Goal: Task Accomplishment & Management: Use online tool/utility

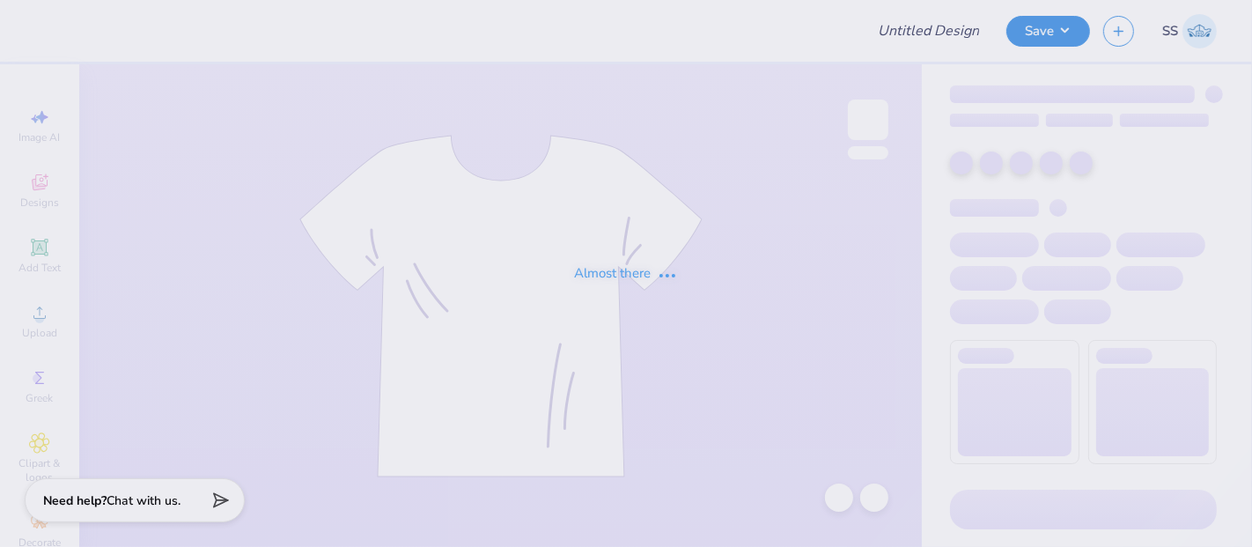
type input "Merch"
type input "24"
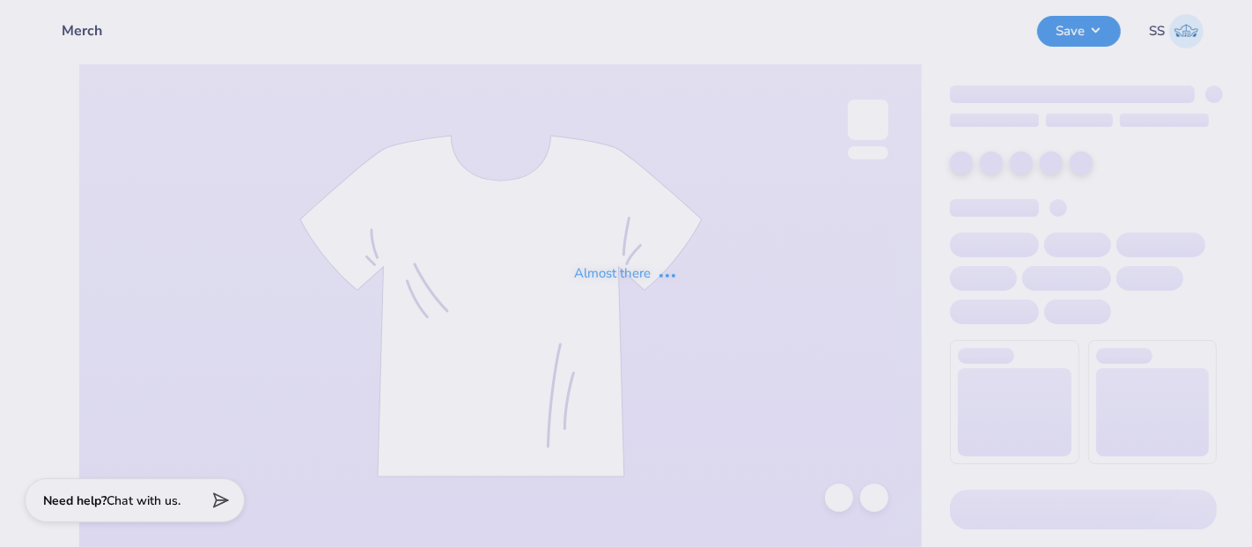
type input "Merch"
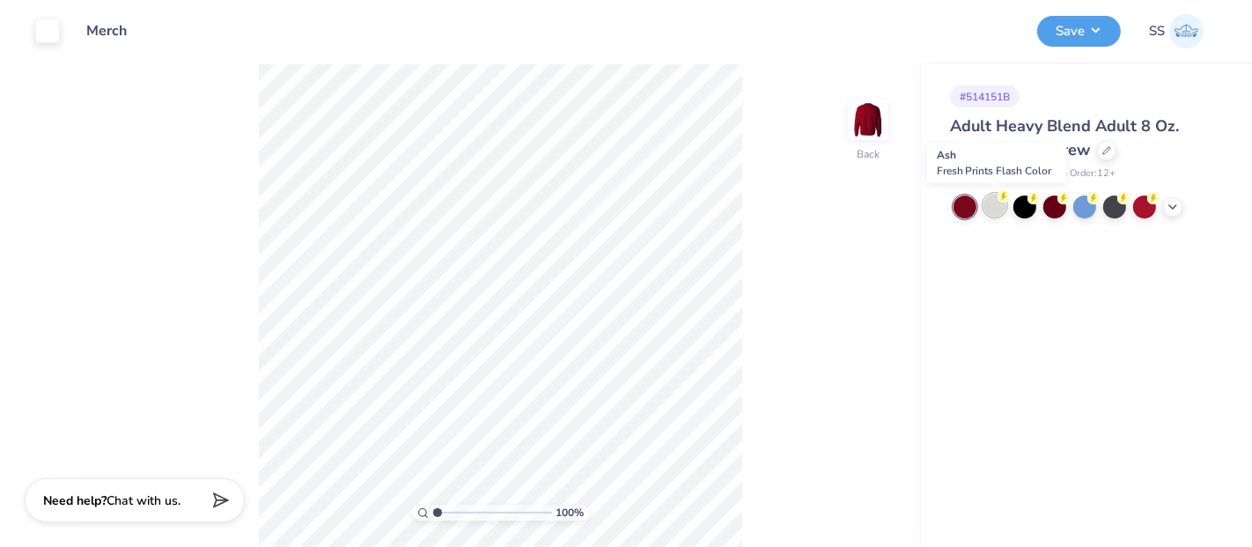
click at [991, 206] on div at bounding box center [994, 205] width 23 height 23
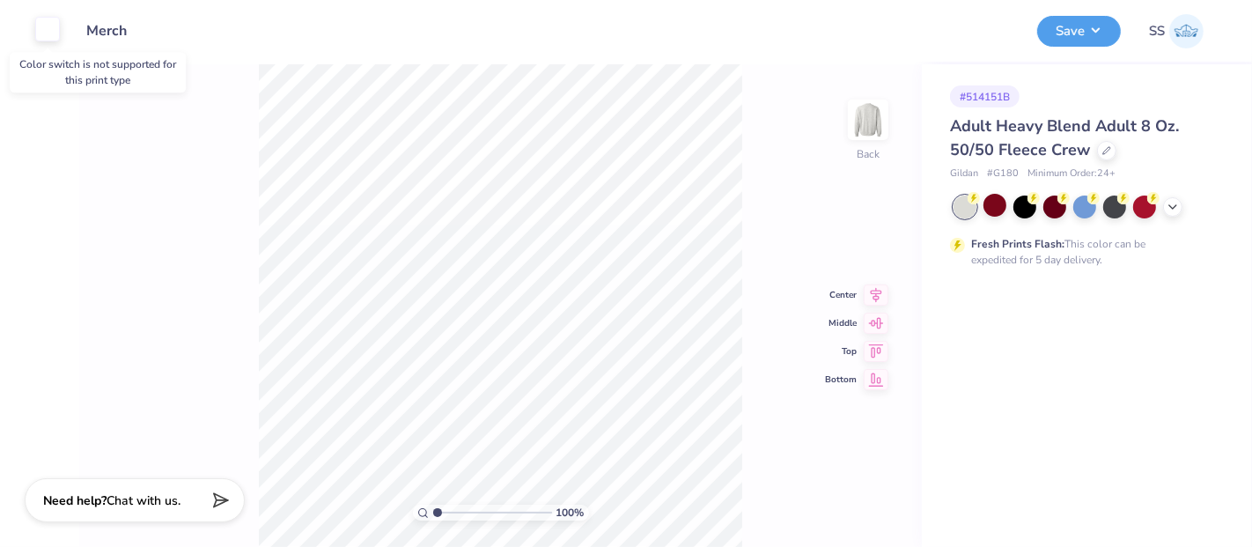
click at [46, 39] on div at bounding box center [47, 29] width 25 height 25
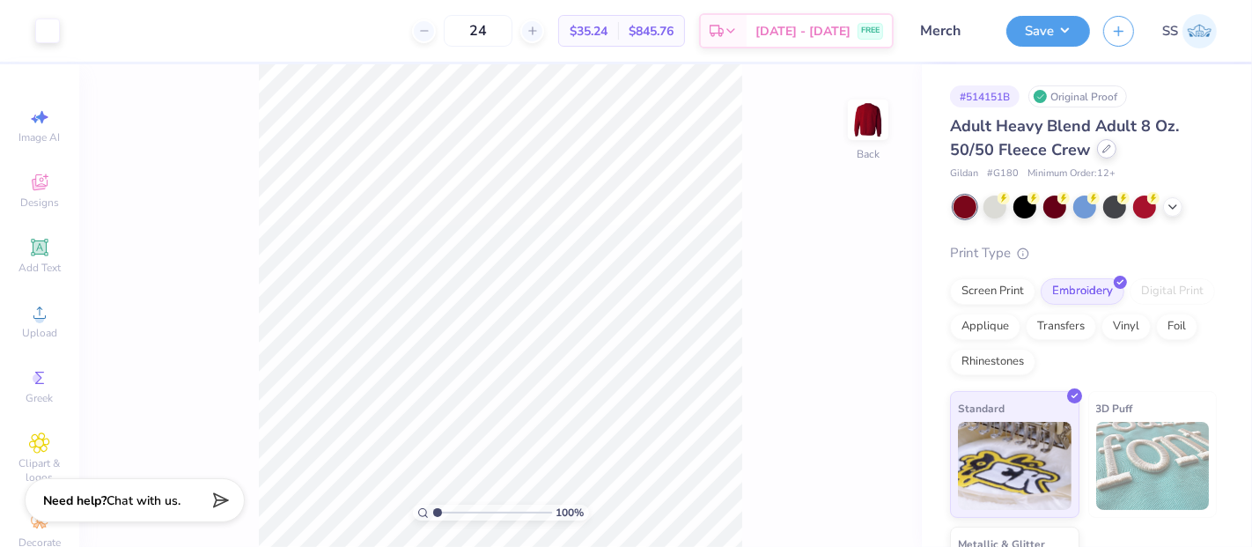
click at [1110, 145] on div at bounding box center [1106, 148] width 19 height 19
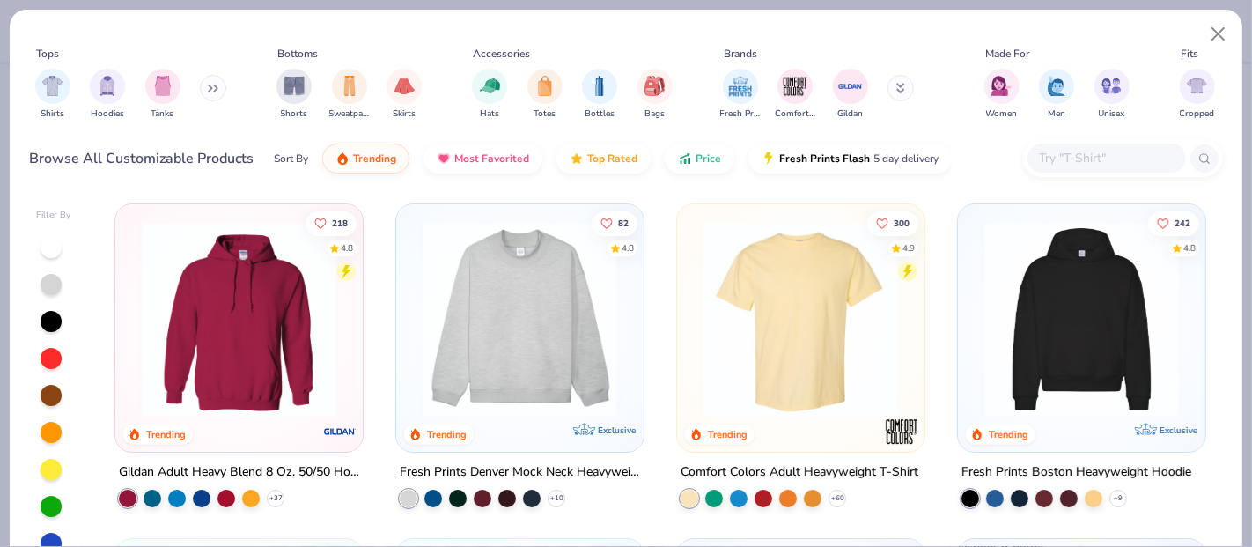
click at [1066, 150] on input "text" at bounding box center [1106, 158] width 136 height 20
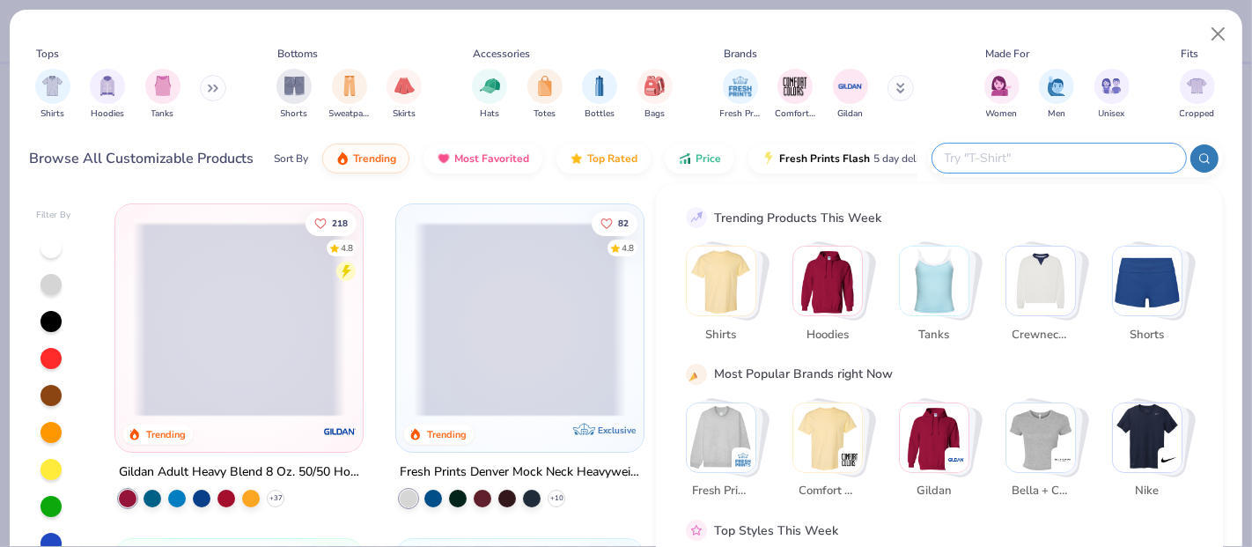
paste input "6801C"
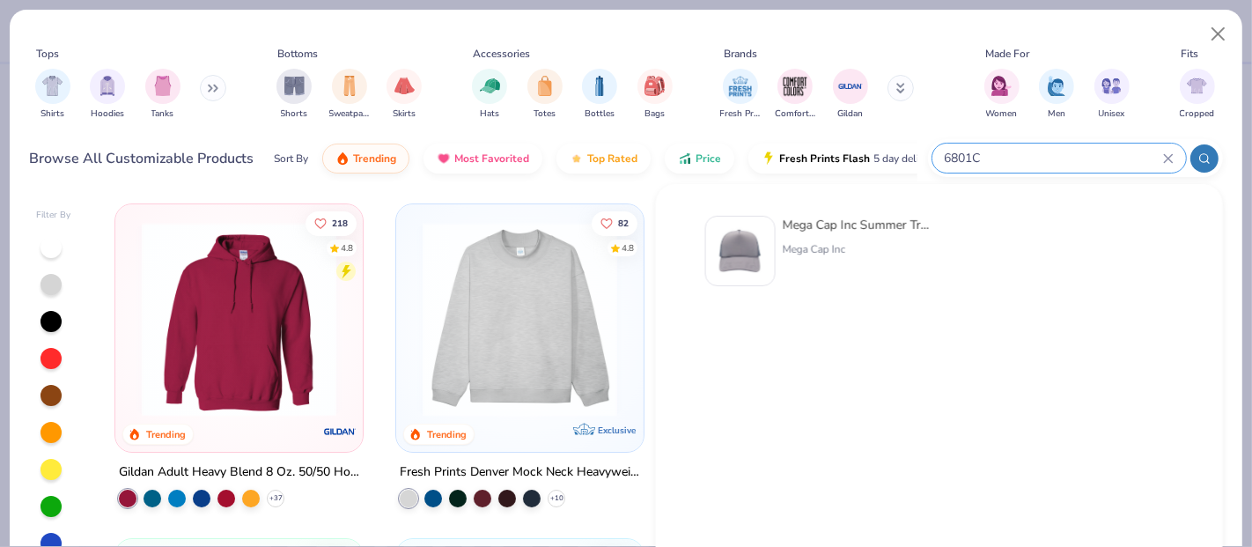
type input "6801C"
click at [865, 216] on div "Mega Cap Inc Summer Trucker Cap" at bounding box center [857, 225] width 148 height 18
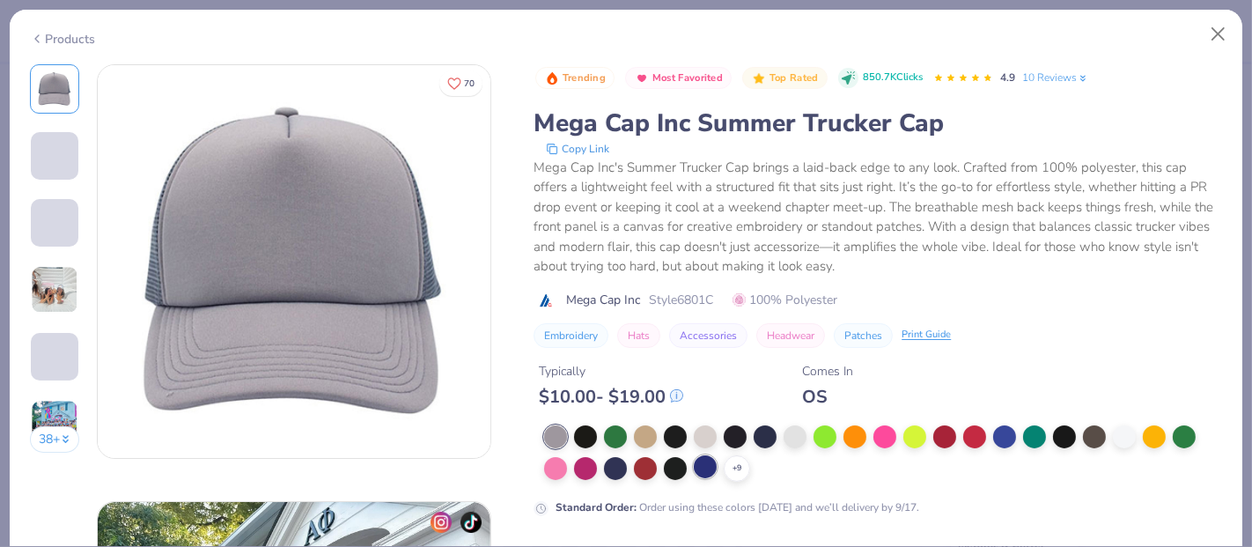
click at [704, 460] on div at bounding box center [705, 466] width 23 height 23
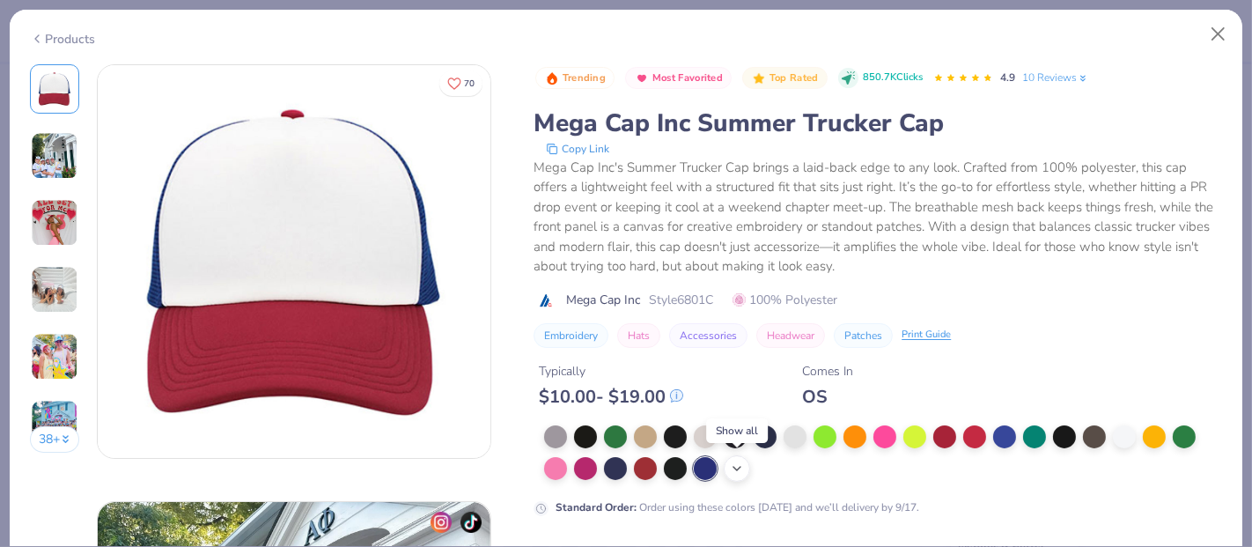
click at [737, 465] on icon at bounding box center [737, 468] width 14 height 14
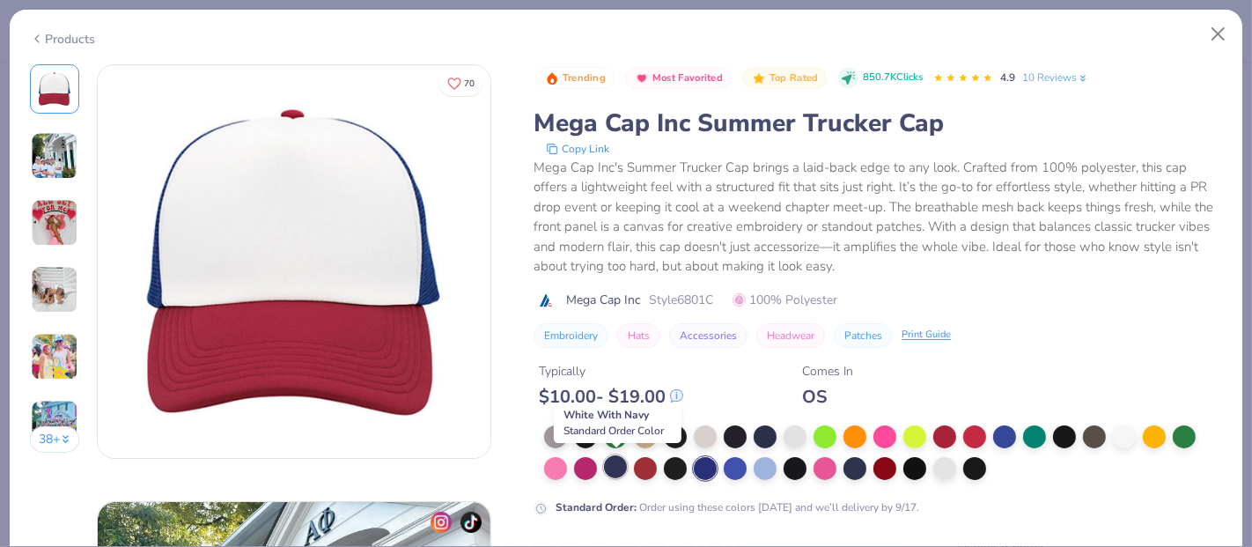
click at [614, 464] on div at bounding box center [615, 466] width 23 height 23
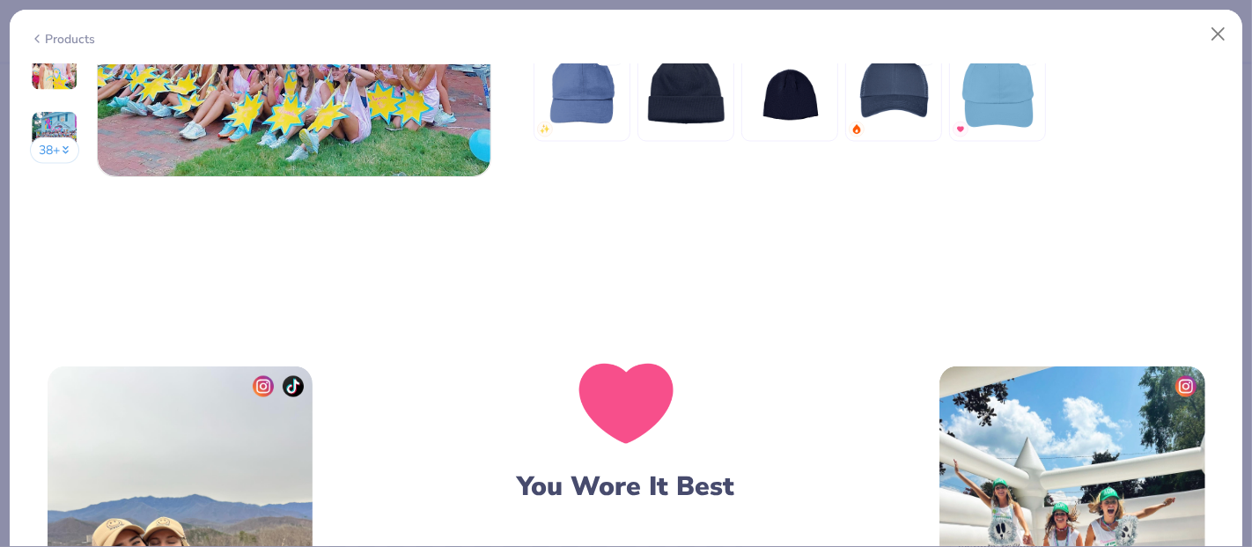
scroll to position [2257, 0]
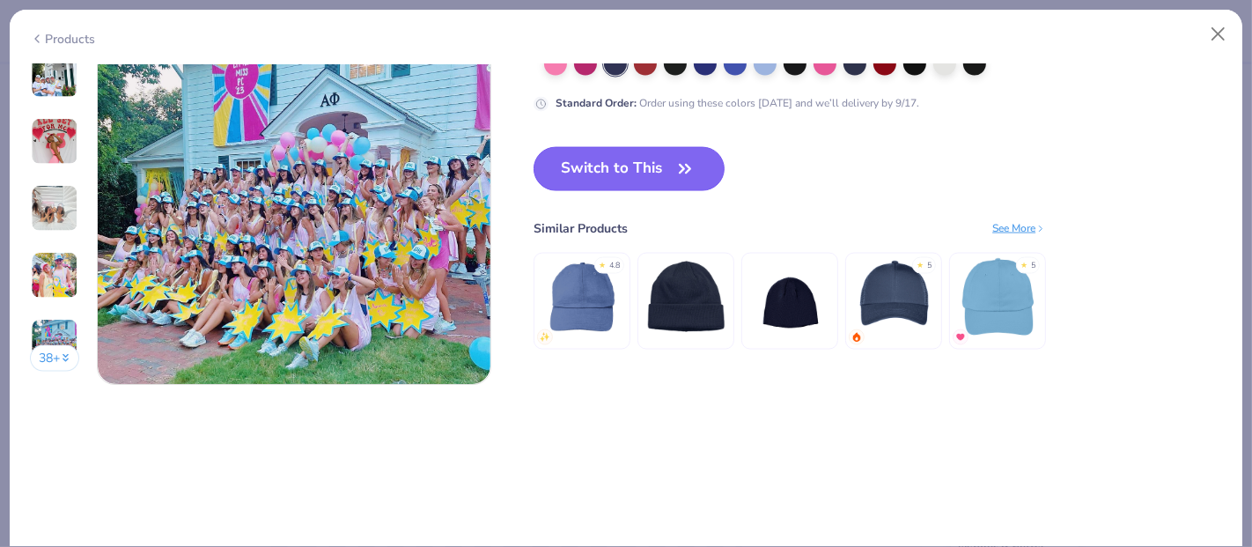
click at [619, 158] on button "Switch to This" at bounding box center [628, 169] width 191 height 44
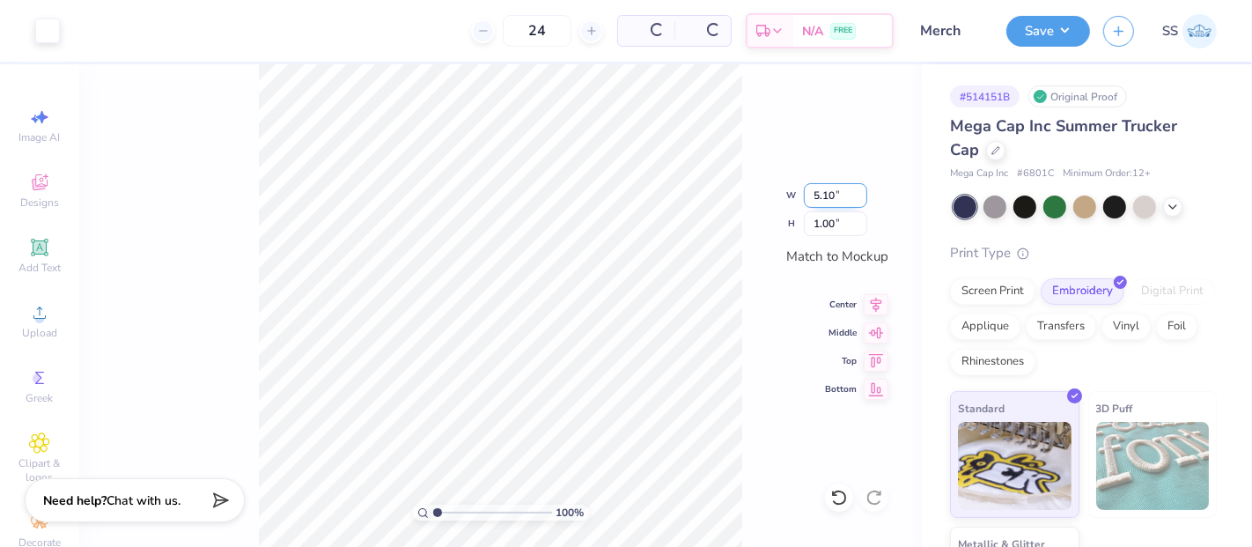
click at [834, 200] on input "5.10" at bounding box center [835, 195] width 63 height 25
type input "5.00"
type input "0.98"
type input "5"
type input "4.00"
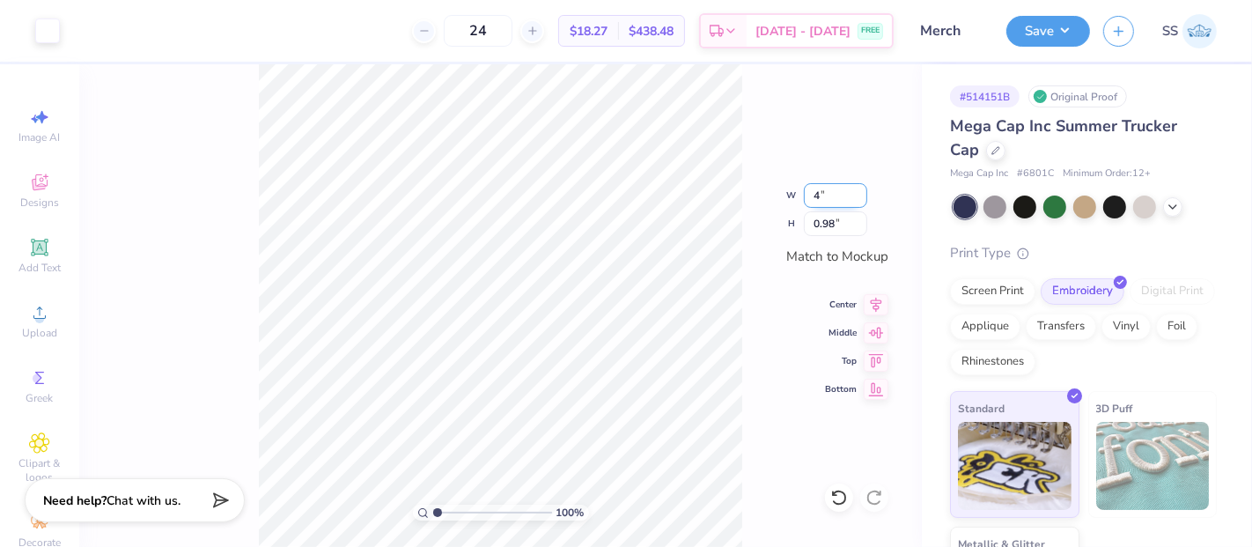
type input "0.78"
click at [813, 194] on input "4.00" at bounding box center [835, 195] width 63 height 25
type input "5.10"
type input "1.00"
type input "5.00"
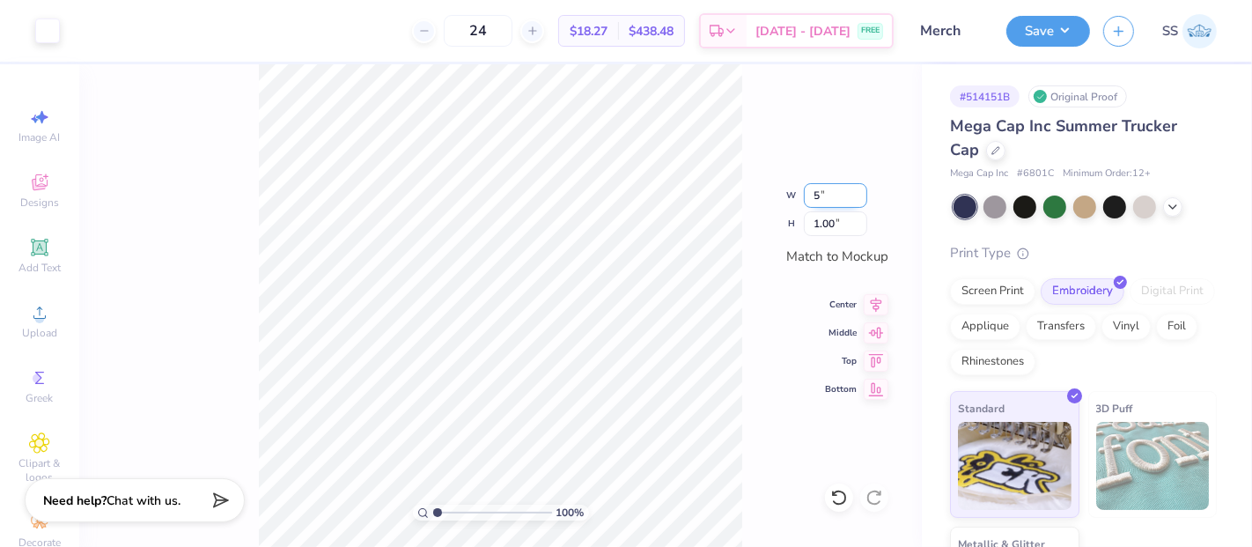
type input "0.98"
click at [46, 28] on div at bounding box center [47, 29] width 25 height 25
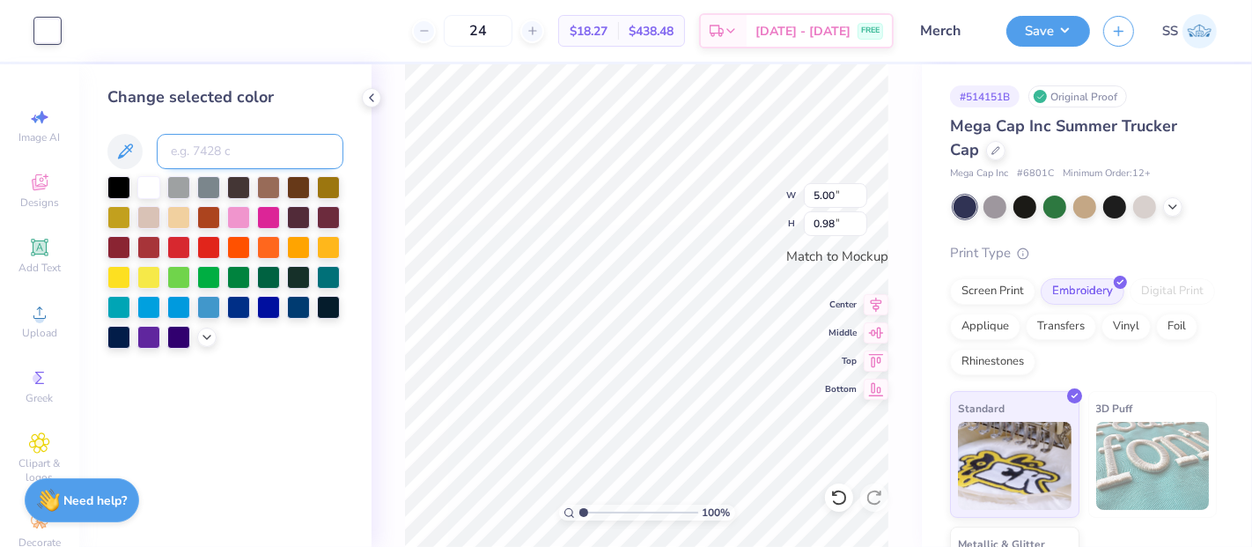
click at [241, 161] on input at bounding box center [250, 151] width 187 height 35
type input "7687"
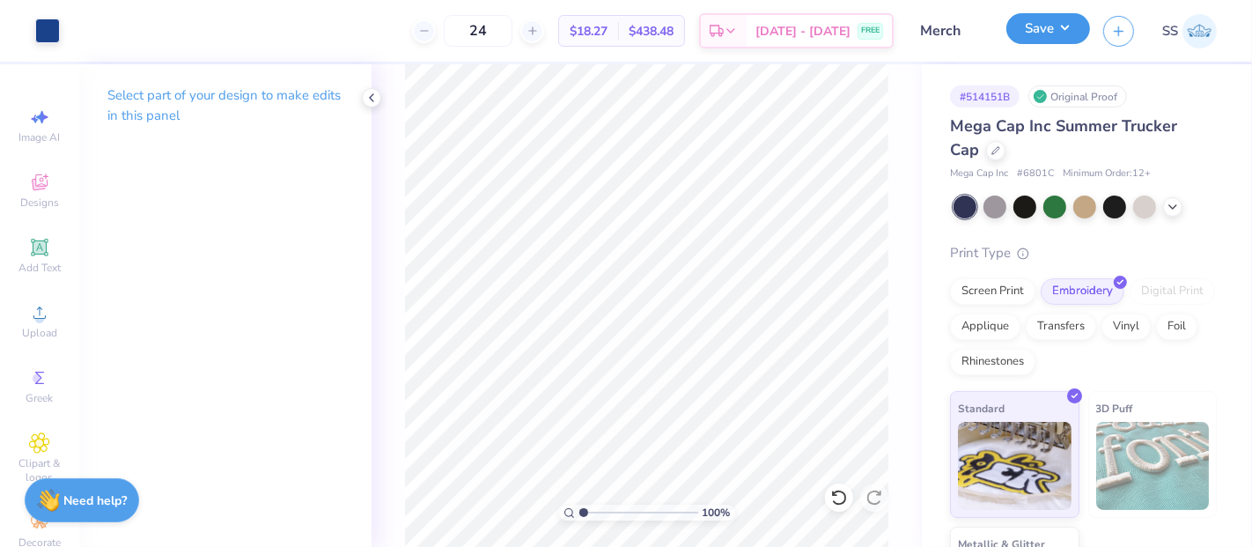
click at [1061, 16] on button "Save" at bounding box center [1048, 28] width 84 height 31
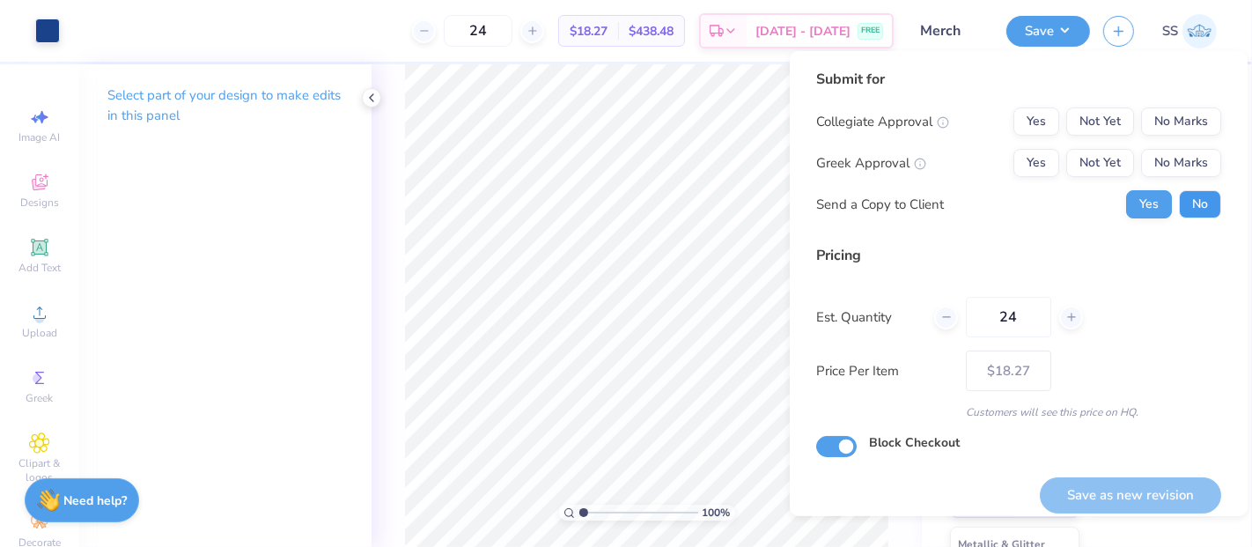
click at [1201, 192] on button "No" at bounding box center [1200, 204] width 42 height 28
click at [1184, 166] on button "No Marks" at bounding box center [1181, 163] width 80 height 28
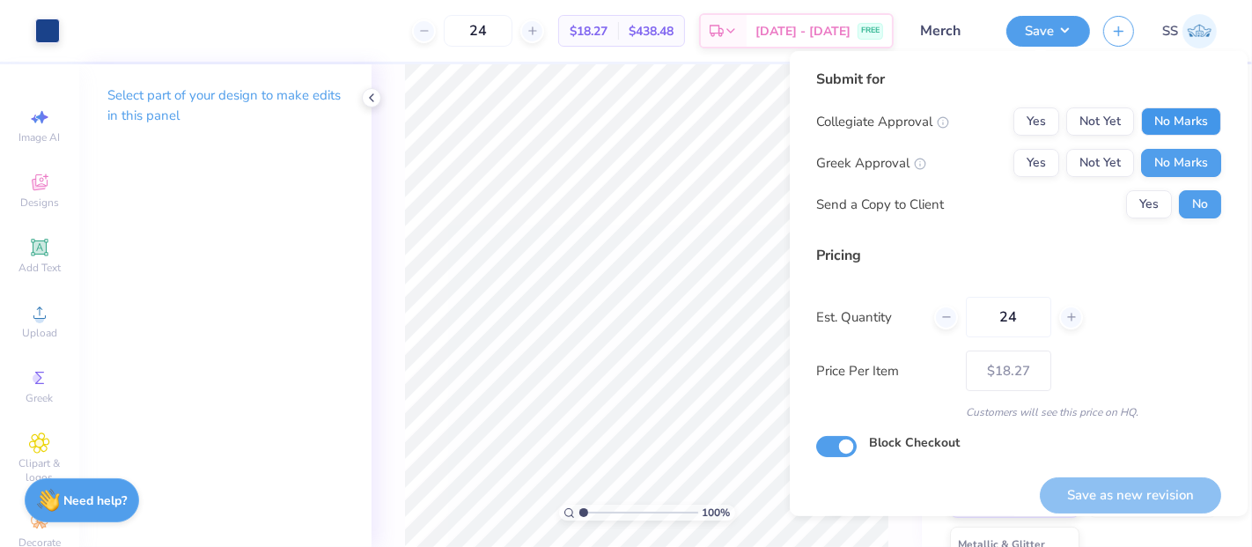
click at [1170, 119] on button "No Marks" at bounding box center [1181, 121] width 80 height 28
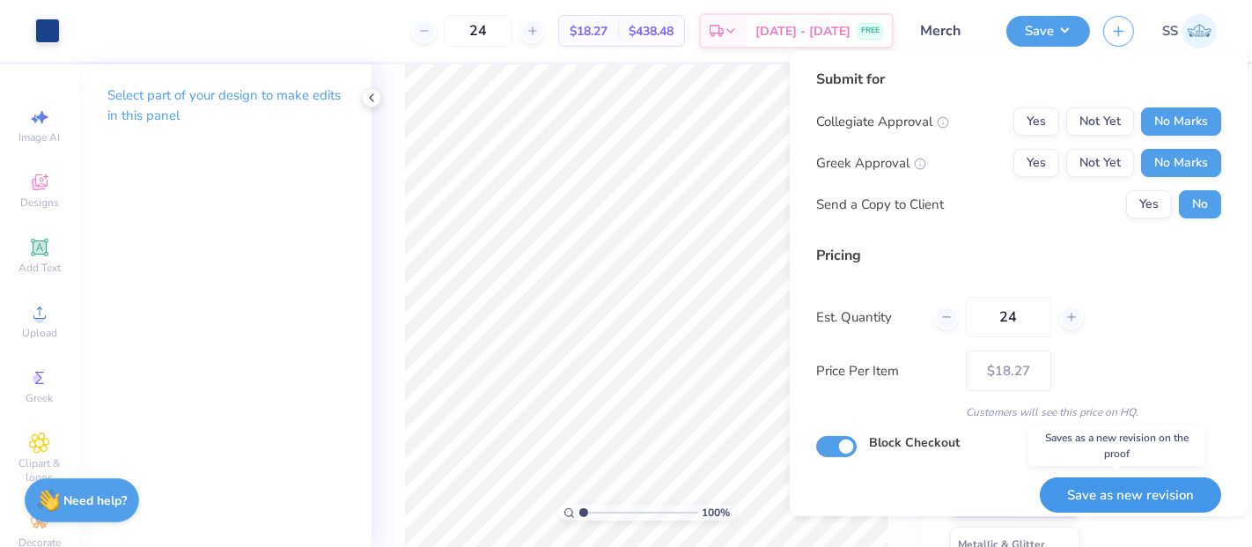
click at [1139, 498] on button "Save as new revision" at bounding box center [1130, 495] width 181 height 36
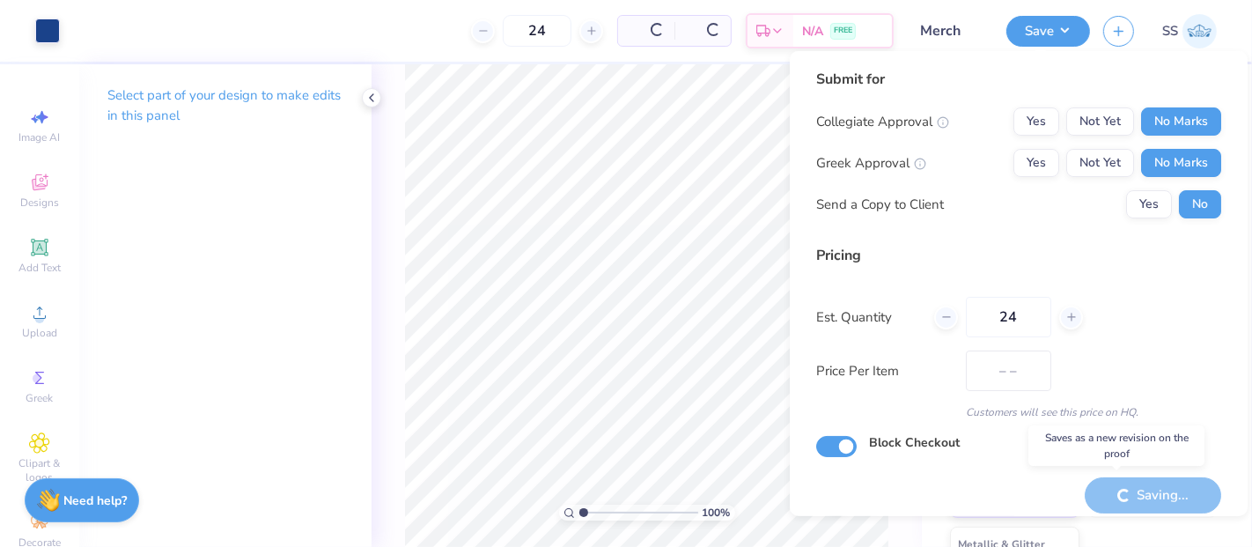
type input "$18.27"
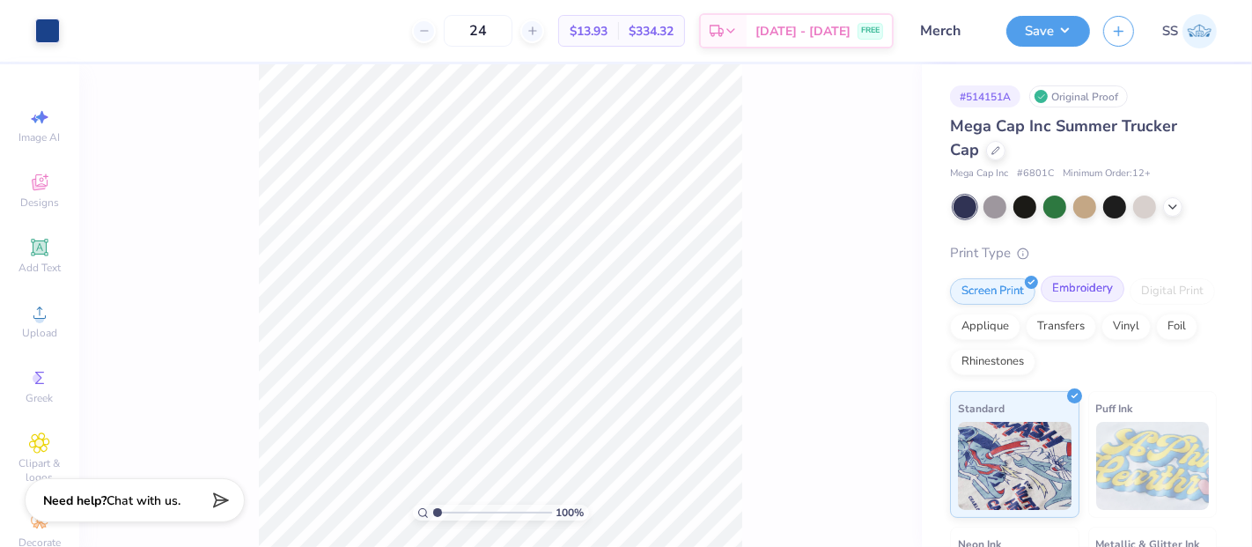
click at [1083, 286] on div "Embroidery" at bounding box center [1083, 289] width 84 height 26
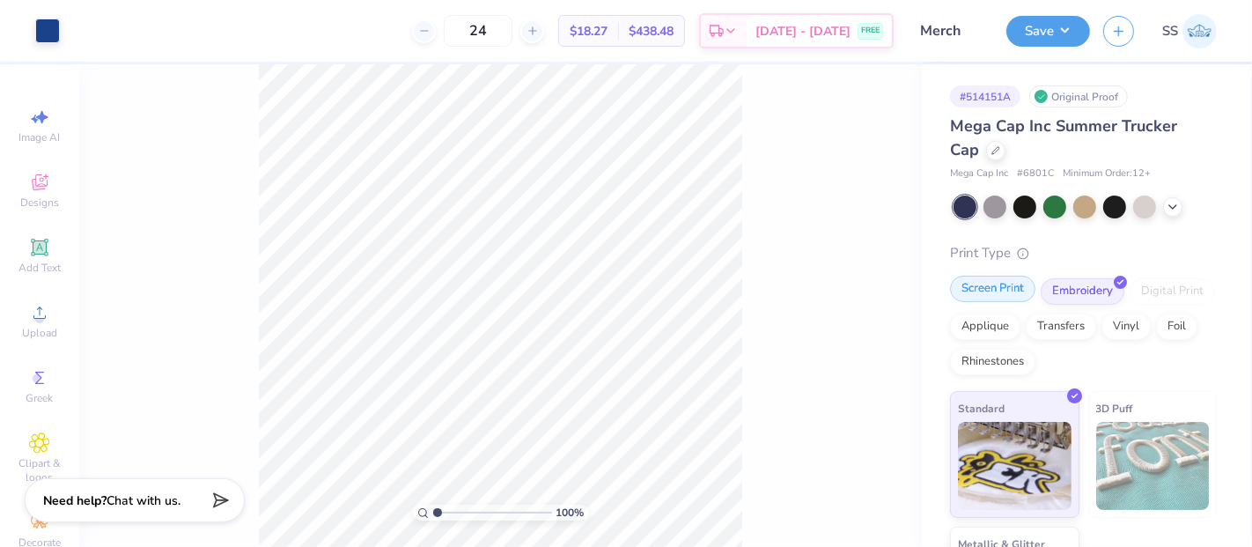
click at [1016, 290] on div "Screen Print" at bounding box center [992, 289] width 85 height 26
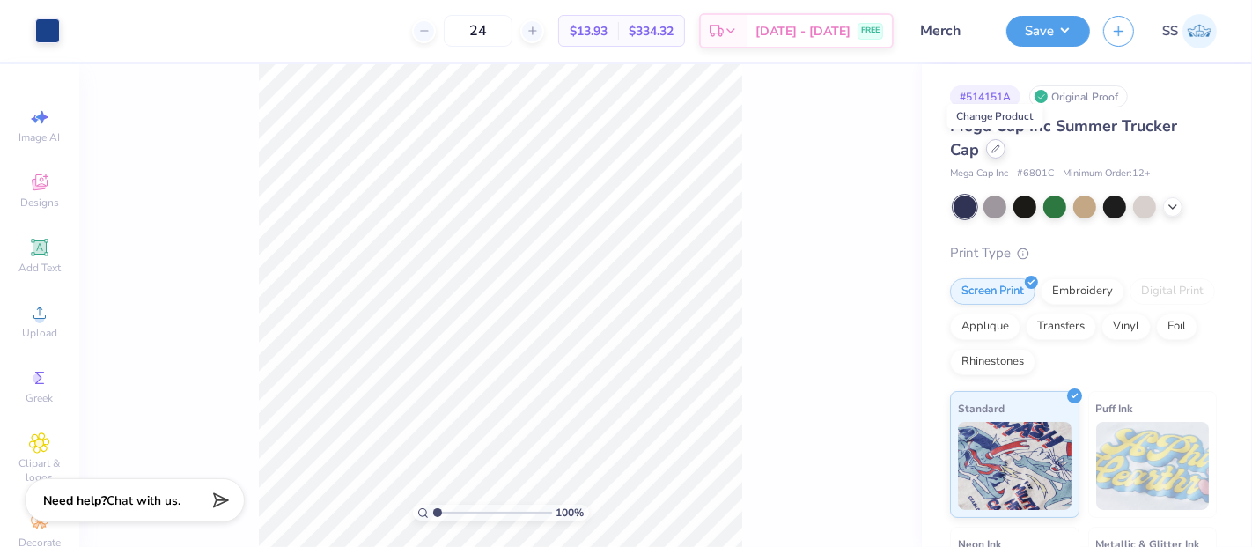
click at [986, 146] on div at bounding box center [995, 148] width 19 height 19
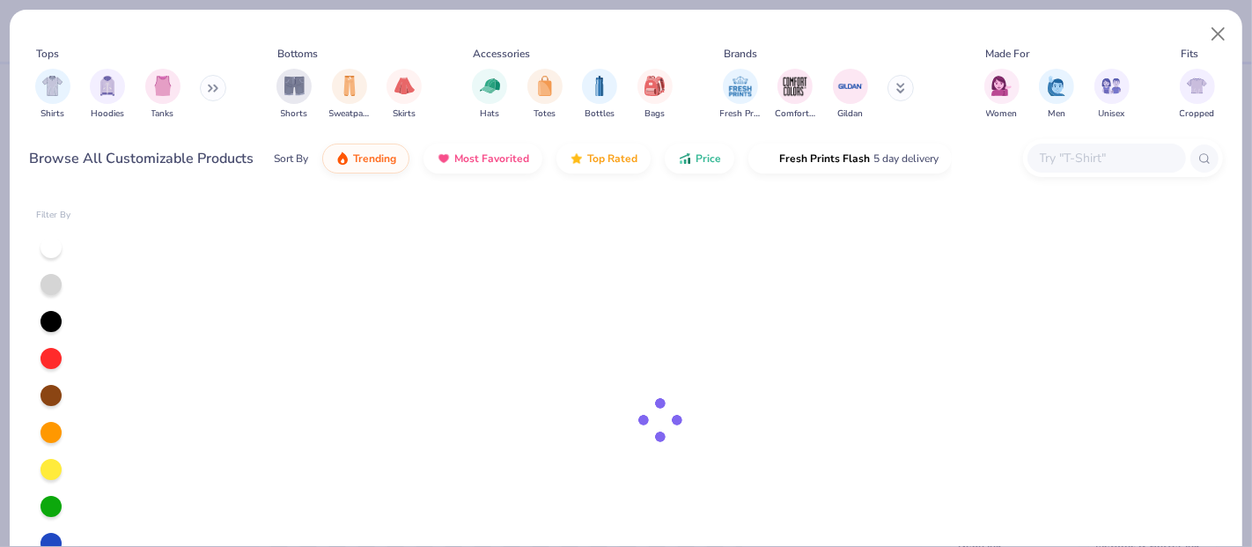
click at [1077, 168] on div at bounding box center [1106, 157] width 158 height 29
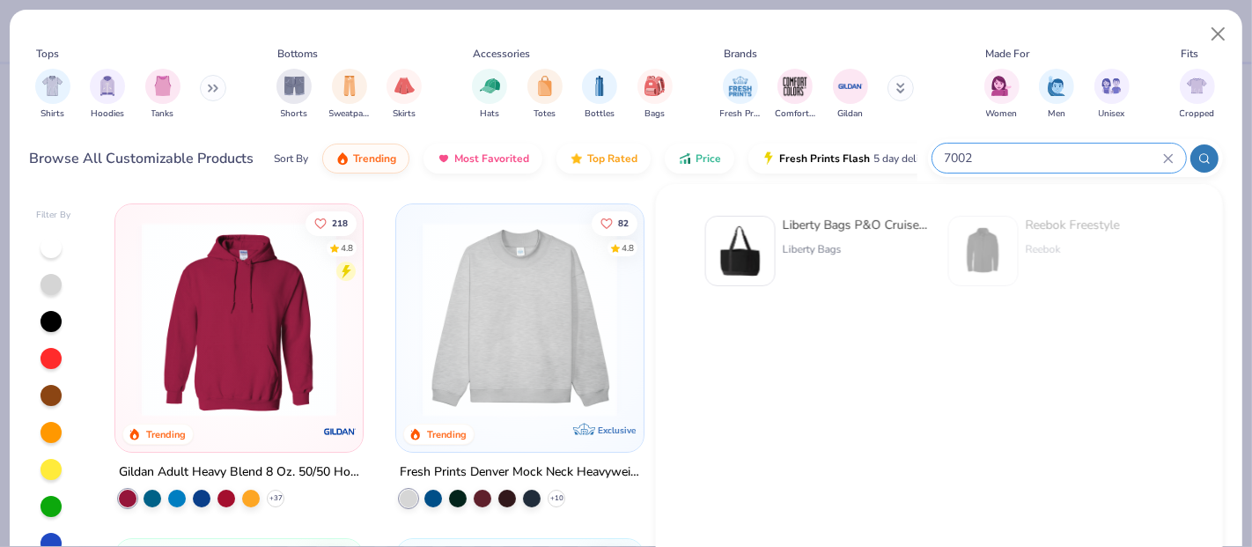
type input "7002"
click at [915, 220] on div "Liberty Bags P&O Cruiser Tote - 7002" at bounding box center [857, 225] width 148 height 18
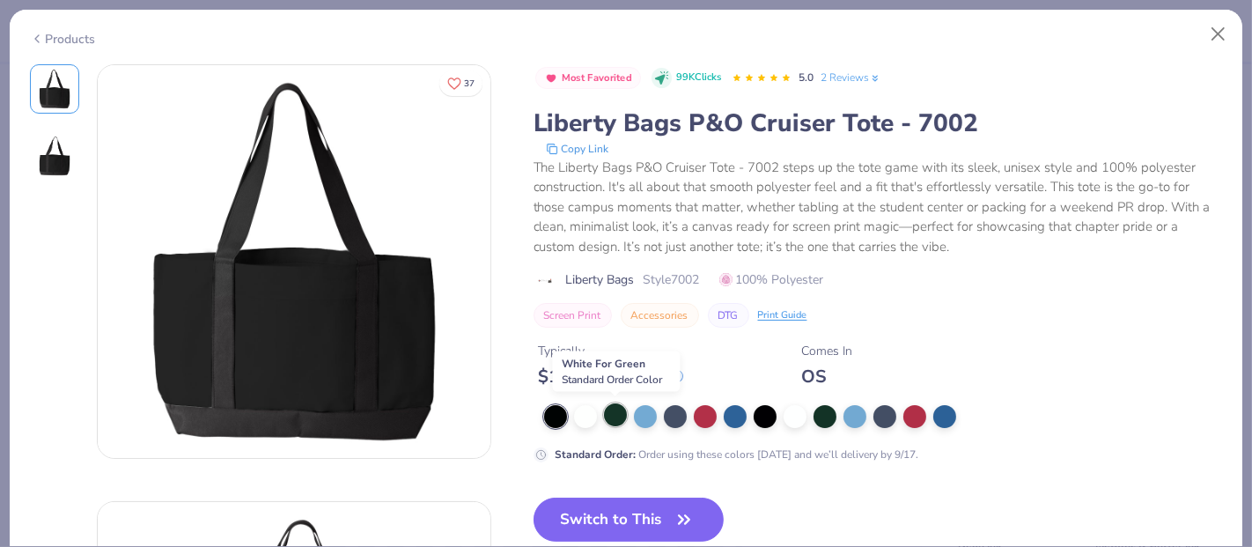
click at [614, 408] on div at bounding box center [615, 414] width 23 height 23
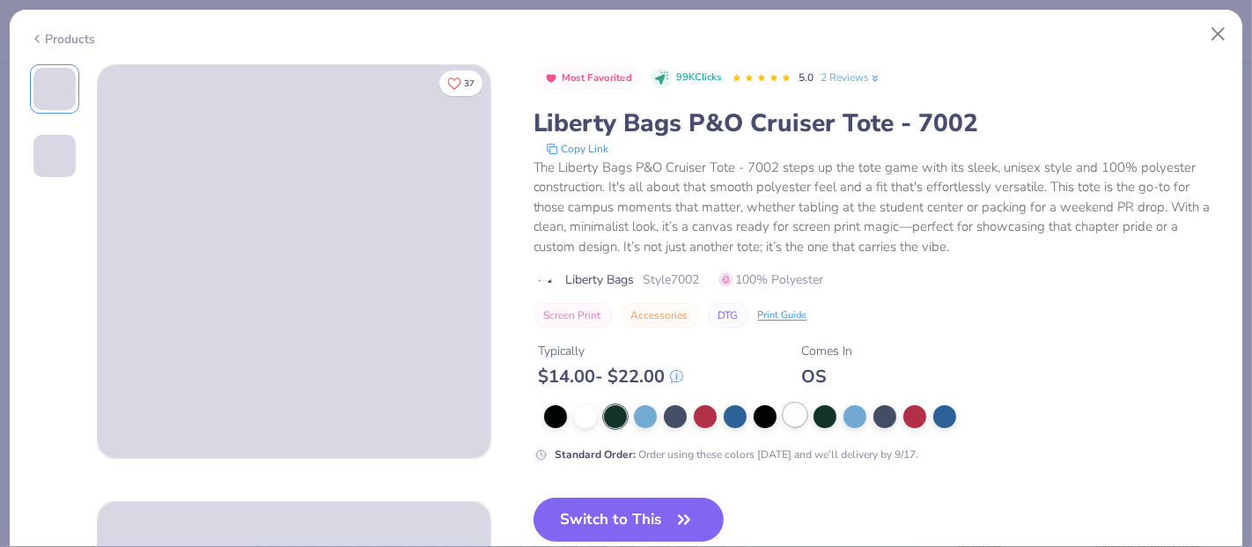
click at [788, 414] on div at bounding box center [795, 414] width 23 height 23
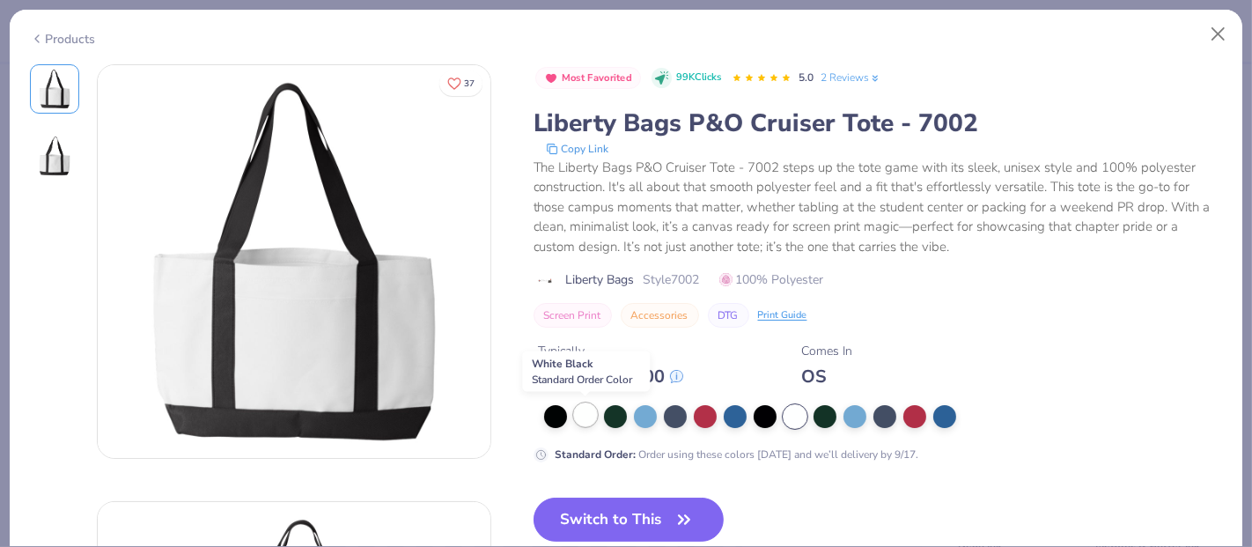
click at [585, 416] on div at bounding box center [585, 414] width 23 height 23
click at [887, 416] on div at bounding box center [884, 414] width 23 height 23
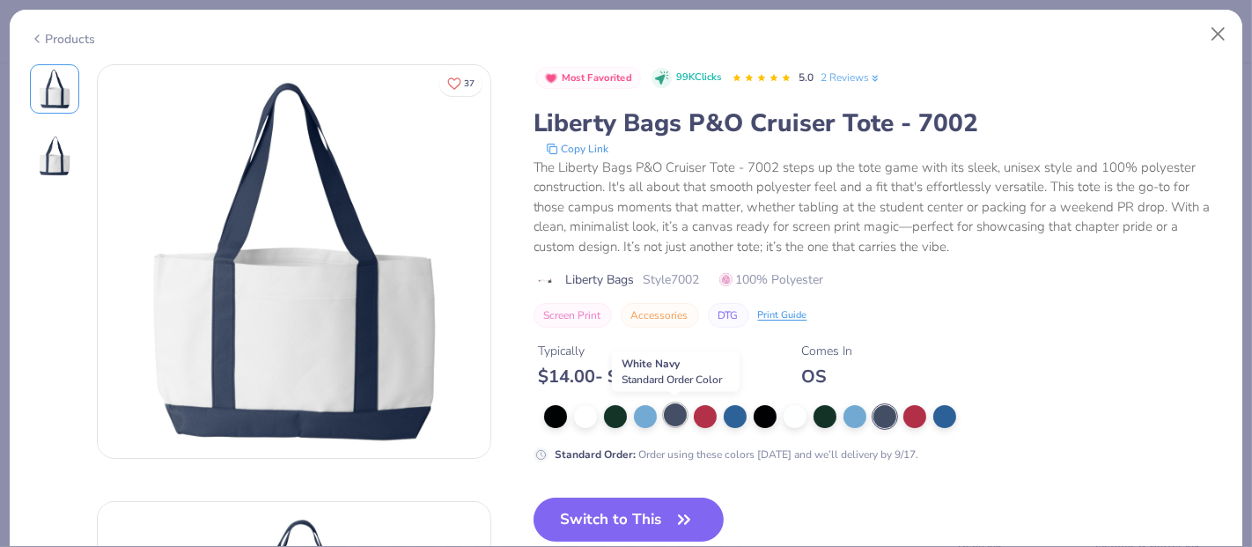
click at [678, 417] on div at bounding box center [675, 414] width 23 height 23
click at [893, 416] on div at bounding box center [884, 414] width 23 height 23
click at [647, 513] on button "Switch to This" at bounding box center [628, 519] width 191 height 44
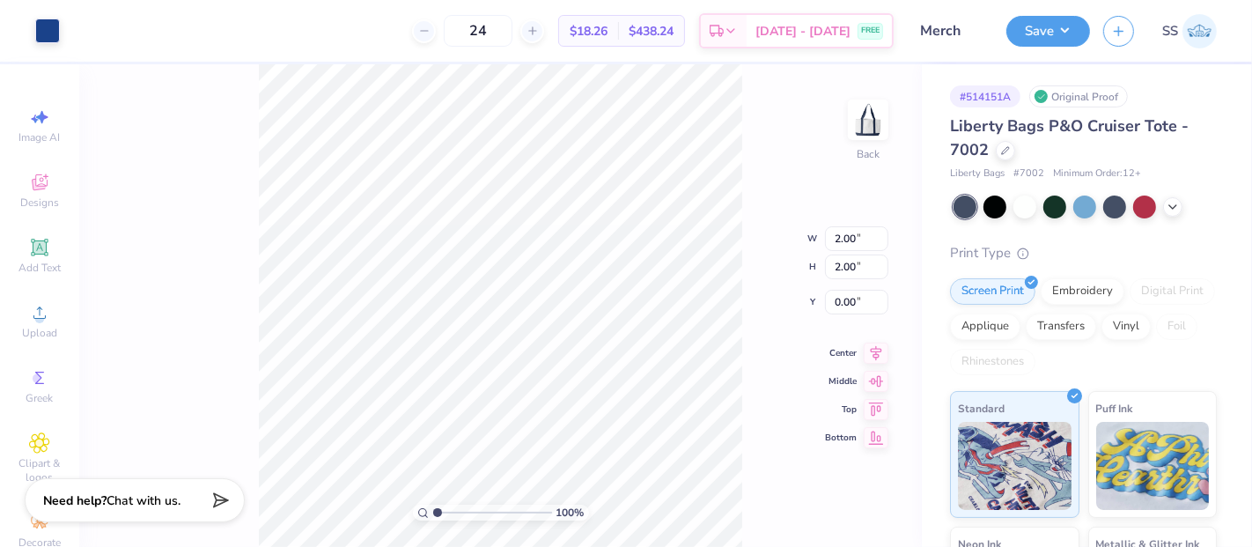
type input "2.50"
type input "3.00"
type input "4.89"
type input "2.11"
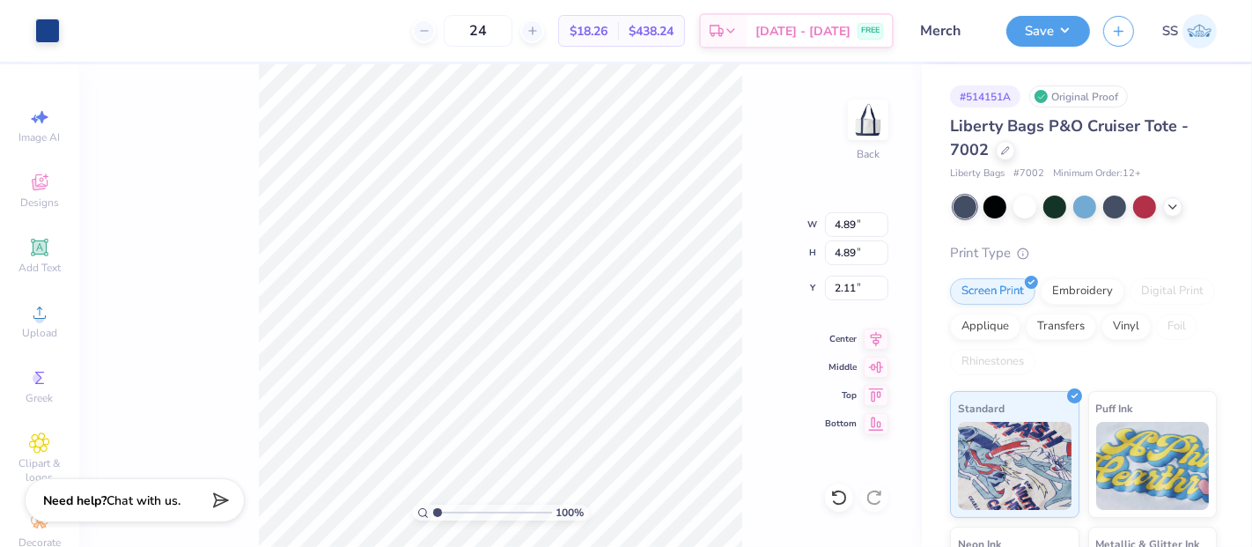
type input "6.82"
type input "0.18"
drag, startPoint x: 857, startPoint y: 234, endPoint x: 826, endPoint y: 232, distance: 31.7
click at [826, 232] on input "6.82" at bounding box center [856, 224] width 63 height 25
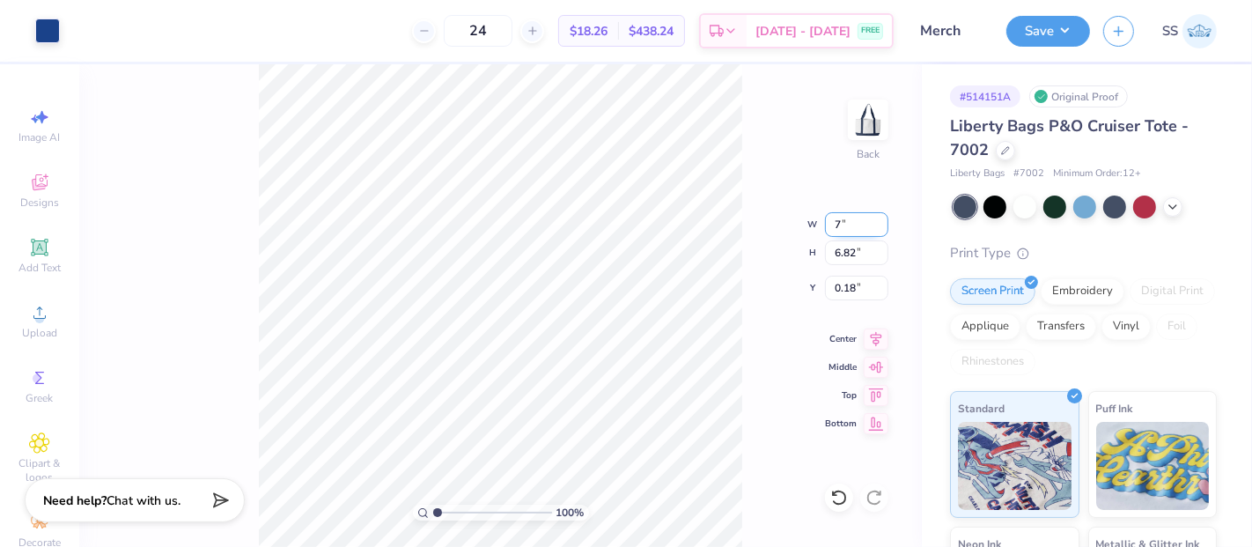
type input "7.00"
type input "0.00"
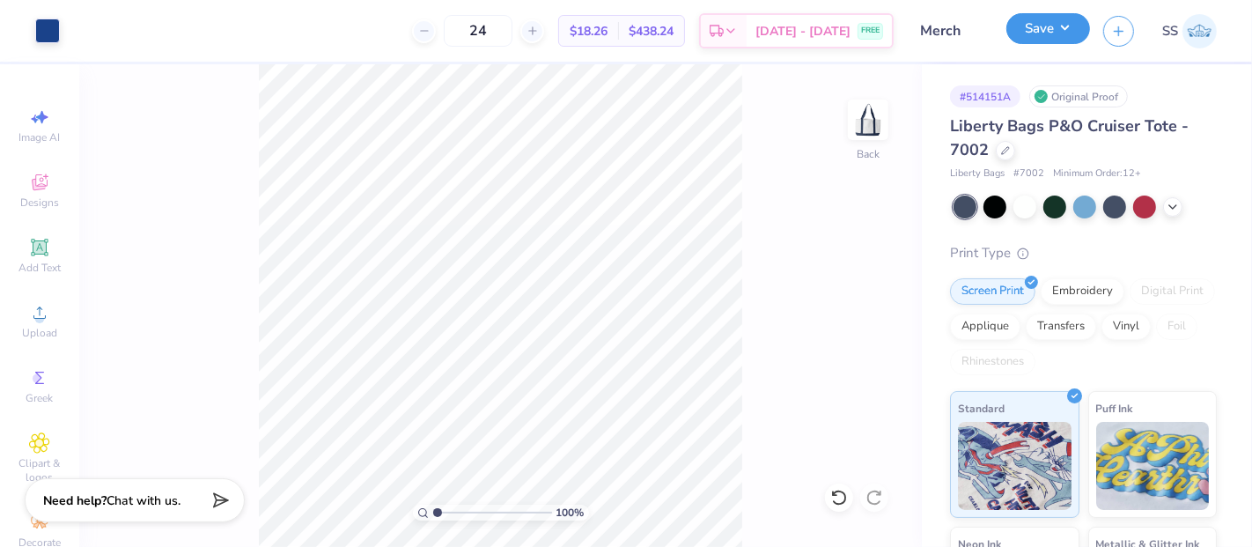
click at [1070, 37] on button "Save" at bounding box center [1048, 28] width 84 height 31
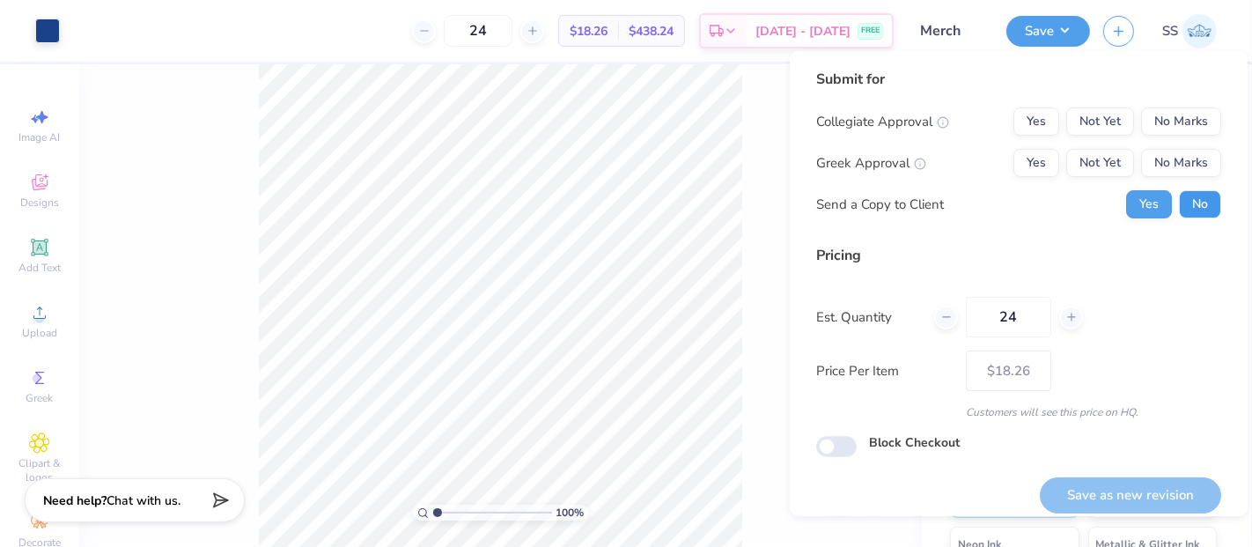
click at [1192, 204] on button "No" at bounding box center [1200, 204] width 42 height 28
click at [1188, 167] on button "No Marks" at bounding box center [1181, 163] width 80 height 28
click at [1069, 114] on button "Not Yet" at bounding box center [1100, 121] width 68 height 28
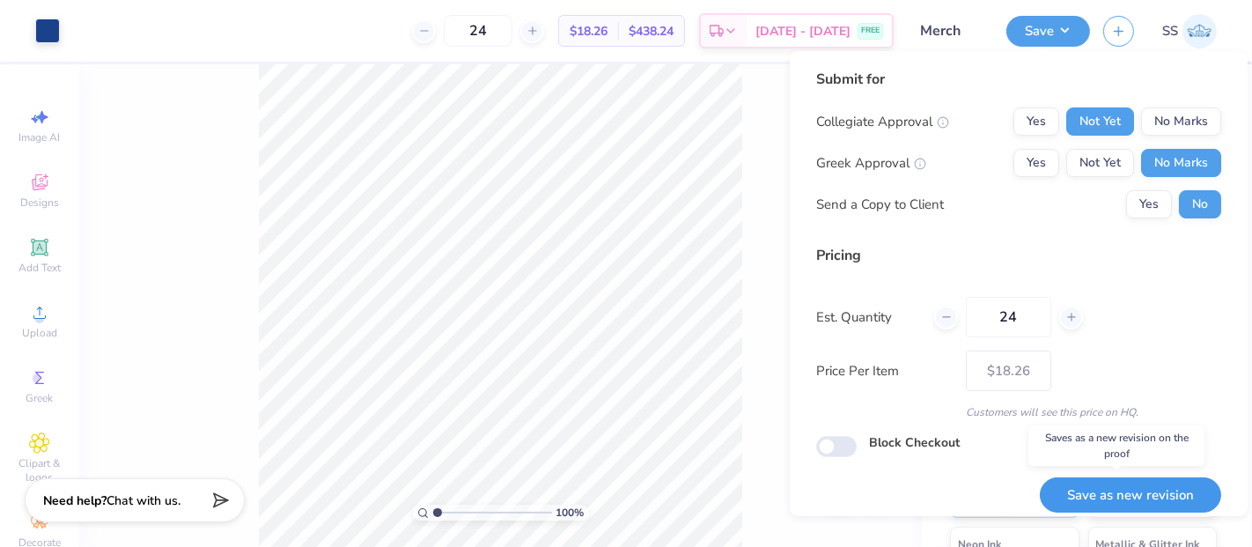
click at [1126, 495] on button "Save as new revision" at bounding box center [1130, 495] width 181 height 36
type input "– –"
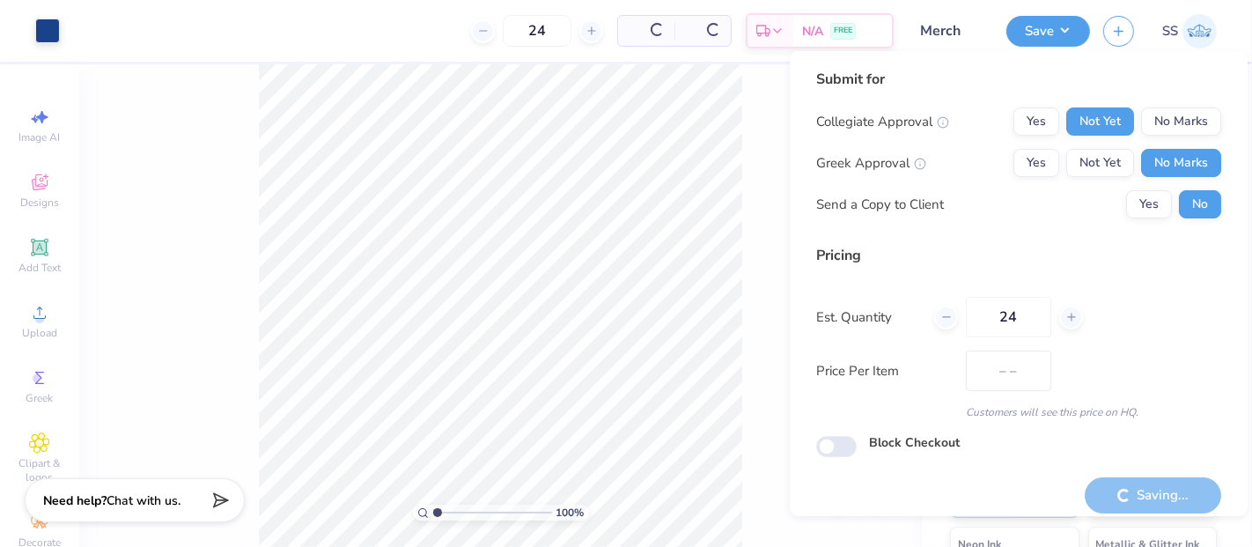
click at [751, 169] on div "100 % Back" at bounding box center [500, 305] width 842 height 482
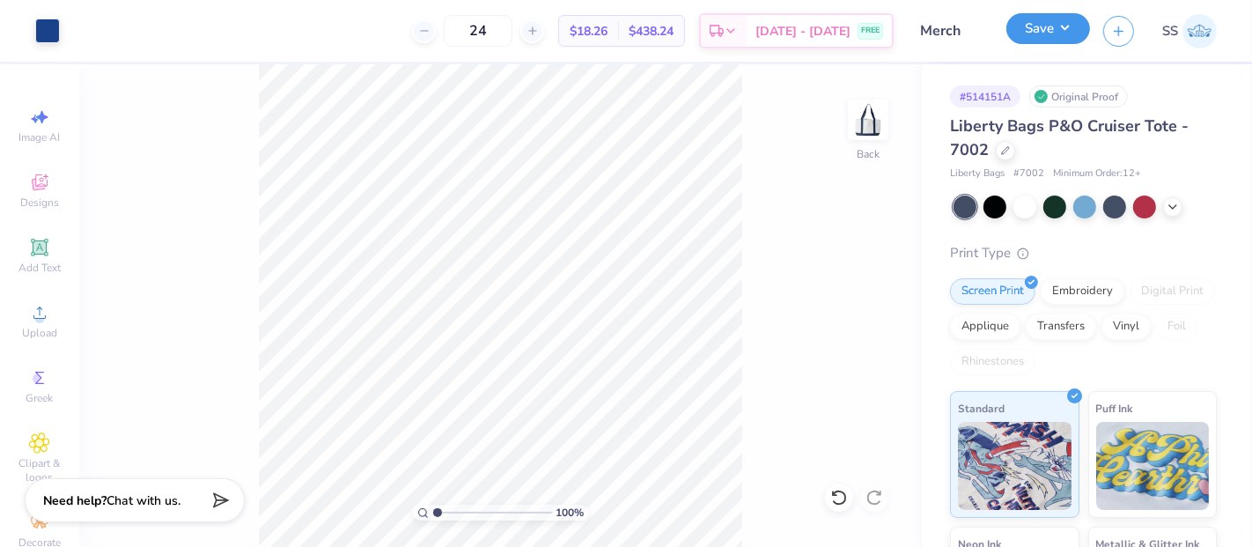
click at [1024, 33] on button "Save" at bounding box center [1048, 28] width 84 height 31
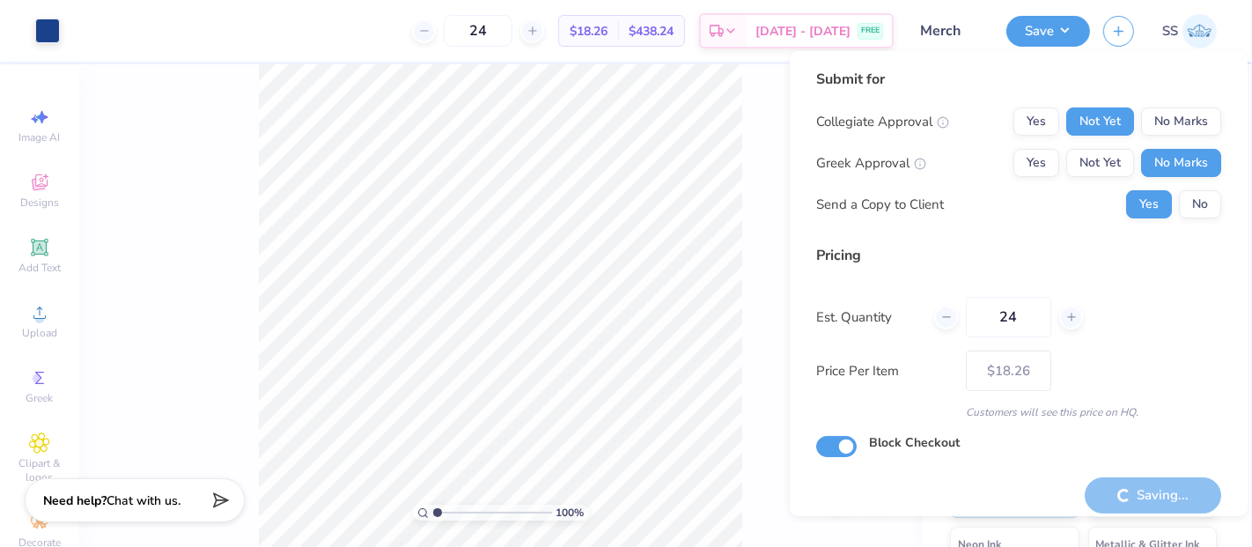
checkbox input "true"
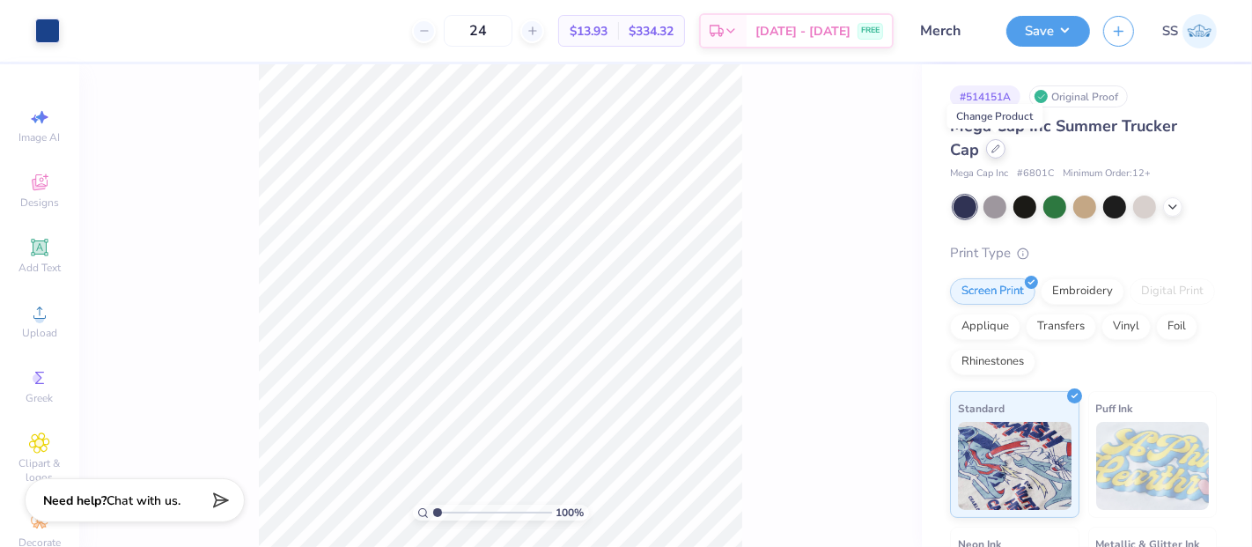
click at [995, 150] on icon at bounding box center [995, 148] width 9 height 9
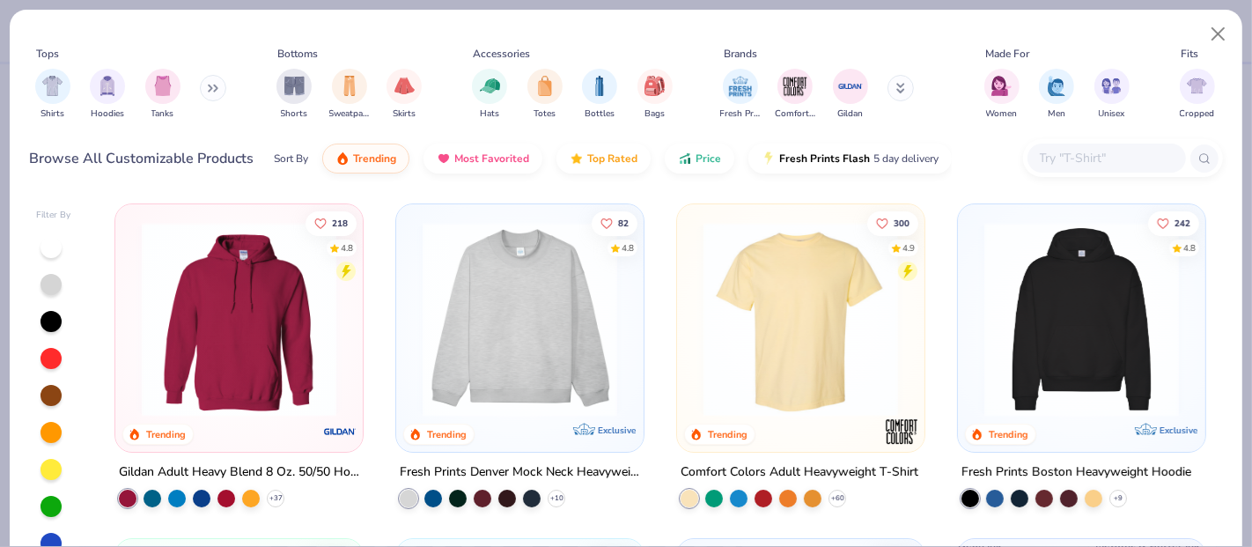
click at [1090, 169] on div at bounding box center [1106, 157] width 158 height 29
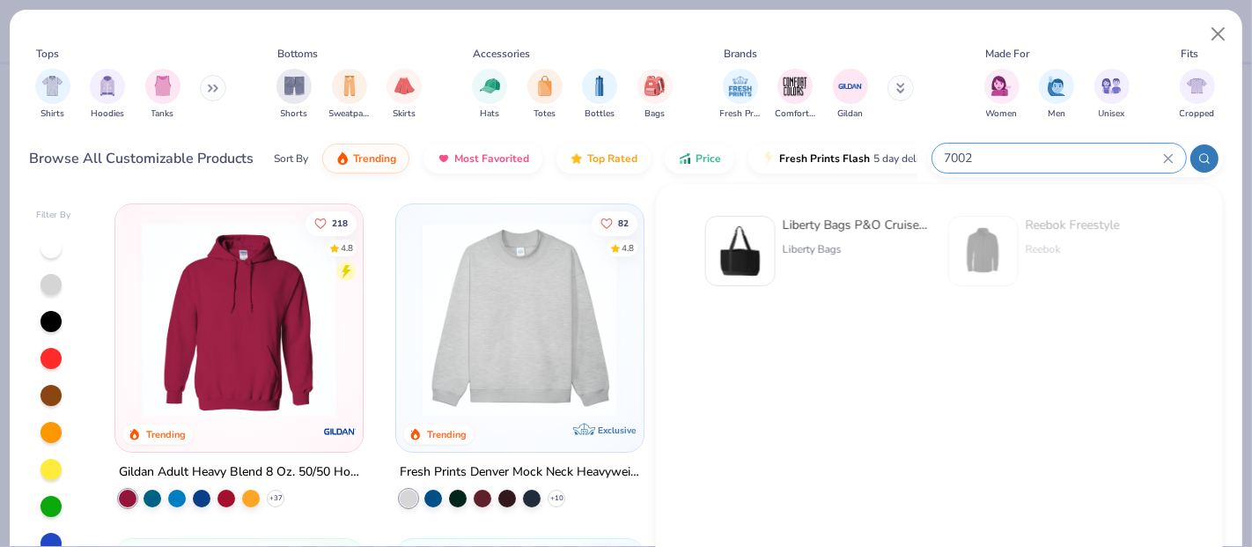
type input "7002"
click at [792, 217] on div "Liberty Bags P&O Cruiser Tote - 7002" at bounding box center [857, 225] width 148 height 18
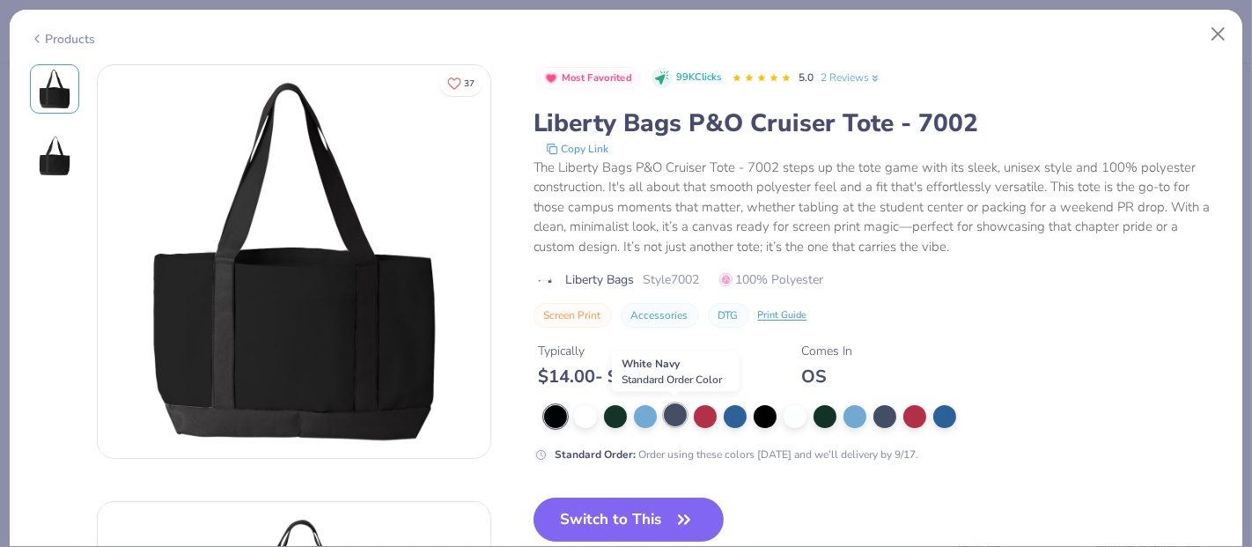
click at [666, 417] on div at bounding box center [675, 414] width 23 height 23
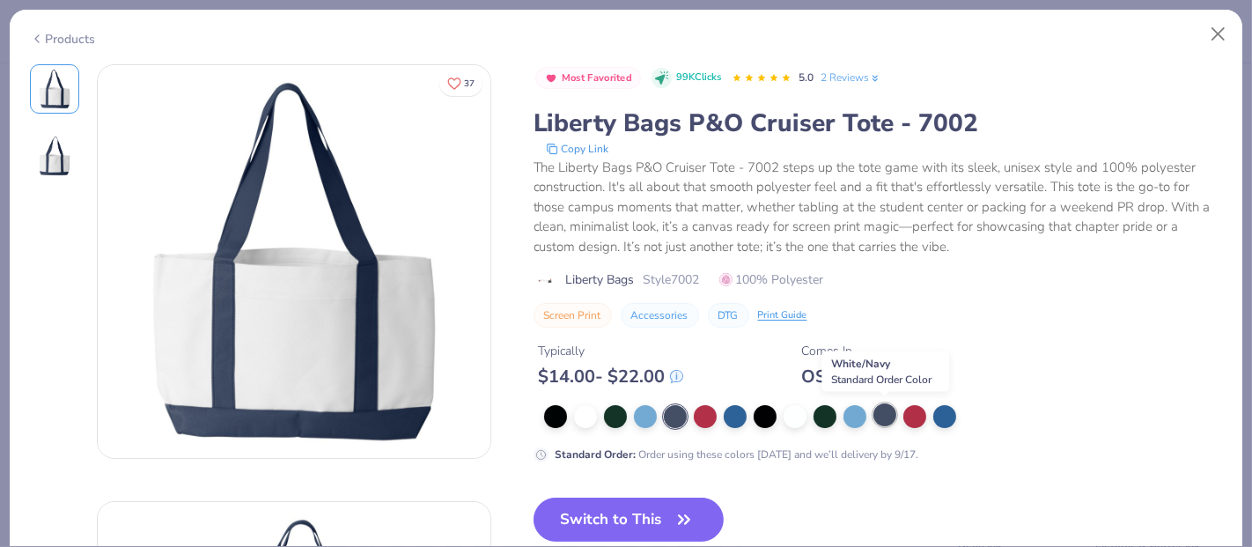
click at [887, 408] on div at bounding box center [884, 414] width 23 height 23
click at [652, 512] on button "Switch to This" at bounding box center [628, 519] width 191 height 44
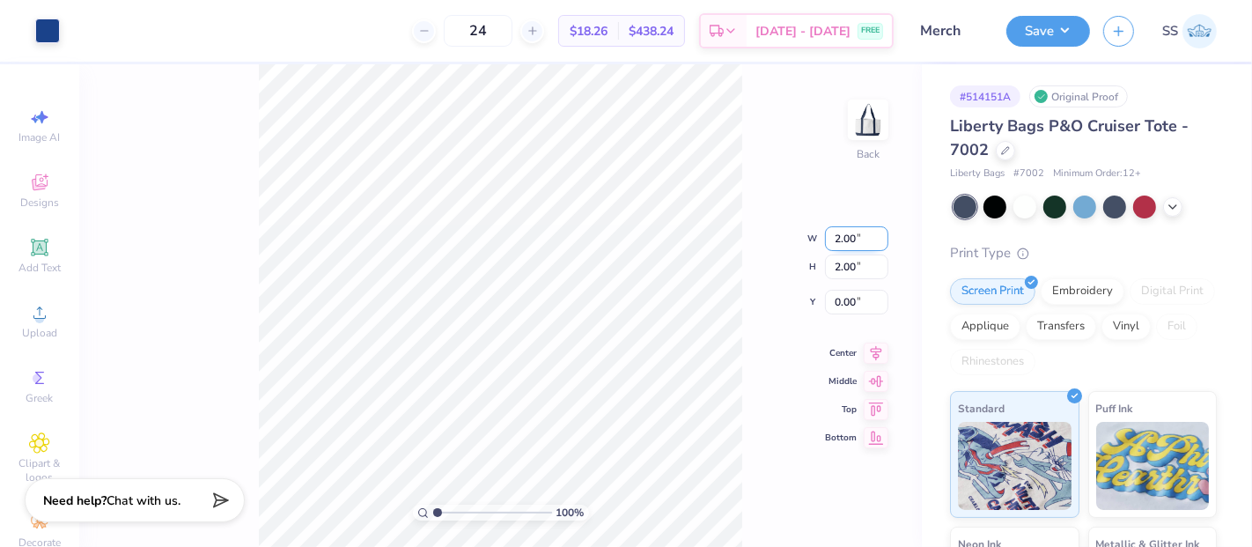
click at [835, 234] on input "2.00" at bounding box center [856, 238] width 63 height 25
type input "7.00"
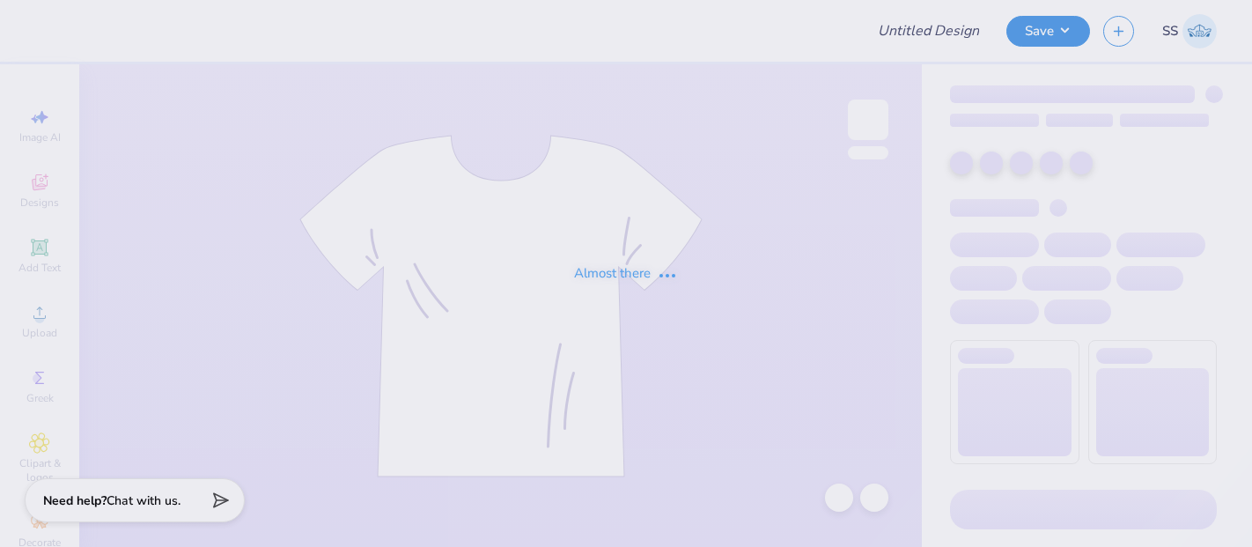
type input "Merch"
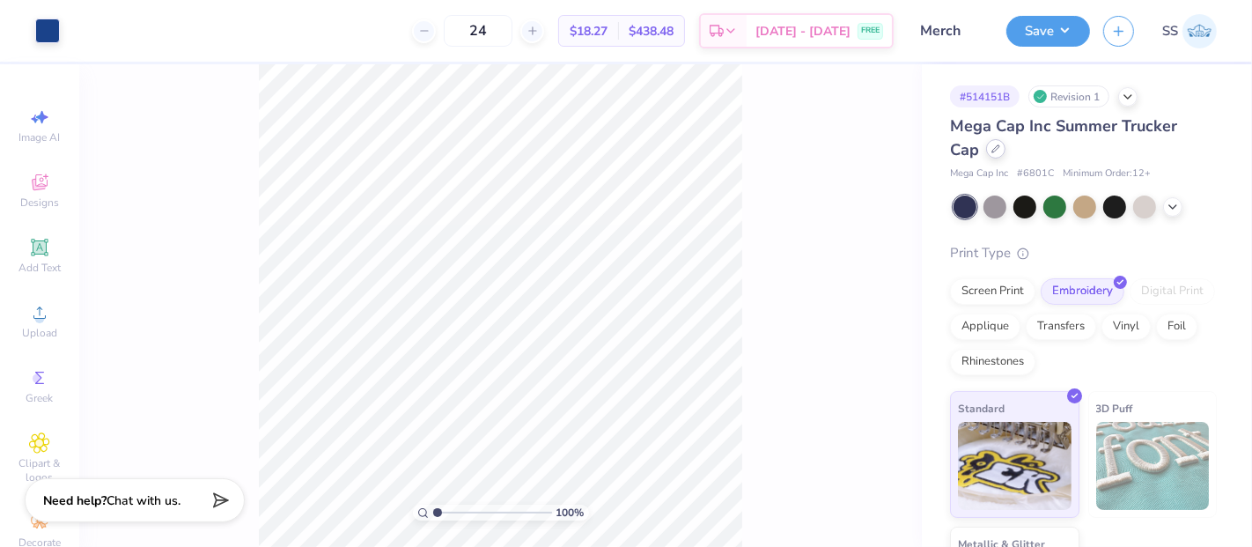
click at [992, 149] on icon at bounding box center [995, 148] width 9 height 9
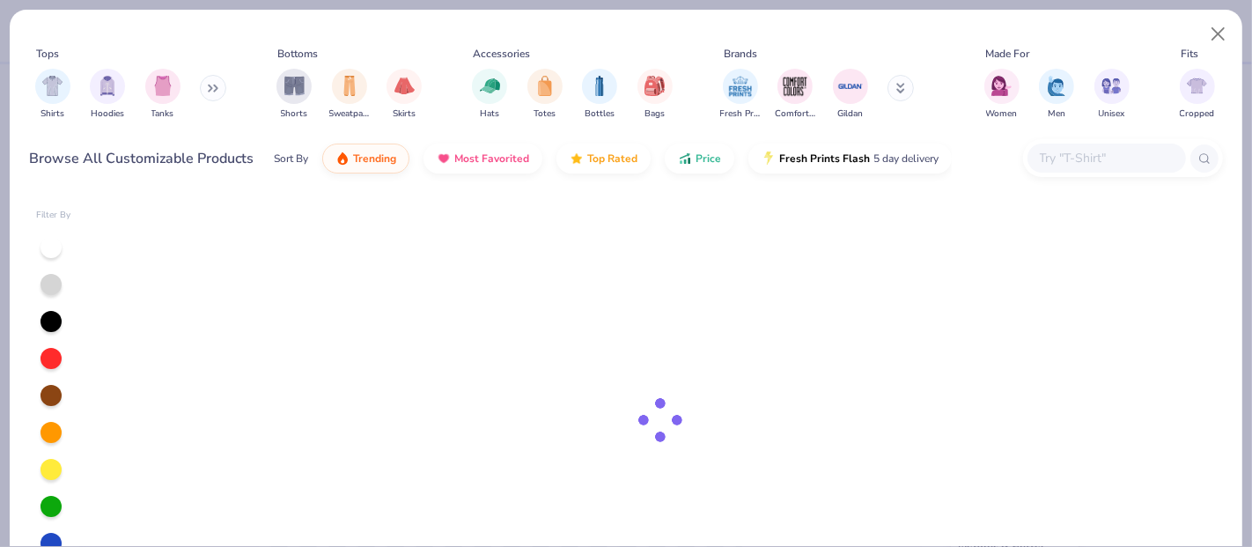
click at [1114, 169] on div at bounding box center [1106, 157] width 158 height 29
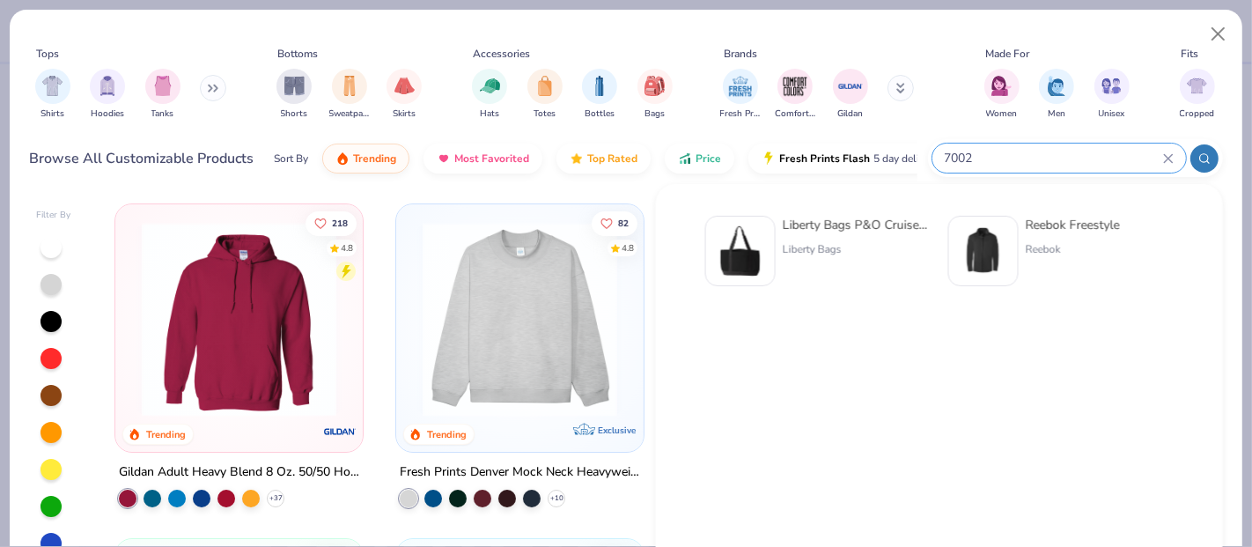
type input "7002"
click at [877, 217] on div "Liberty Bags P&O Cruiser Tote - 7002" at bounding box center [857, 225] width 148 height 18
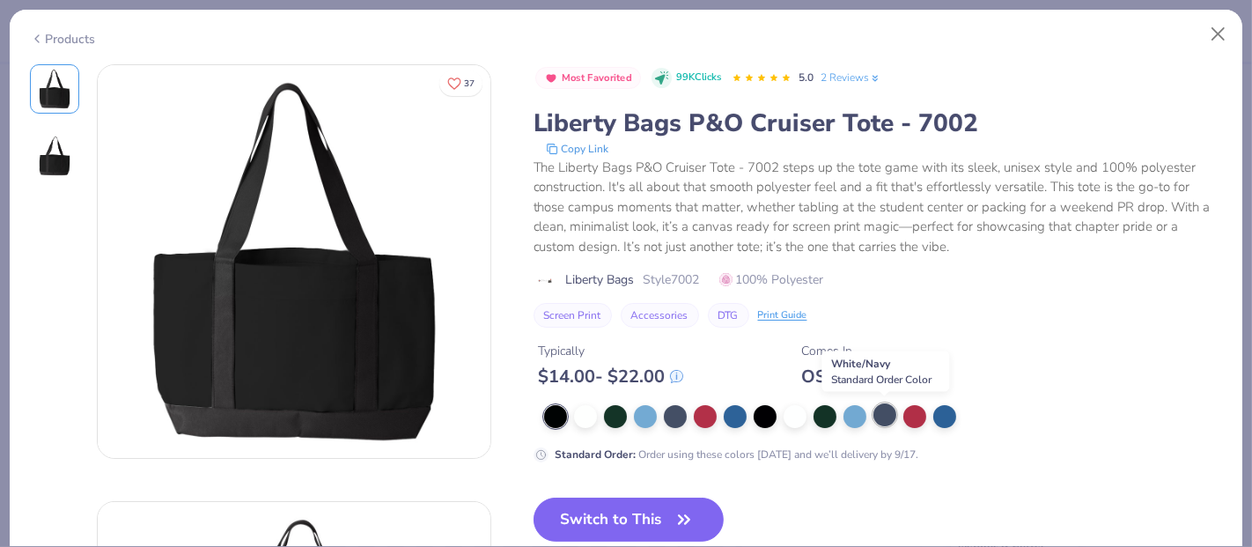
click at [887, 412] on div at bounding box center [884, 414] width 23 height 23
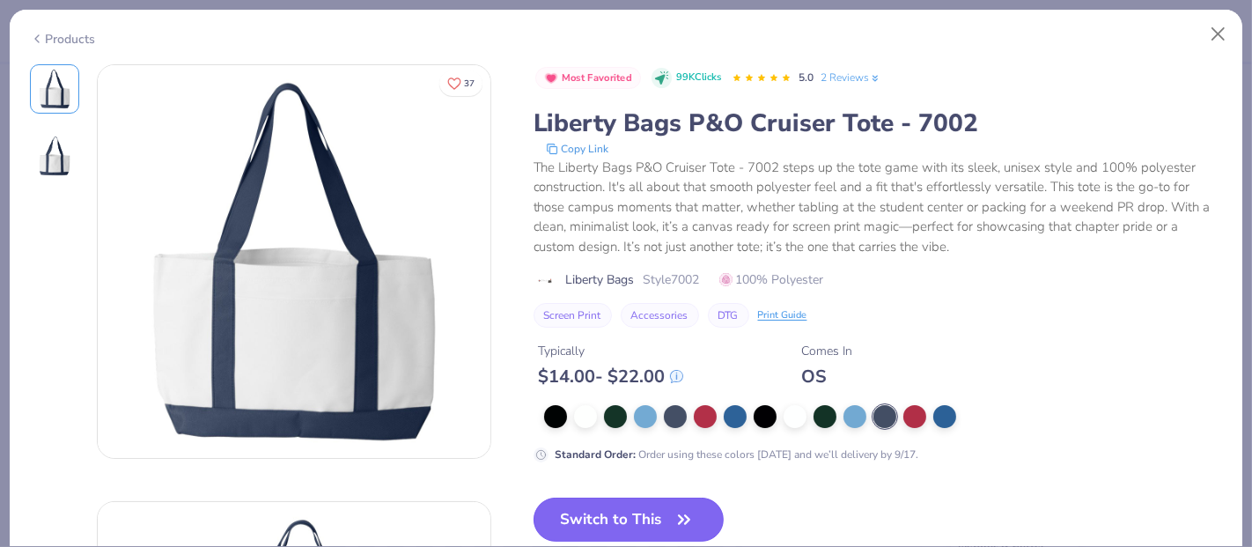
click at [644, 511] on button "Switch to This" at bounding box center [628, 519] width 191 height 44
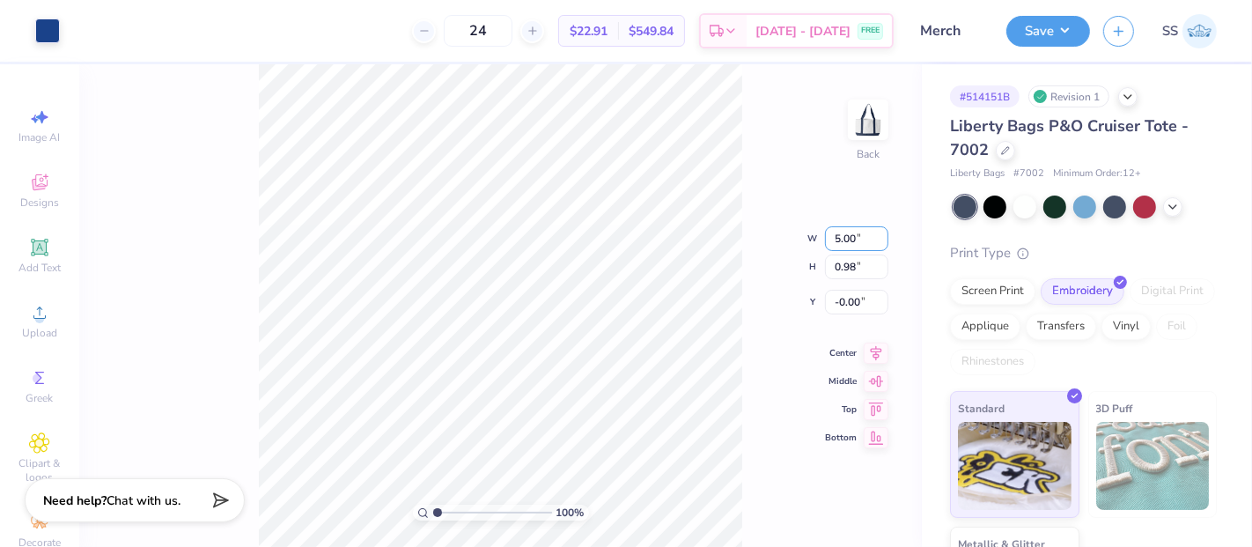
drag, startPoint x: 857, startPoint y: 243, endPoint x: 824, endPoint y: 245, distance: 33.5
click at [824, 244] on div "100 % Back W 5.00 5.00 " H 0.98 0.98 " Y -0.00 -0.00 " Center Middle Top Bottom" at bounding box center [500, 305] width 842 height 482
type input "3.01"
drag, startPoint x: 834, startPoint y: 225, endPoint x: 842, endPoint y: 221, distance: 9.1
click at [842, 221] on input "5.00" at bounding box center [856, 224] width 63 height 25
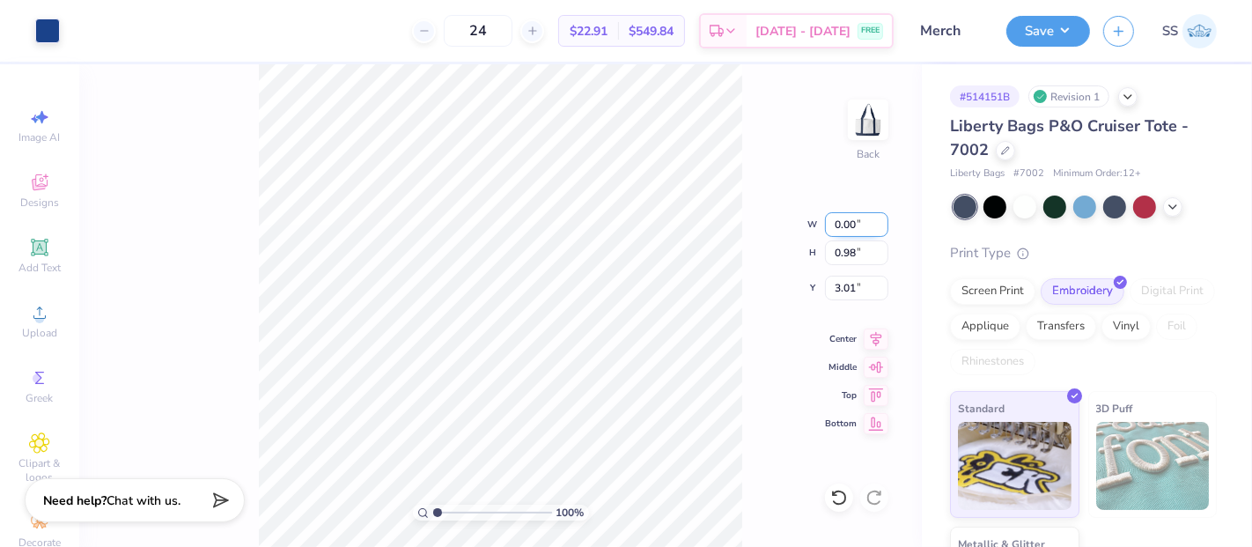
type input "0.00"
type input "3.50"
type input "8.00"
type input "1.57"
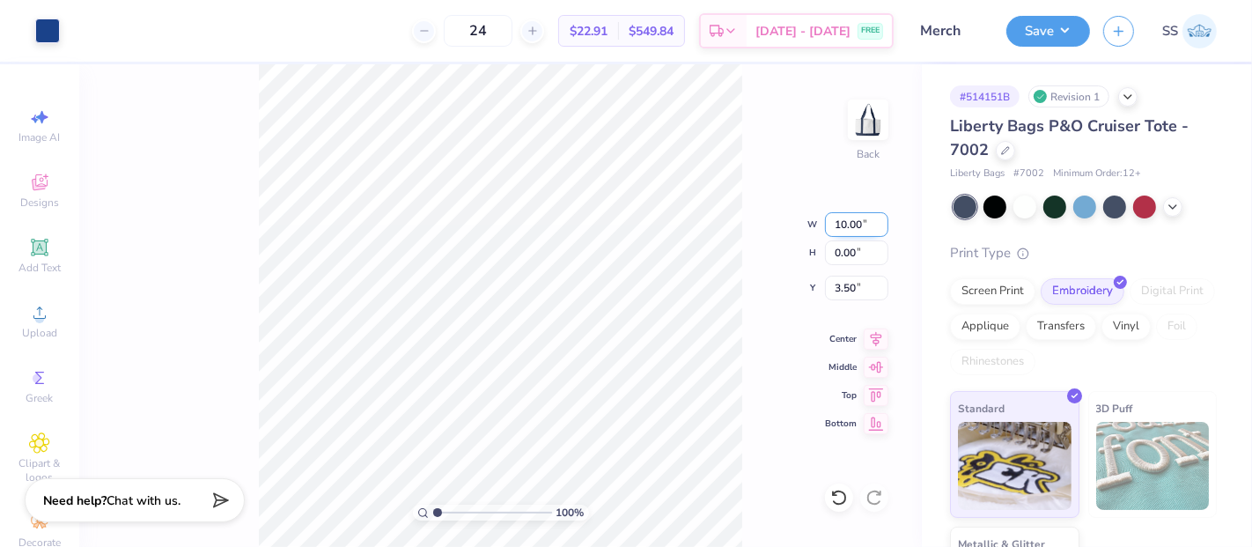
type input "2.72"
click at [837, 227] on input "8.00" at bounding box center [856, 224] width 63 height 25
type input "7.00"
type input "1.37"
drag, startPoint x: 854, startPoint y: 292, endPoint x: 826, endPoint y: 293, distance: 28.2
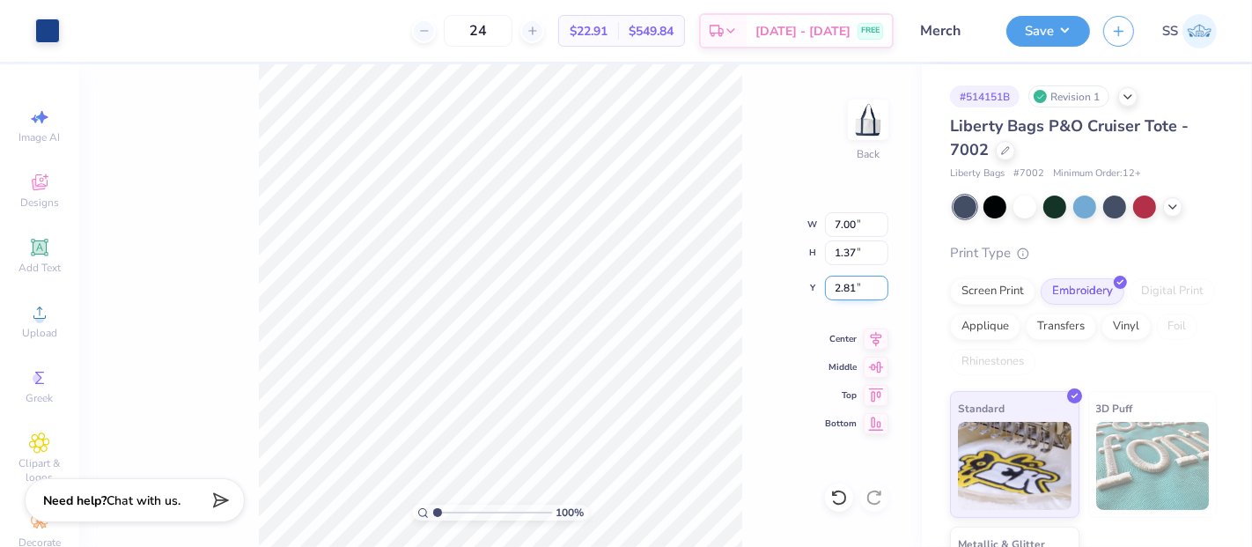
click at [826, 293] on input "2.81" at bounding box center [856, 288] width 63 height 25
type input "3.00"
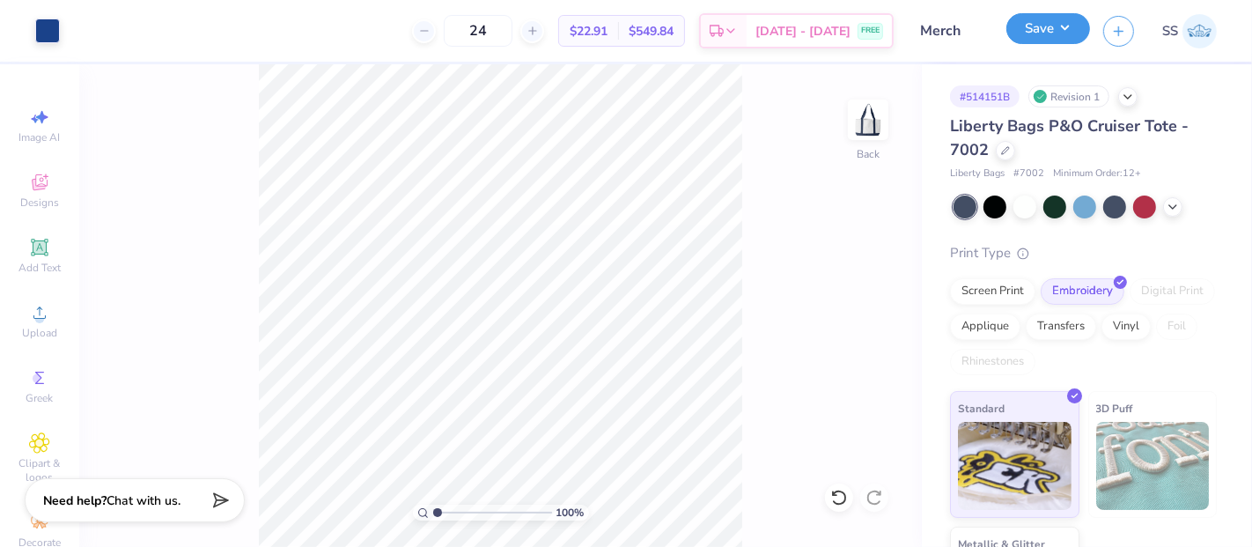
click at [1053, 26] on button "Save" at bounding box center [1048, 28] width 84 height 31
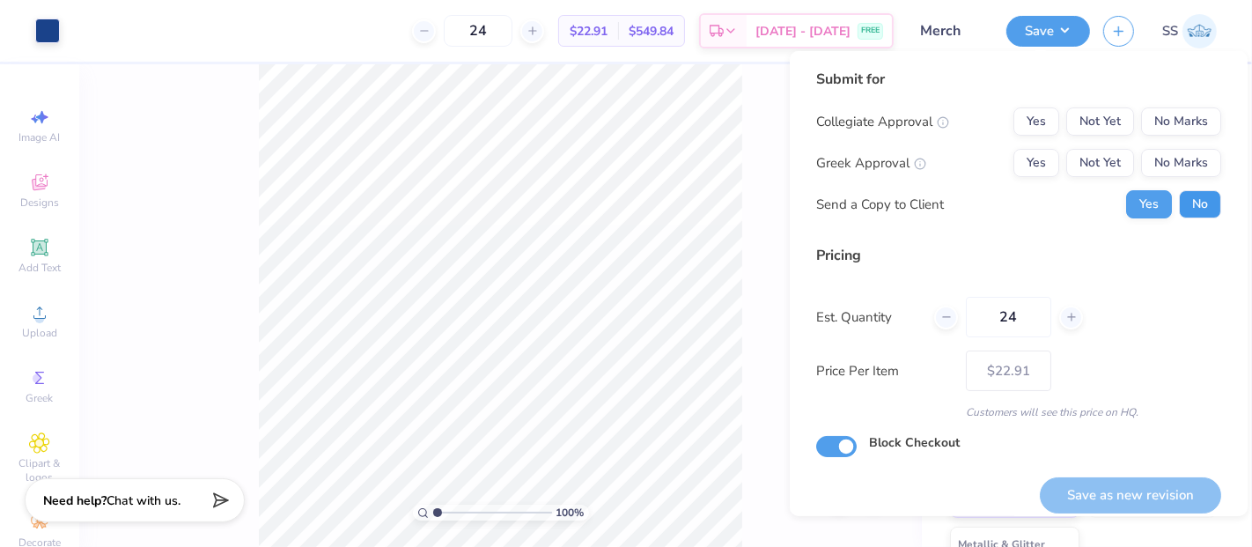
click at [1196, 190] on button "No" at bounding box center [1200, 204] width 42 height 28
click at [1189, 163] on button "No Marks" at bounding box center [1181, 163] width 80 height 28
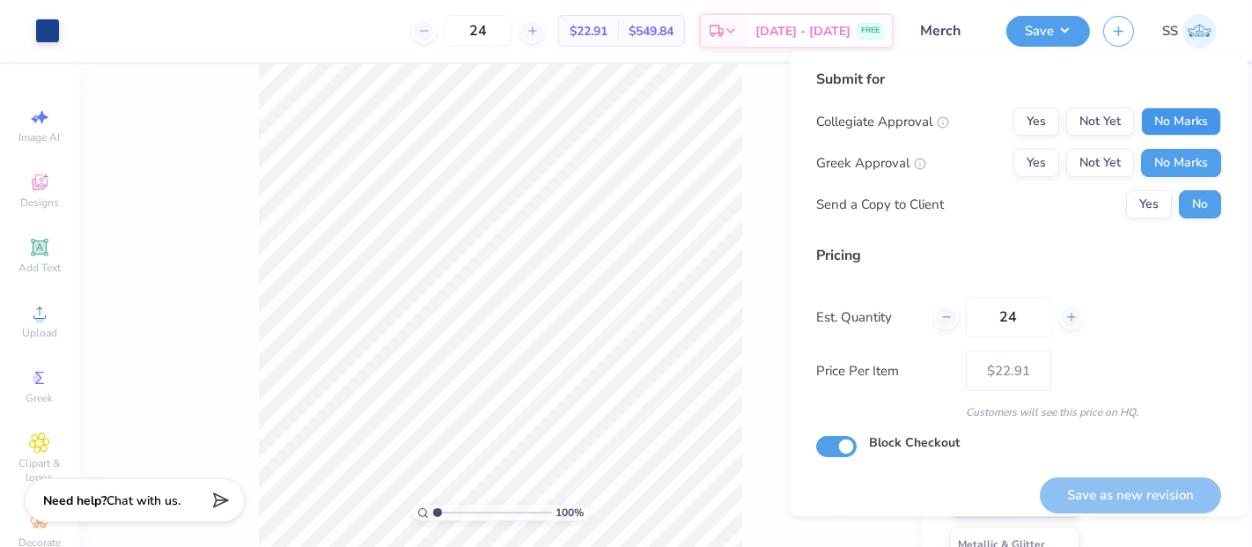
click at [1175, 124] on button "No Marks" at bounding box center [1181, 121] width 80 height 28
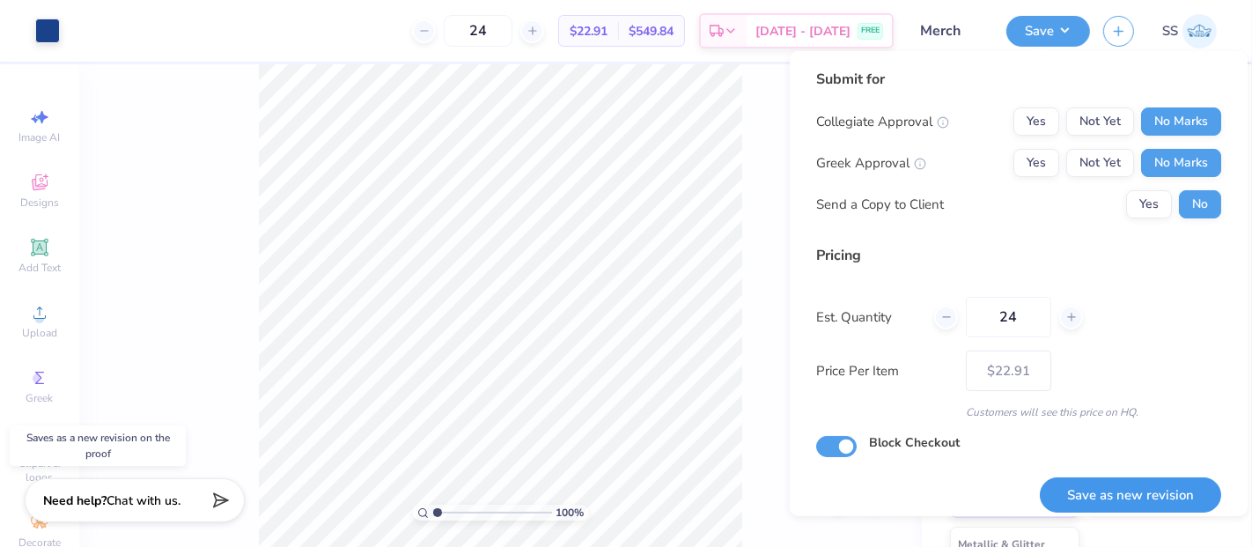
click at [1080, 494] on button "Save as new revision" at bounding box center [1130, 495] width 181 height 36
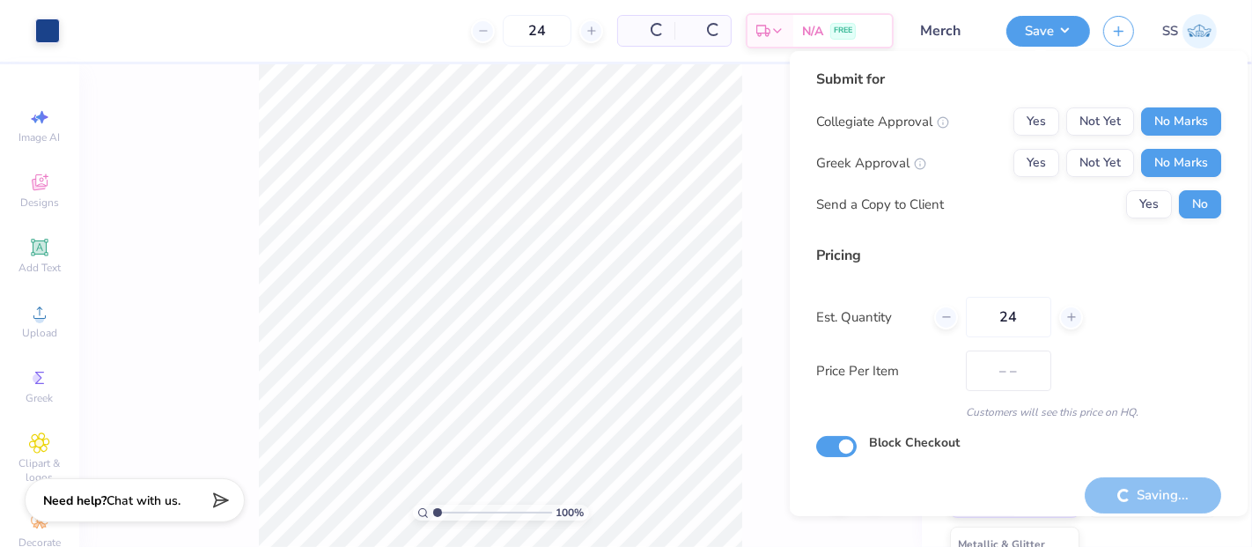
type input "$22.91"
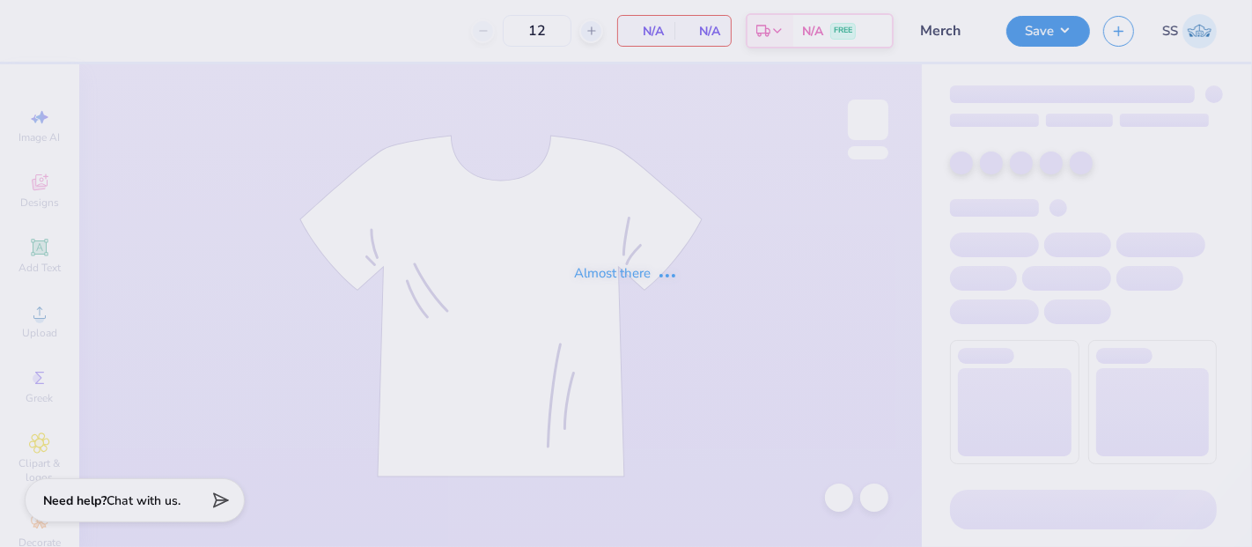
type input "Merch"
type input "24"
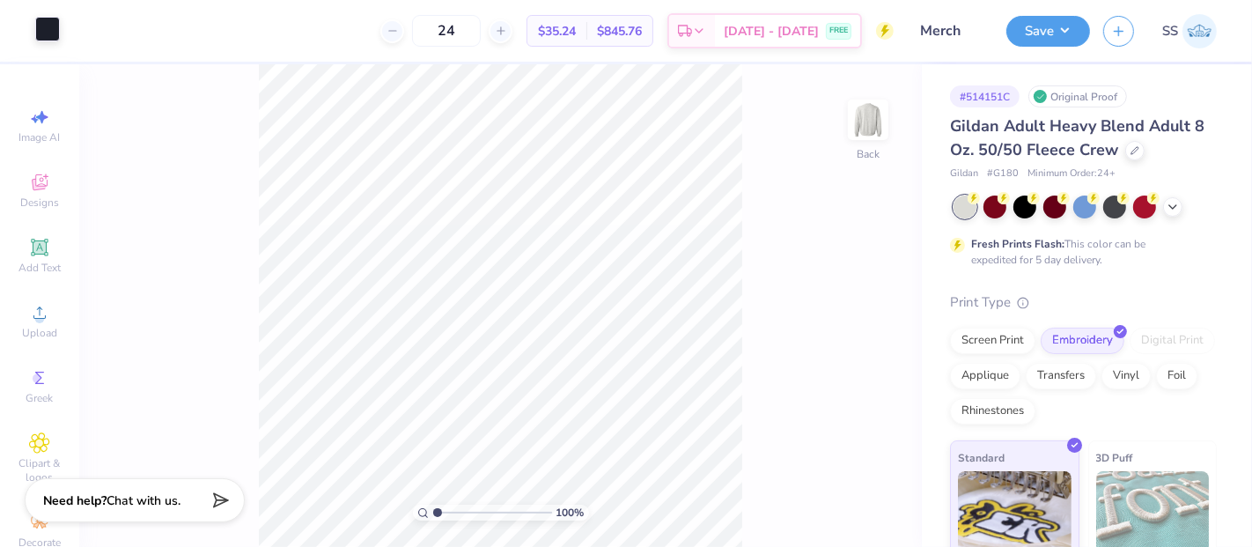
click at [54, 21] on div at bounding box center [47, 29] width 25 height 25
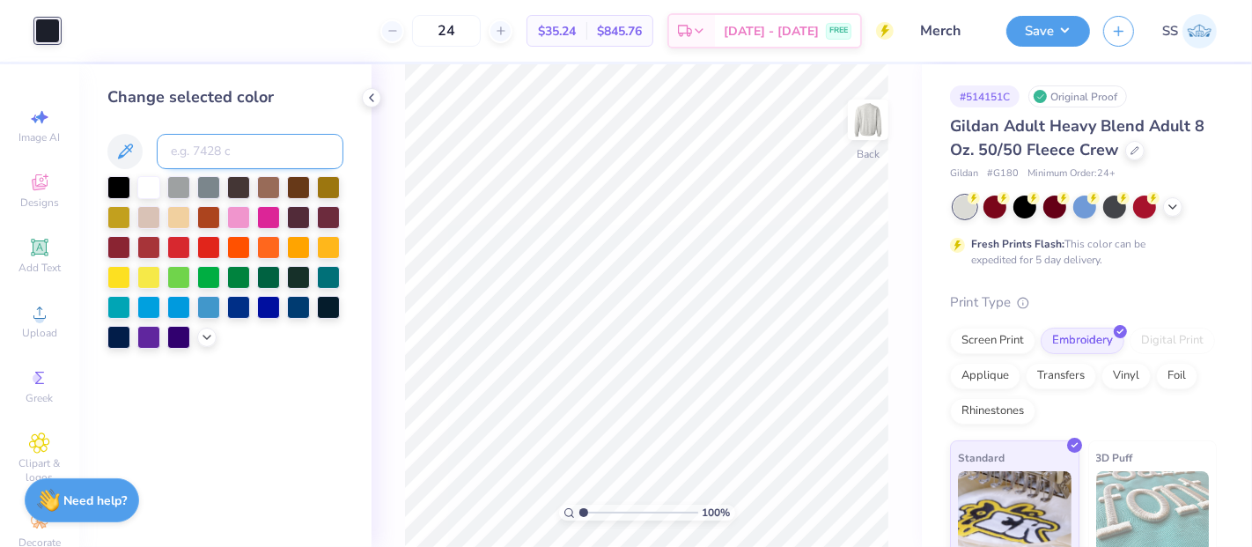
click at [283, 139] on input at bounding box center [250, 151] width 187 height 35
type input "7687"
click at [1048, 35] on button "Save" at bounding box center [1048, 28] width 84 height 31
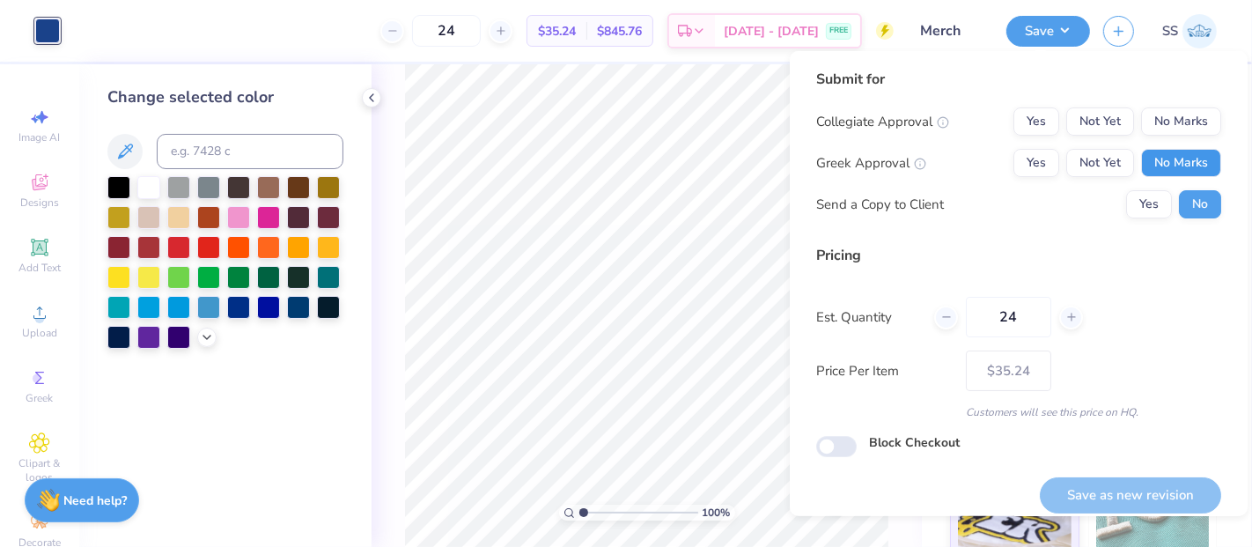
click at [1177, 162] on button "No Marks" at bounding box center [1181, 163] width 80 height 28
click at [1093, 116] on button "Not Yet" at bounding box center [1100, 121] width 68 height 28
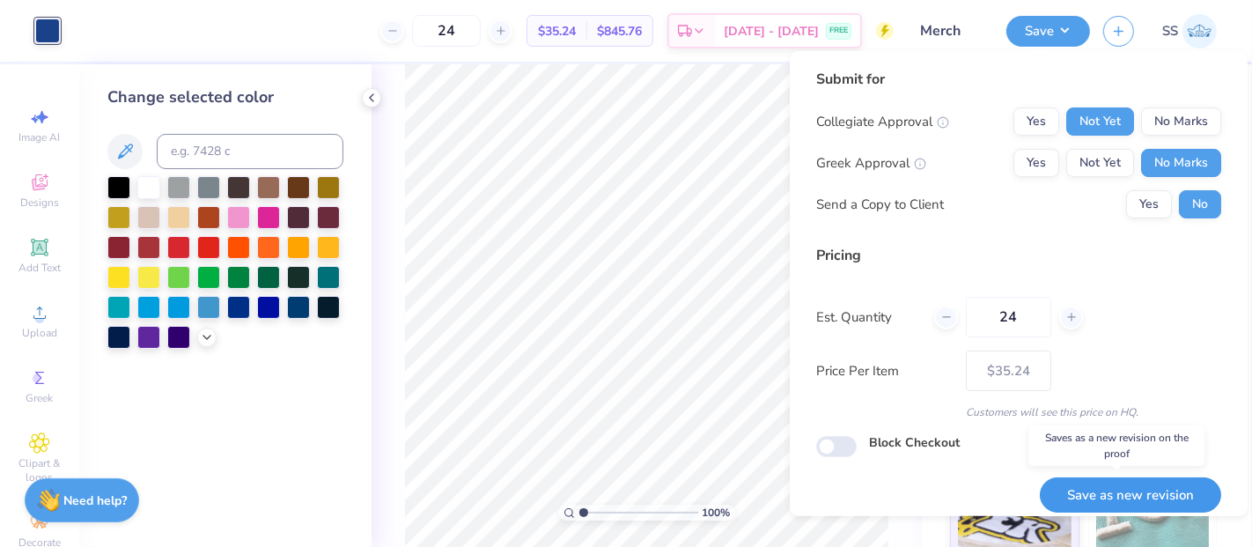
click at [1133, 495] on button "Save as new revision" at bounding box center [1130, 495] width 181 height 36
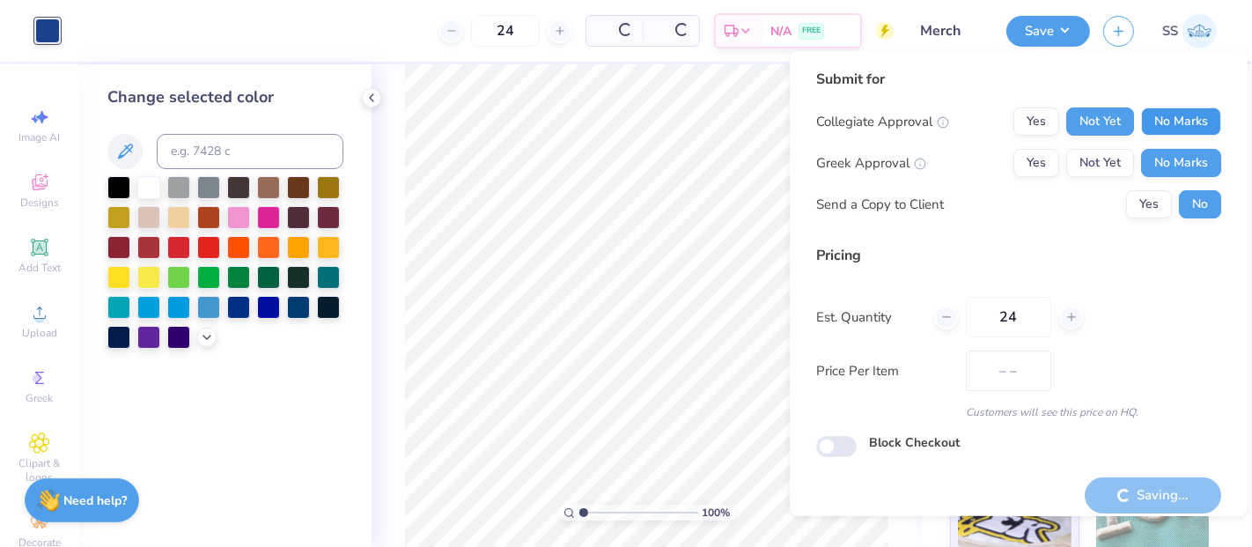
click at [1162, 121] on button "No Marks" at bounding box center [1181, 121] width 80 height 28
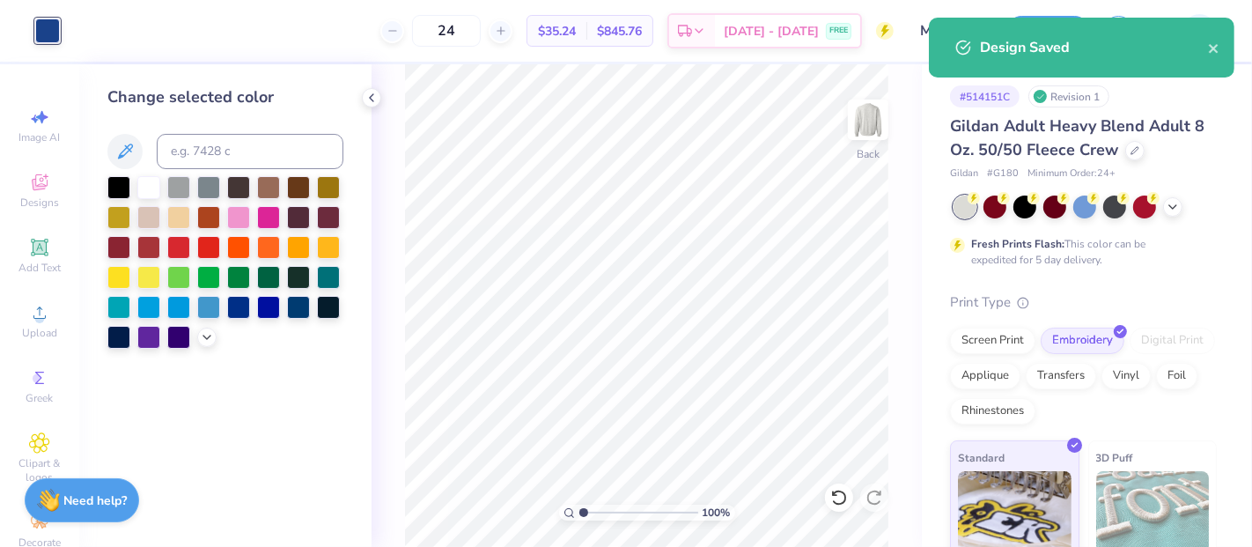
type input "– –"
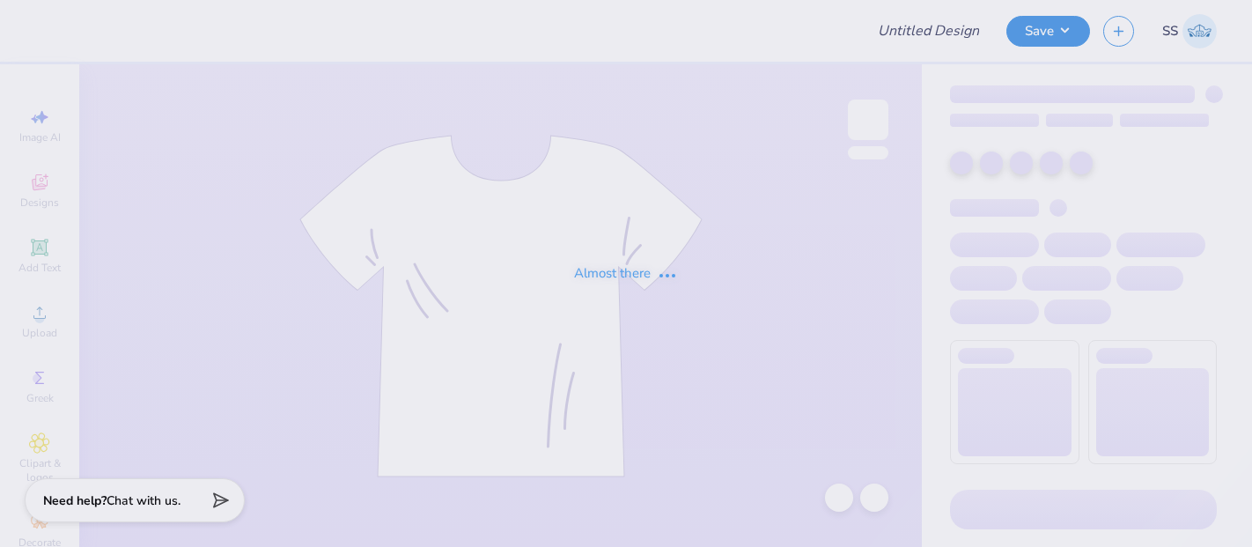
type input "Alumni design 1"
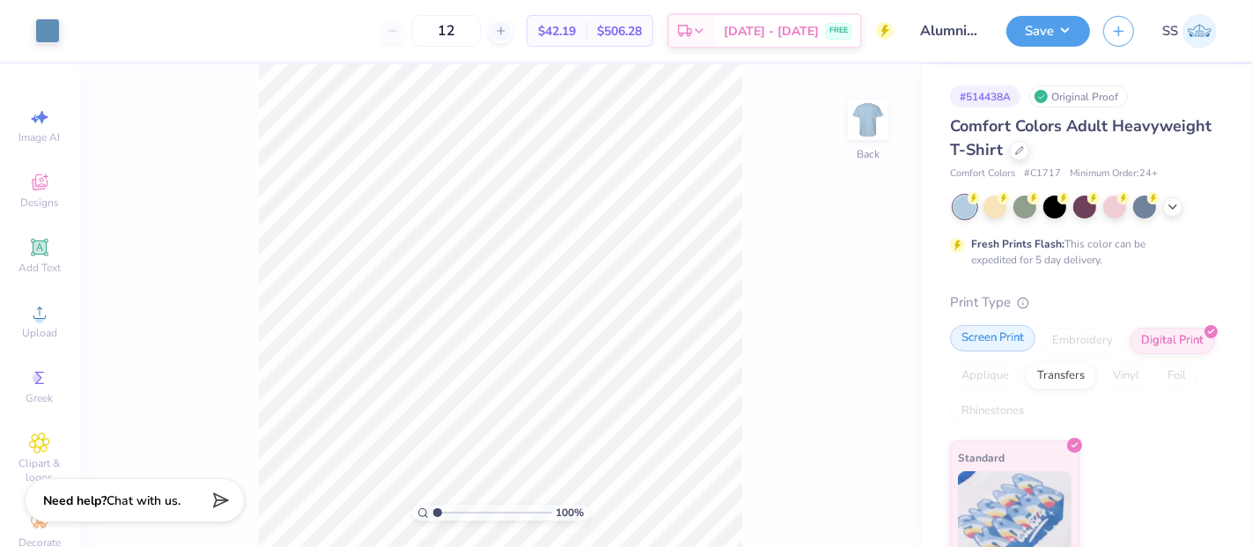
click at [1005, 335] on div "Screen Print" at bounding box center [992, 338] width 85 height 26
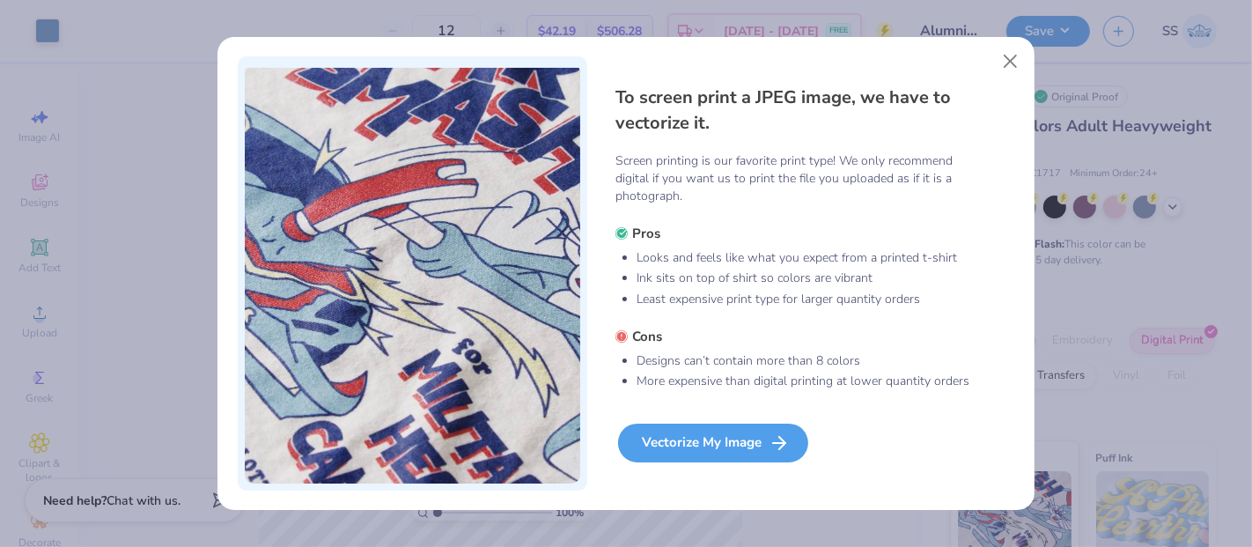
click at [756, 440] on div "Vectorize My Image" at bounding box center [713, 442] width 190 height 39
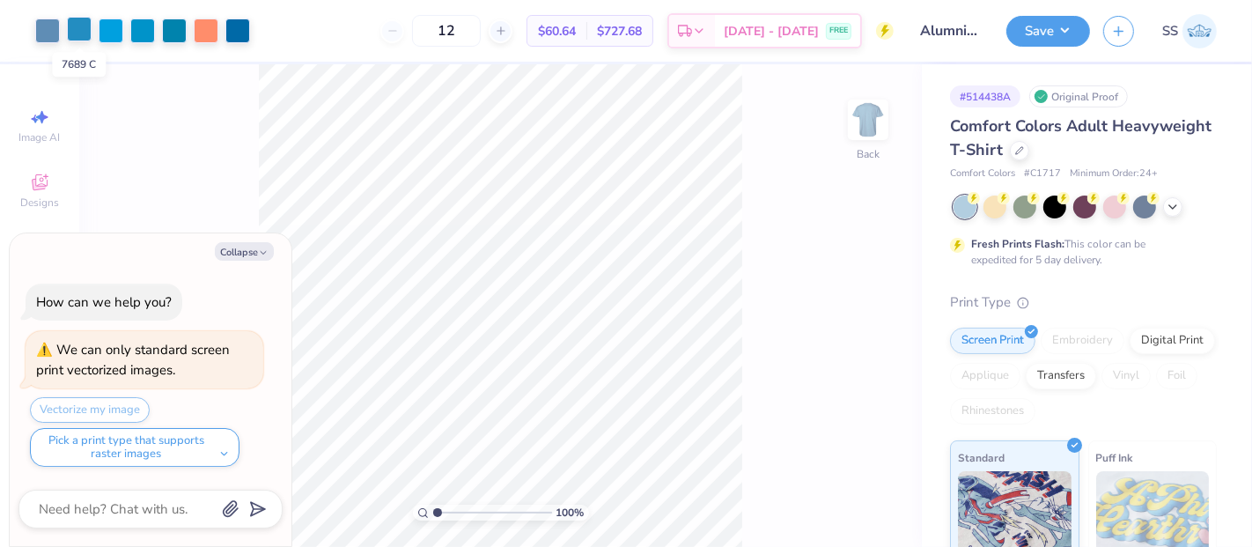
click at [74, 31] on div at bounding box center [79, 29] width 25 height 25
type textarea "x"
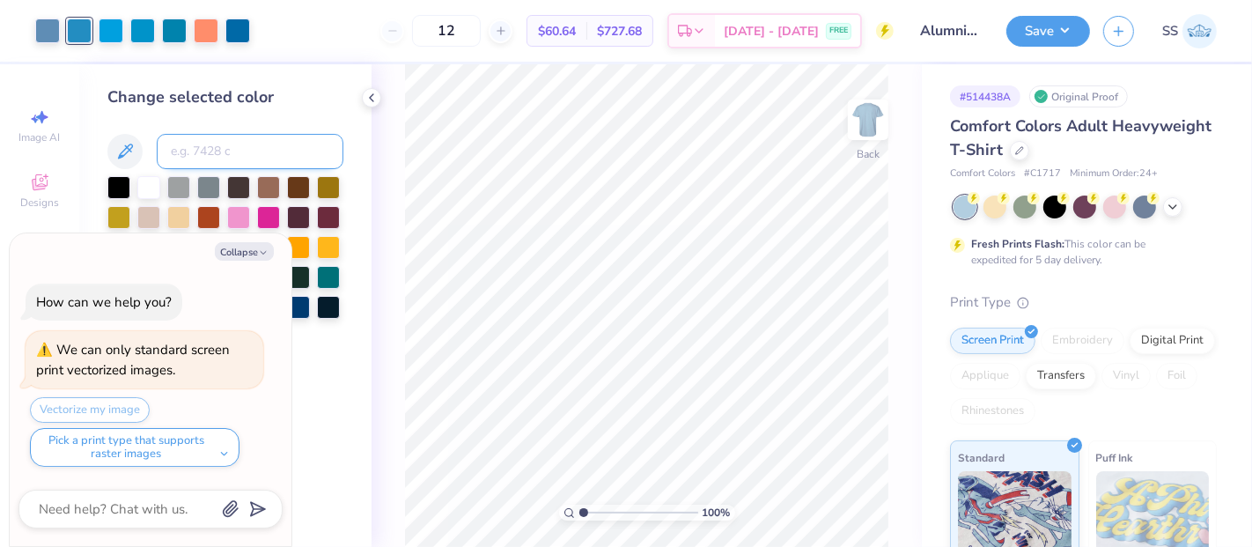
click at [253, 147] on input at bounding box center [250, 151] width 187 height 35
type input "7454"
click at [194, 165] on input at bounding box center [250, 151] width 187 height 35
click at [114, 33] on div at bounding box center [111, 29] width 25 height 25
type textarea "x"
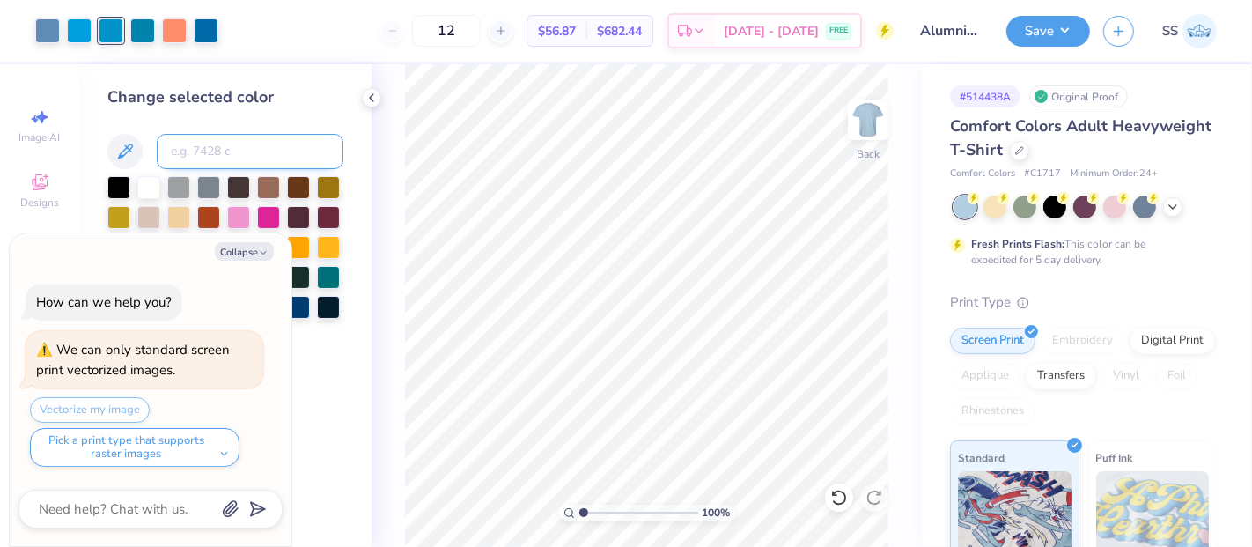
click at [275, 165] on input at bounding box center [250, 151] width 187 height 35
type input "299"
click at [99, 26] on div at bounding box center [111, 29] width 25 height 25
type textarea "x"
click at [205, 151] on input at bounding box center [250, 151] width 187 height 35
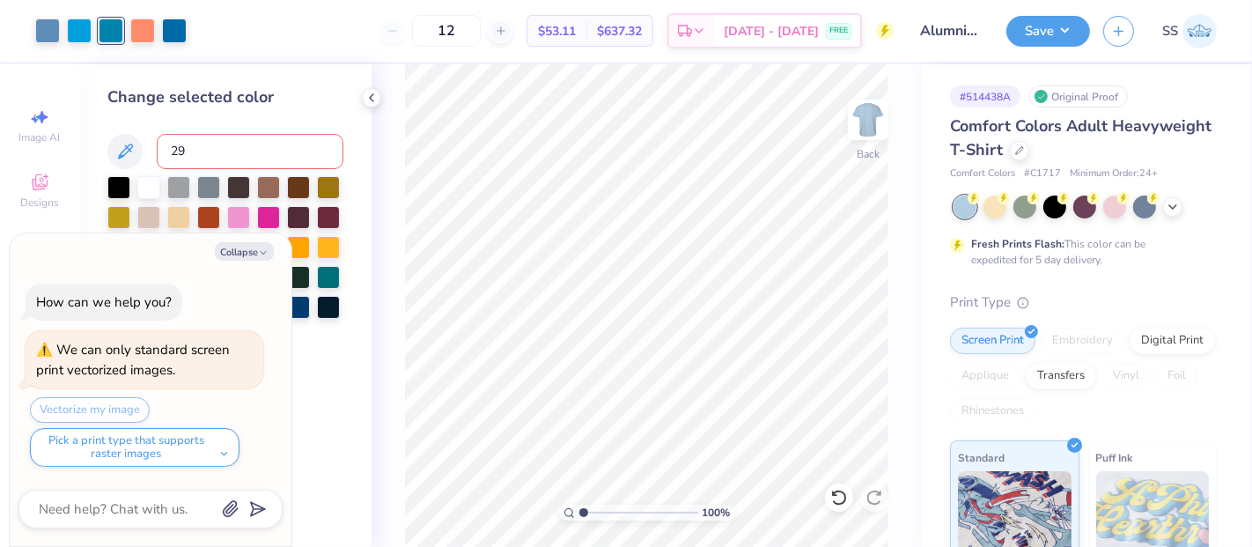
type input "299"
click at [148, 31] on div at bounding box center [142, 29] width 25 height 25
type textarea "x"
click at [264, 158] on input at bounding box center [250, 151] width 187 height 35
type input "299"
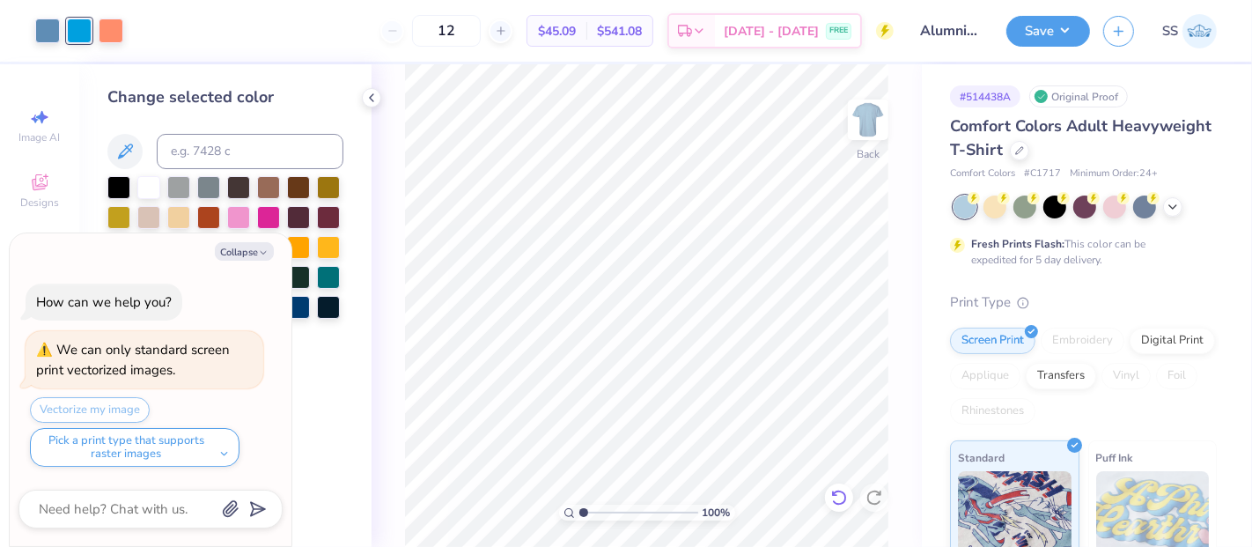
click at [832, 489] on icon at bounding box center [839, 498] width 18 height 18
click at [130, 29] on div at bounding box center [142, 29] width 25 height 25
type textarea "x"
click at [230, 132] on div "Change selected color" at bounding box center [225, 216] width 236 height 263
click at [222, 139] on input at bounding box center [250, 151] width 187 height 35
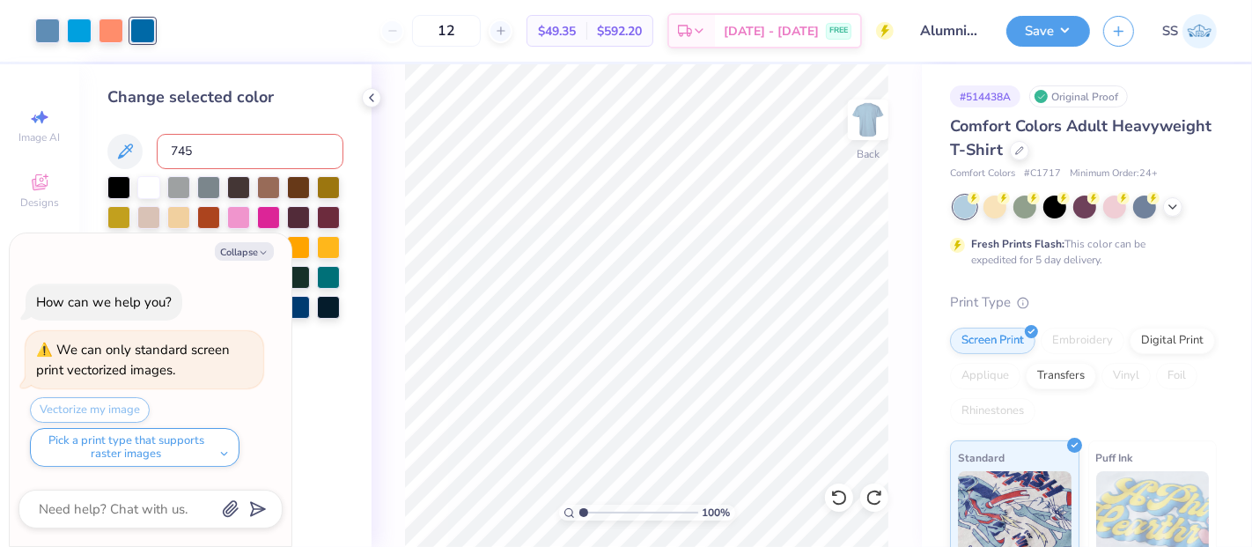
type input "7454"
type textarea "x"
drag, startPoint x: 477, startPoint y: 32, endPoint x: 462, endPoint y: 26, distance: 16.2
click at [462, 26] on input "12" at bounding box center [446, 31] width 69 height 32
type input "24"
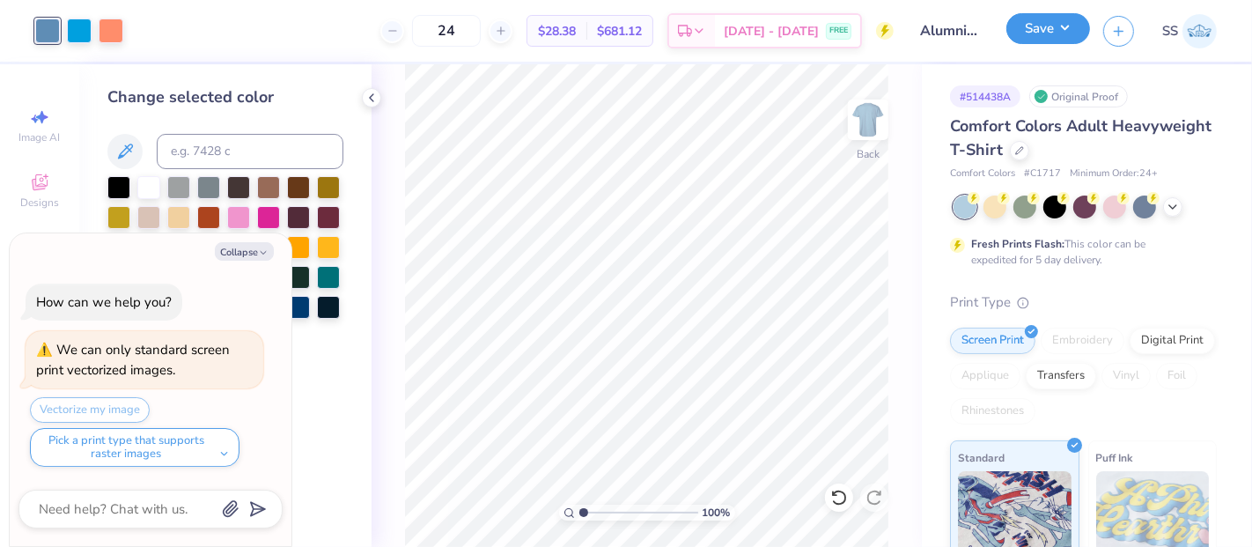
click at [1021, 26] on button "Save" at bounding box center [1048, 28] width 84 height 31
type textarea "x"
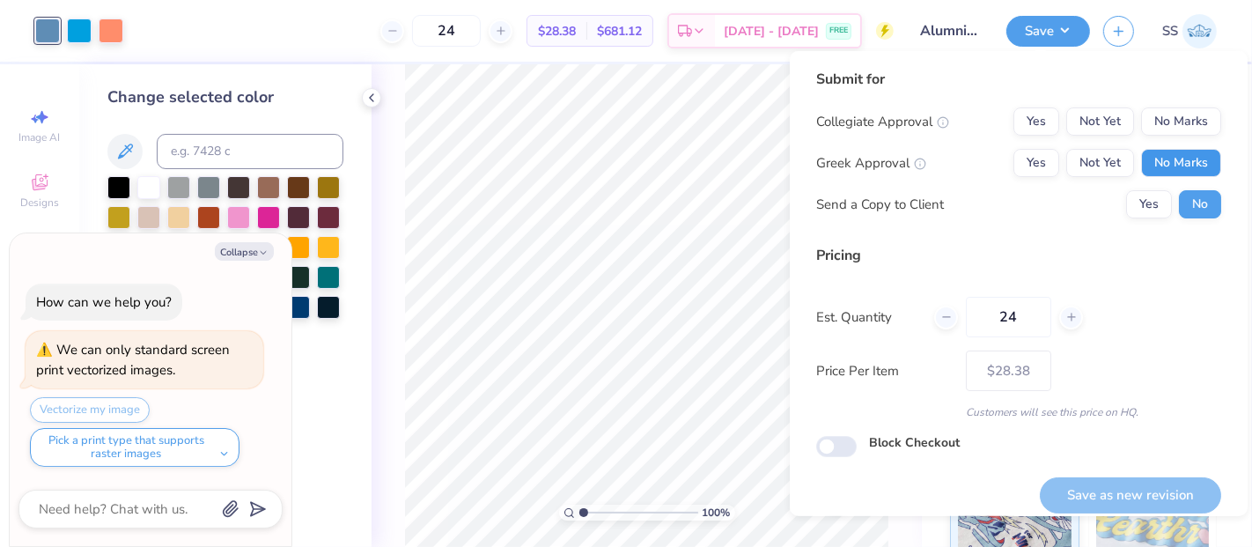
click at [1183, 169] on button "No Marks" at bounding box center [1181, 163] width 80 height 28
drag, startPoint x: 1104, startPoint y: 167, endPoint x: 1157, endPoint y: 147, distance: 56.6
click at [1104, 167] on button "Not Yet" at bounding box center [1100, 163] width 68 height 28
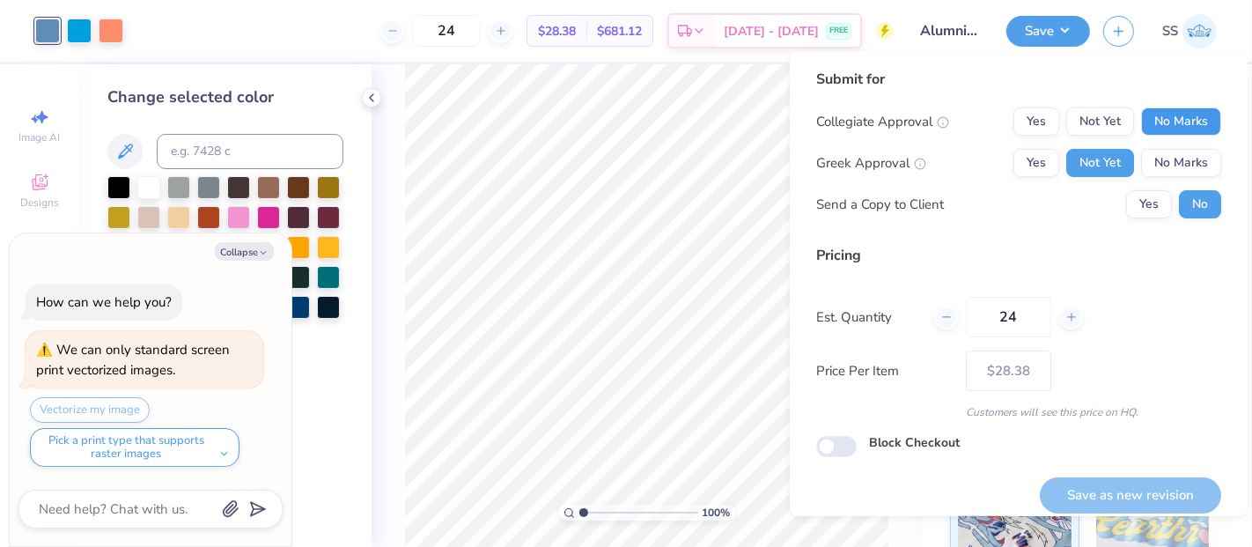
click at [1167, 127] on button "No Marks" at bounding box center [1181, 121] width 80 height 28
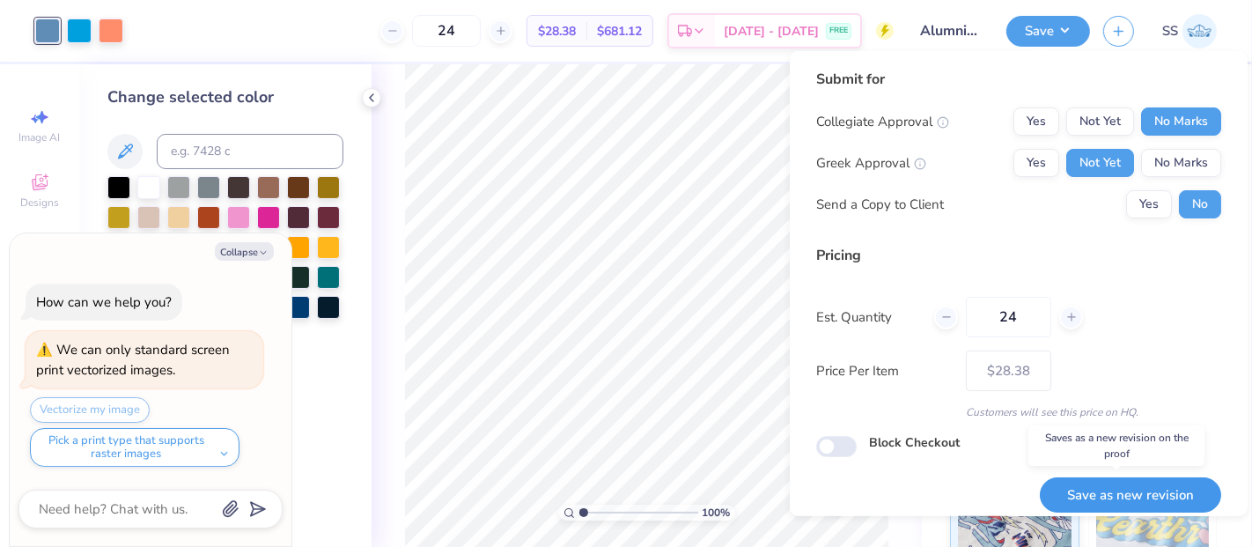
click at [1115, 481] on button "Save as new revision" at bounding box center [1130, 495] width 181 height 36
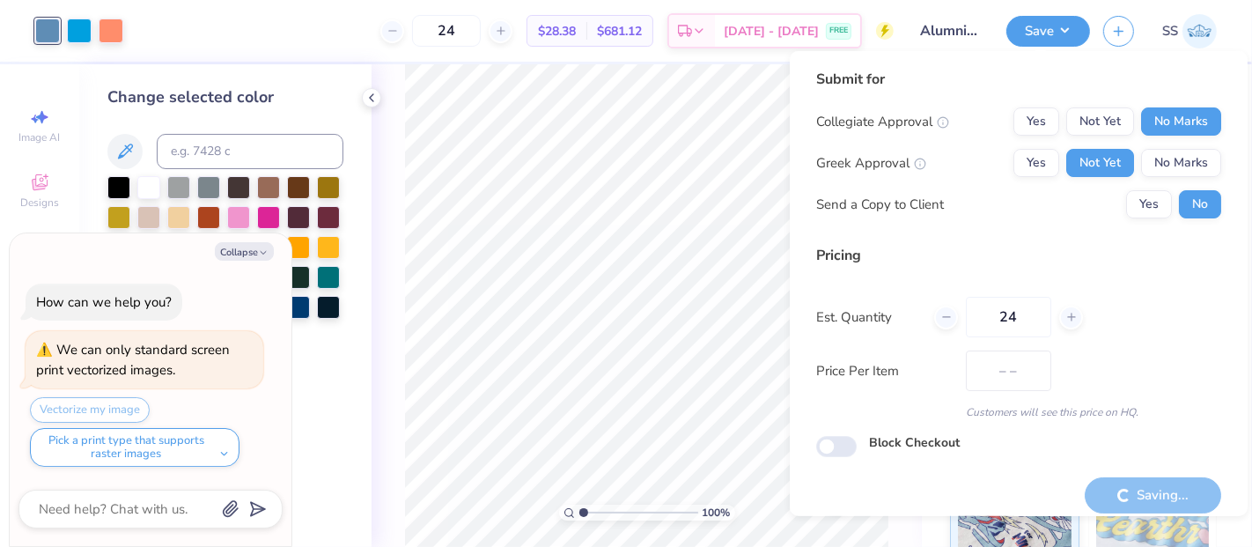
type input "$28.38"
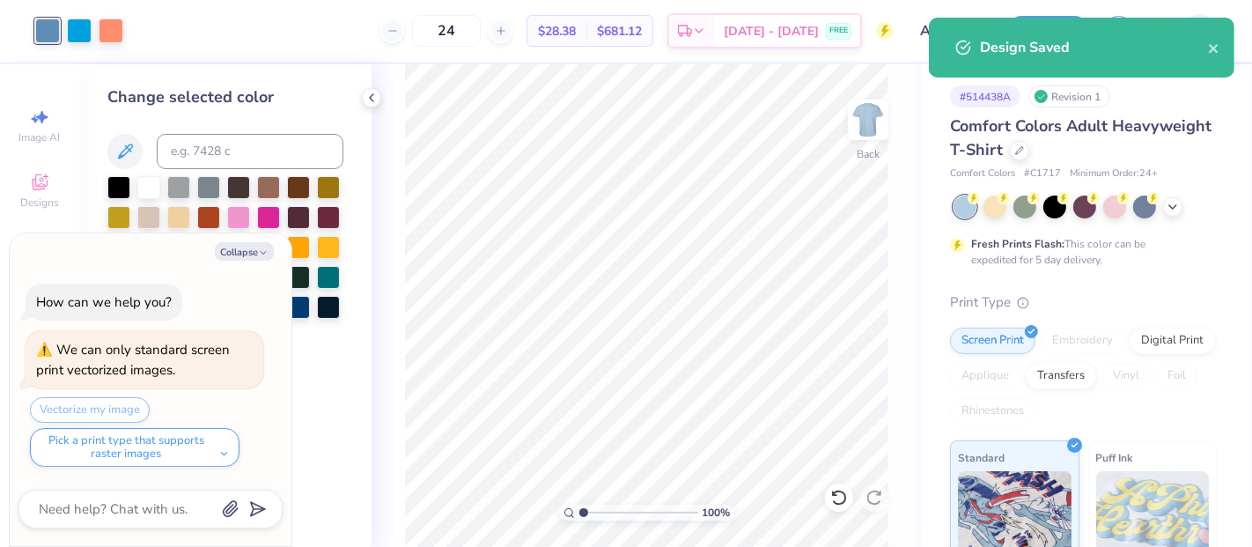
type textarea "x"
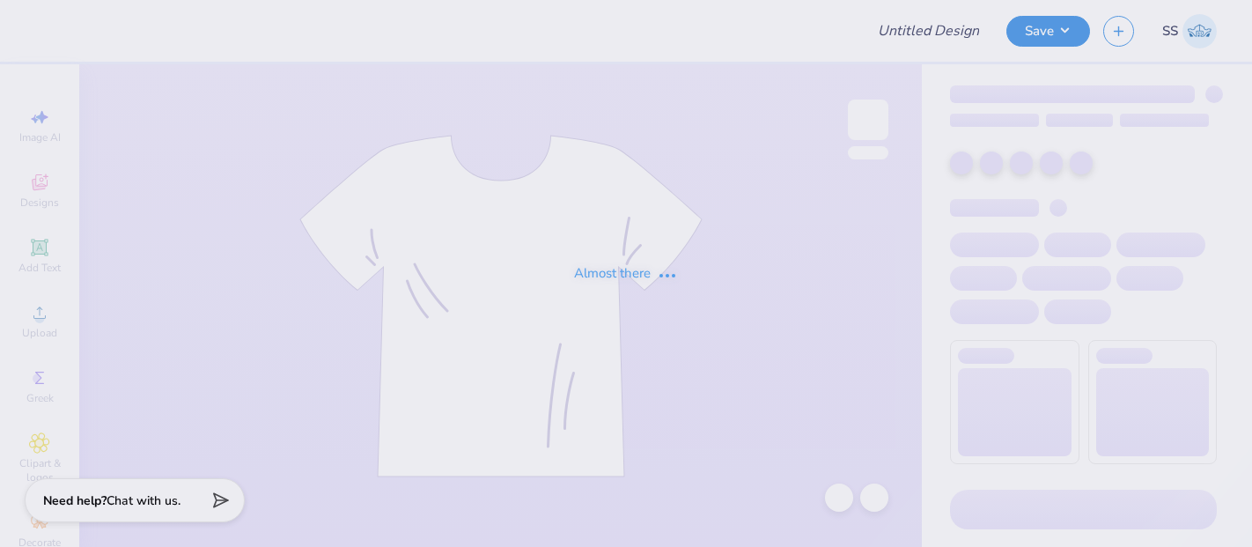
type input "APO Design 1"
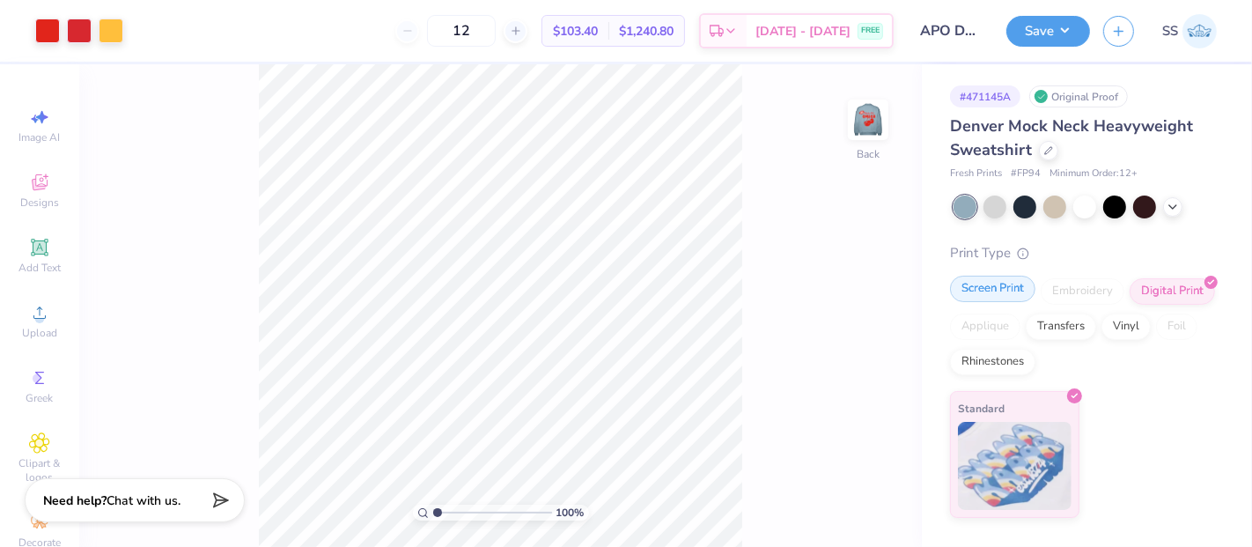
click at [1016, 285] on div "Screen Print" at bounding box center [992, 289] width 85 height 26
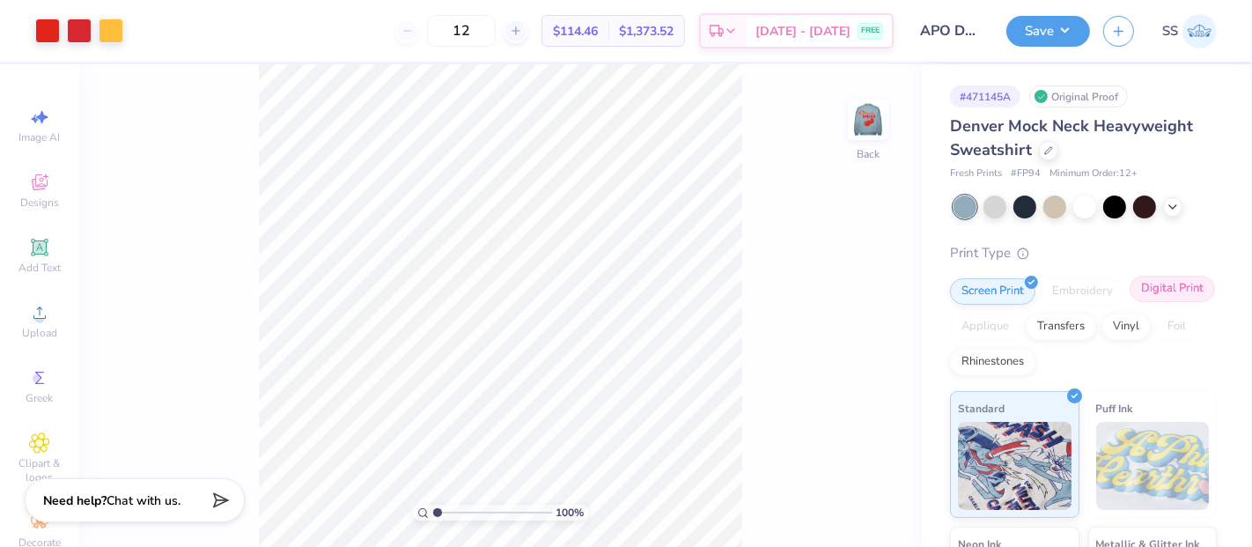
click at [1129, 302] on div "Digital Print" at bounding box center [1171, 289] width 85 height 26
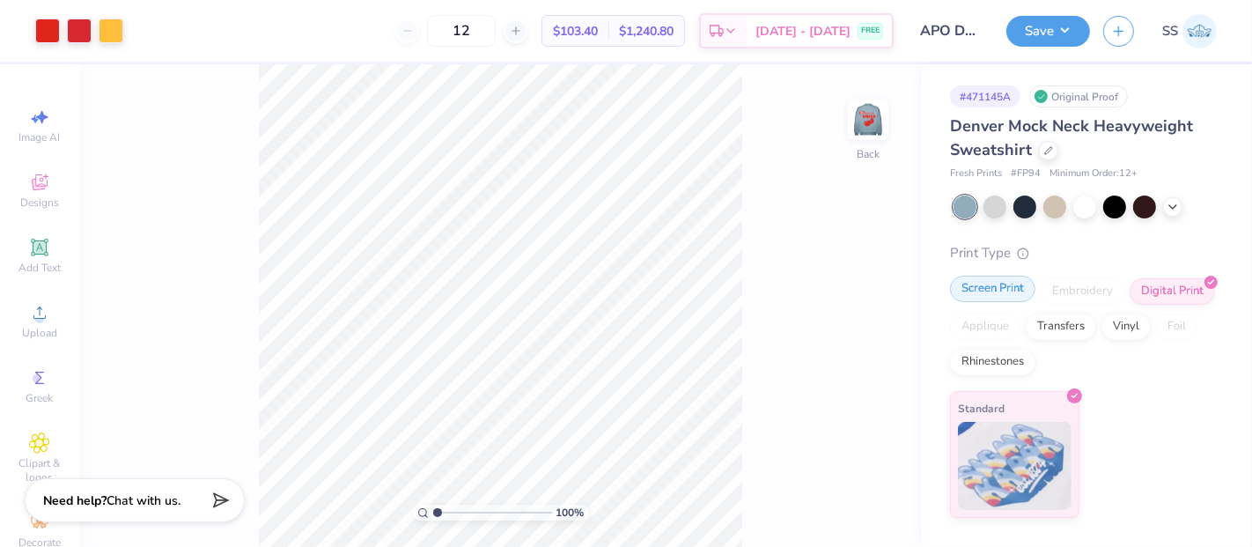
click at [1012, 291] on div "Screen Print" at bounding box center [992, 289] width 85 height 26
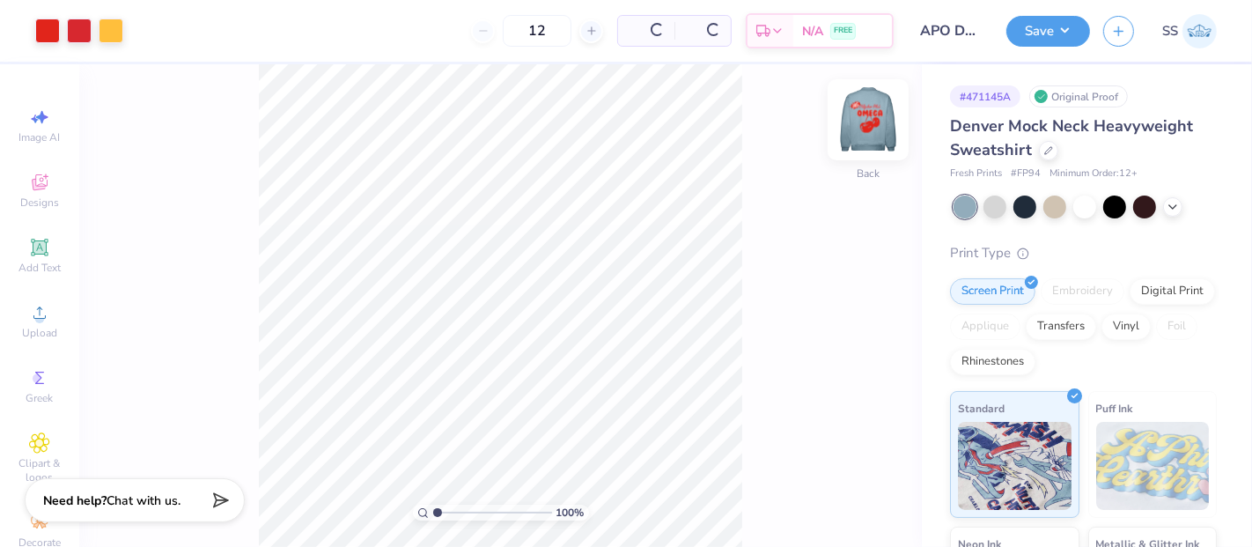
click at [873, 129] on img at bounding box center [868, 120] width 70 height 70
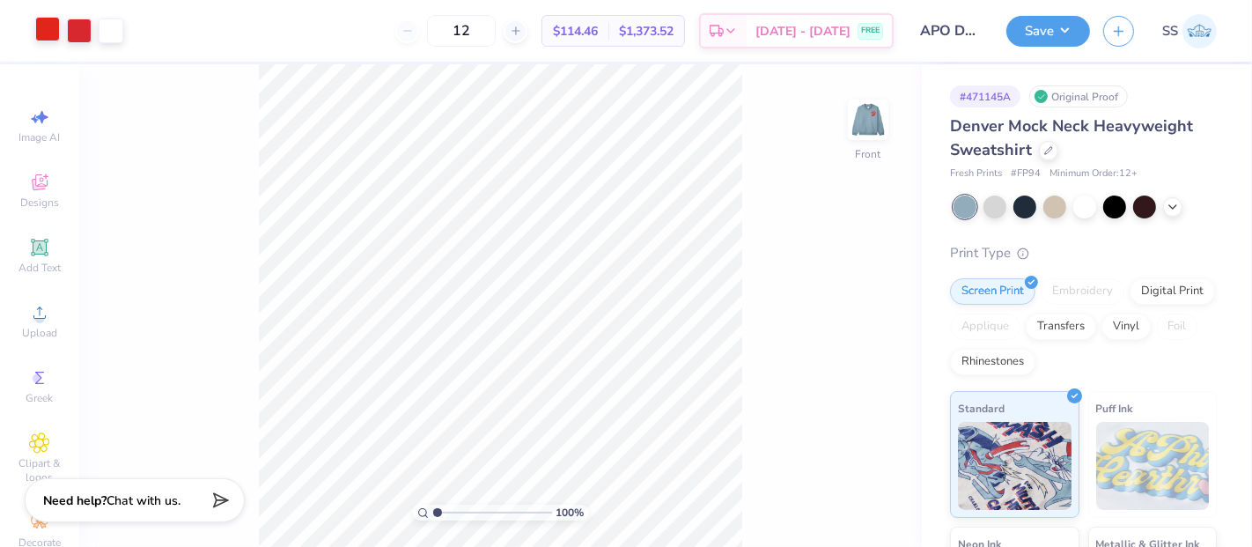
click at [49, 28] on div at bounding box center [47, 29] width 25 height 25
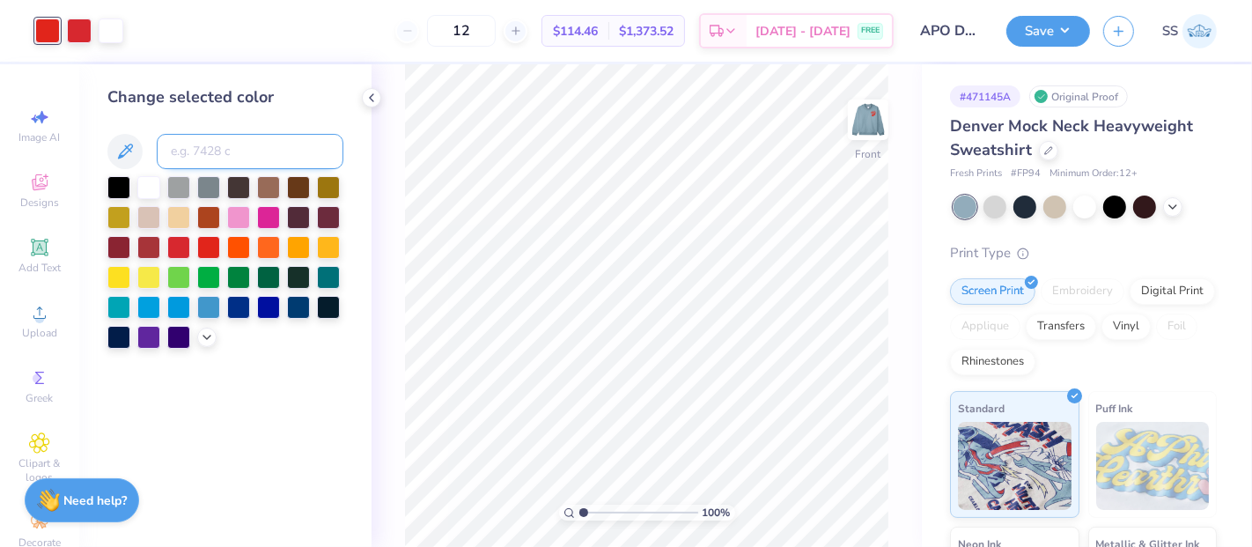
click at [252, 157] on input at bounding box center [250, 151] width 187 height 35
type input "1795"
click at [840, 491] on icon at bounding box center [838, 497] width 15 height 16
click at [239, 151] on input at bounding box center [250, 151] width 187 height 35
type input "485"
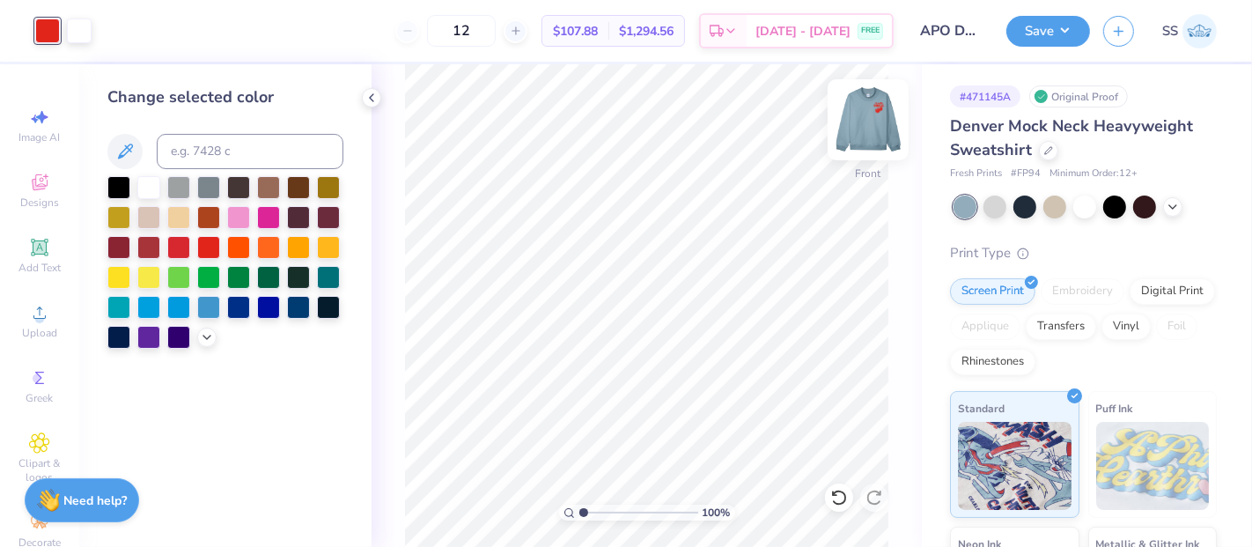
click at [872, 107] on img at bounding box center [868, 120] width 70 height 70
click at [864, 120] on img at bounding box center [868, 120] width 70 height 70
click at [872, 119] on img at bounding box center [868, 120] width 70 height 70
click at [77, 36] on div at bounding box center [79, 29] width 25 height 25
click at [259, 142] on input at bounding box center [250, 151] width 187 height 35
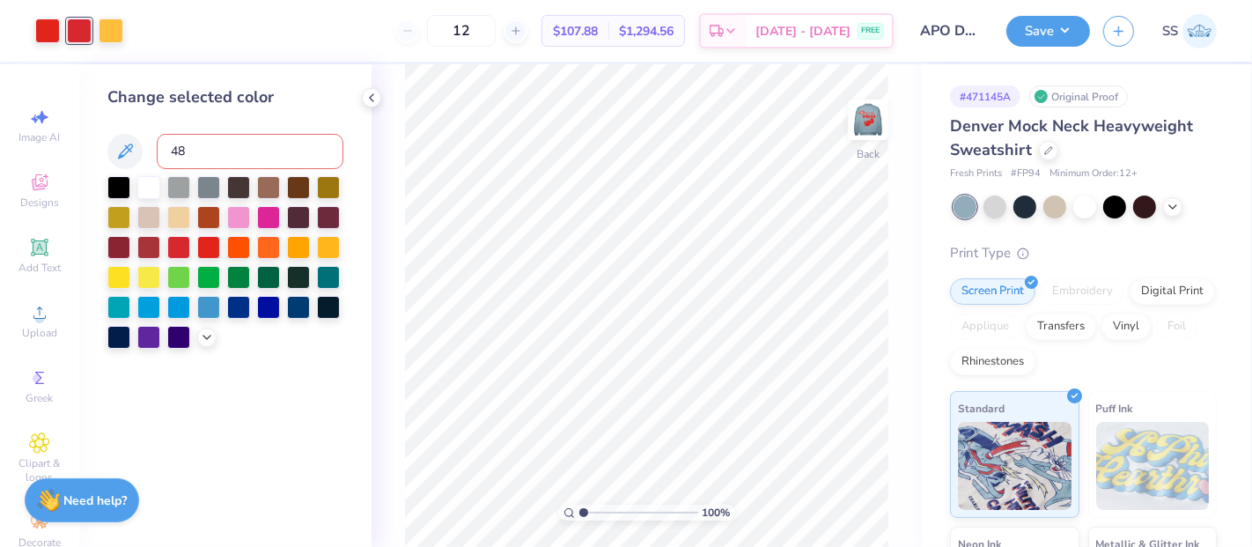
type input "485"
drag, startPoint x: 501, startPoint y: 41, endPoint x: 470, endPoint y: 31, distance: 32.6
click at [470, 31] on input "12" at bounding box center [461, 31] width 69 height 32
click at [1129, 302] on div "Digital Print" at bounding box center [1171, 289] width 85 height 26
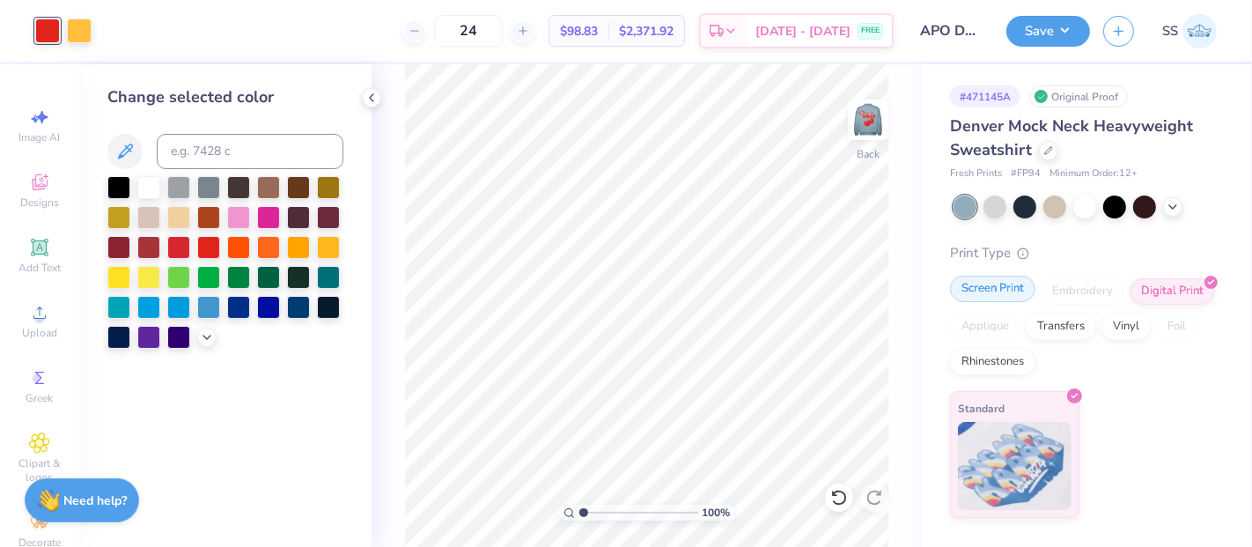
click at [1021, 291] on div "Screen Print" at bounding box center [992, 289] width 85 height 26
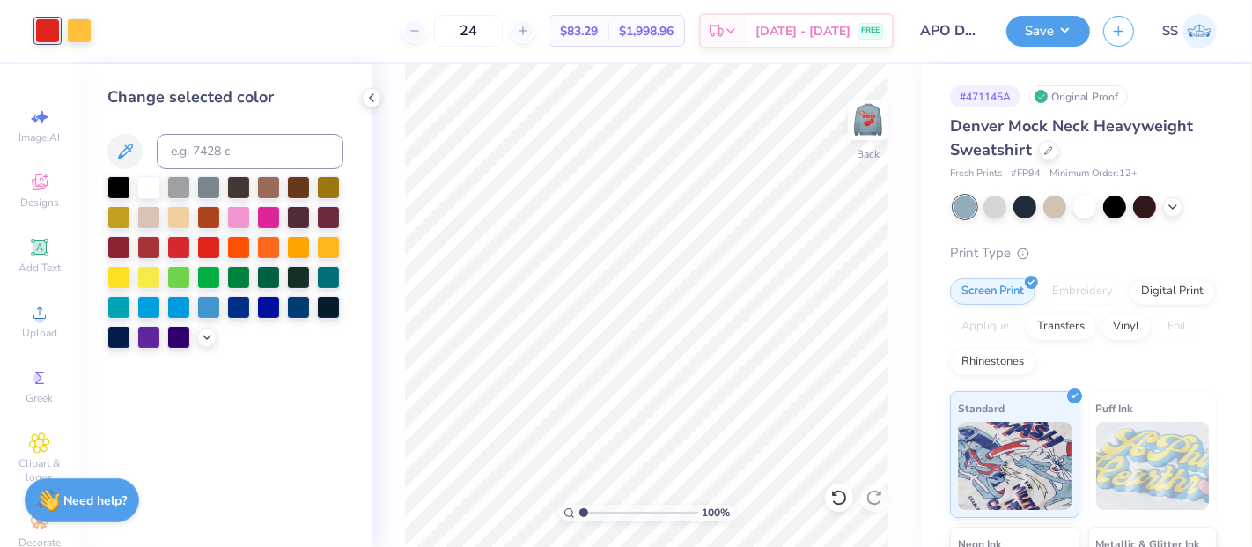
drag, startPoint x: 508, startPoint y: 26, endPoint x: 454, endPoint y: 19, distance: 54.1
click at [454, 19] on div "24" at bounding box center [468, 31] width 132 height 32
type input "48"
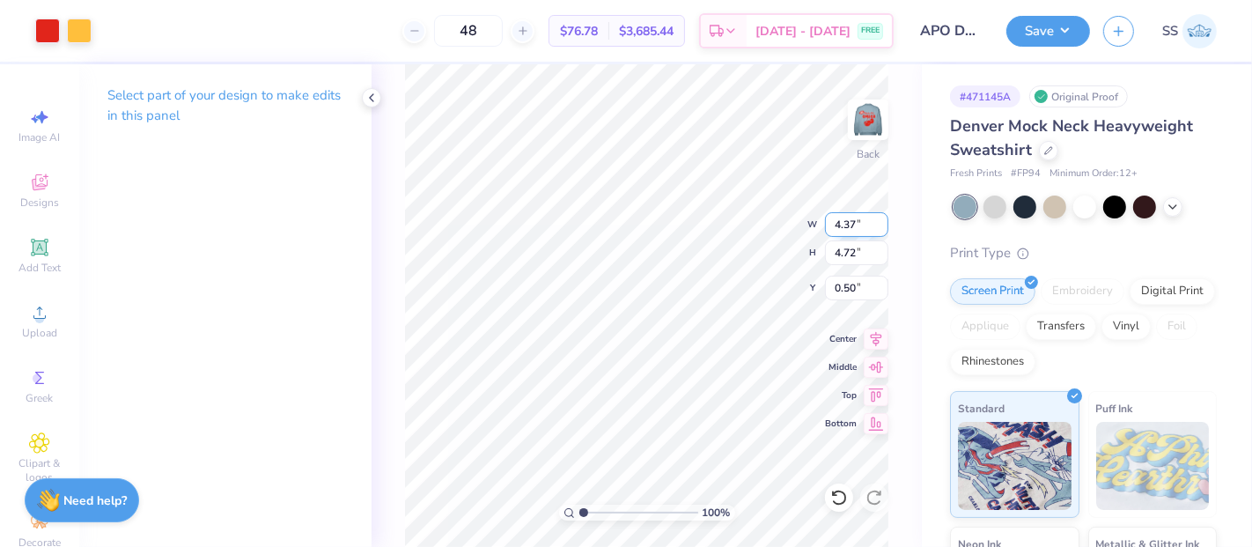
click at [845, 223] on input "4.37" at bounding box center [856, 224] width 63 height 25
type input "4.00"
type input "4.32"
drag, startPoint x: 853, startPoint y: 291, endPoint x: 832, endPoint y: 291, distance: 21.1
click at [832, 291] on input "0.70" at bounding box center [856, 288] width 63 height 25
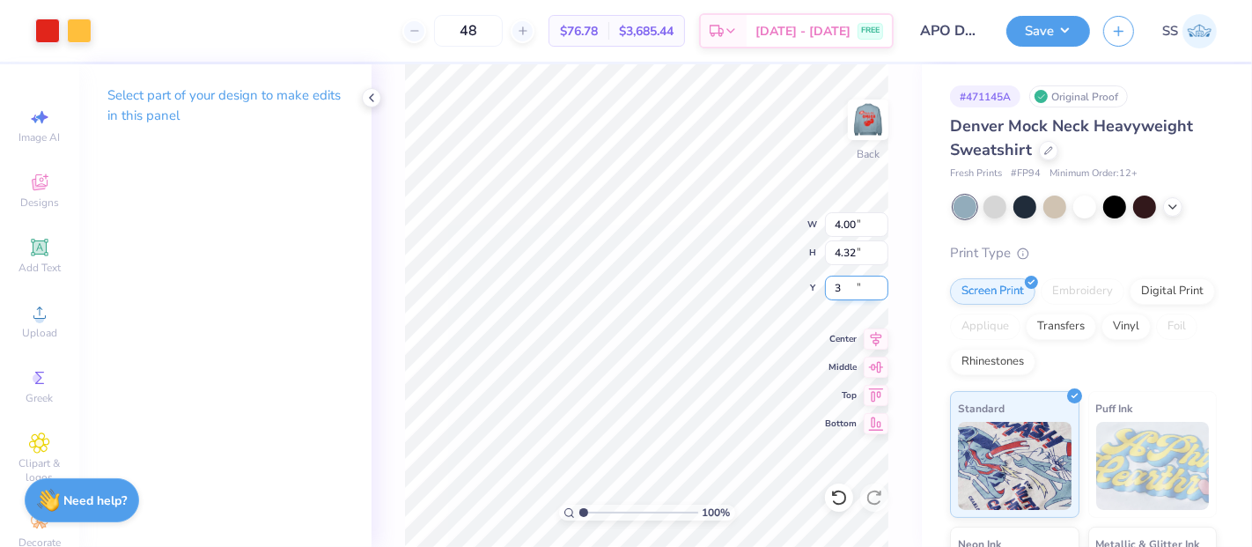
type input "3.00"
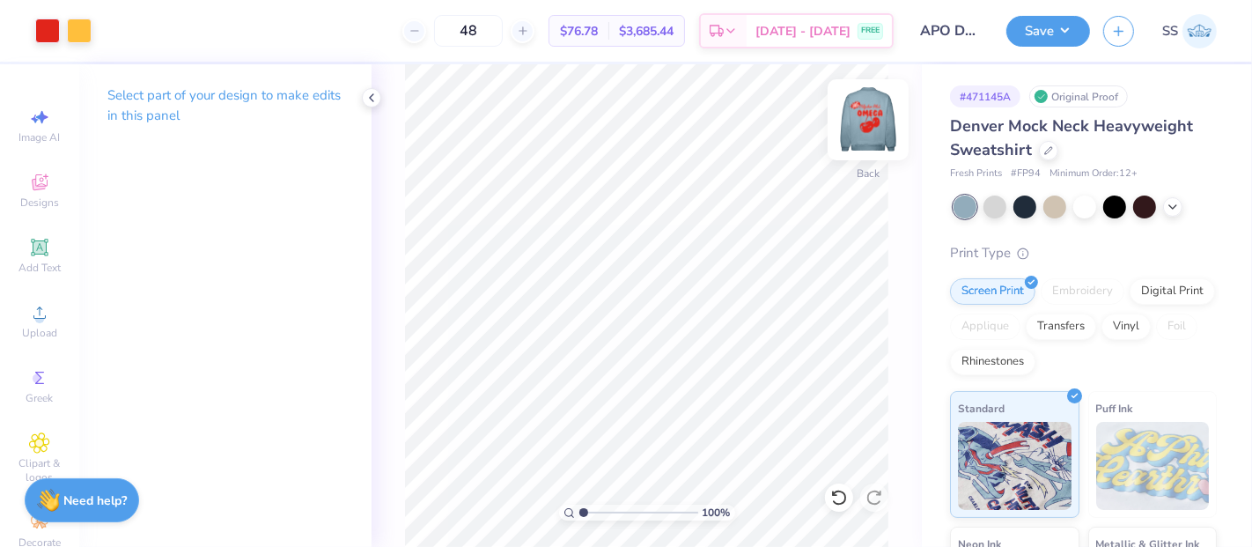
click at [857, 113] on img at bounding box center [868, 120] width 70 height 70
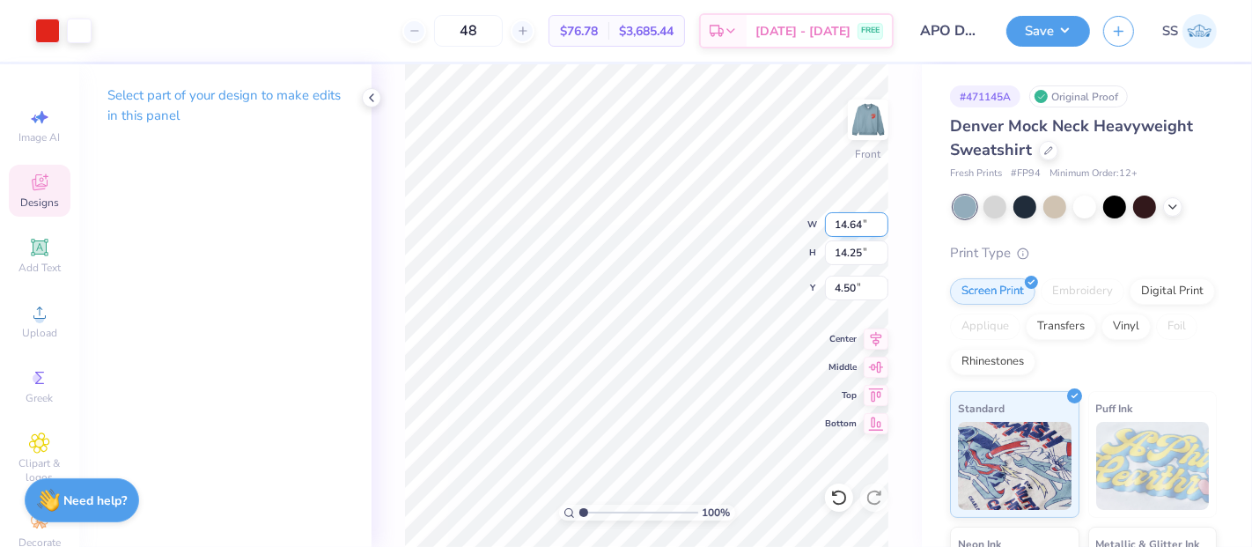
drag, startPoint x: 862, startPoint y: 227, endPoint x: 841, endPoint y: 226, distance: 21.1
click at [841, 226] on input "14.64" at bounding box center [856, 224] width 63 height 25
type input "12.00"
type input "11.68"
drag, startPoint x: 856, startPoint y: 286, endPoint x: 835, endPoint y: 288, distance: 20.3
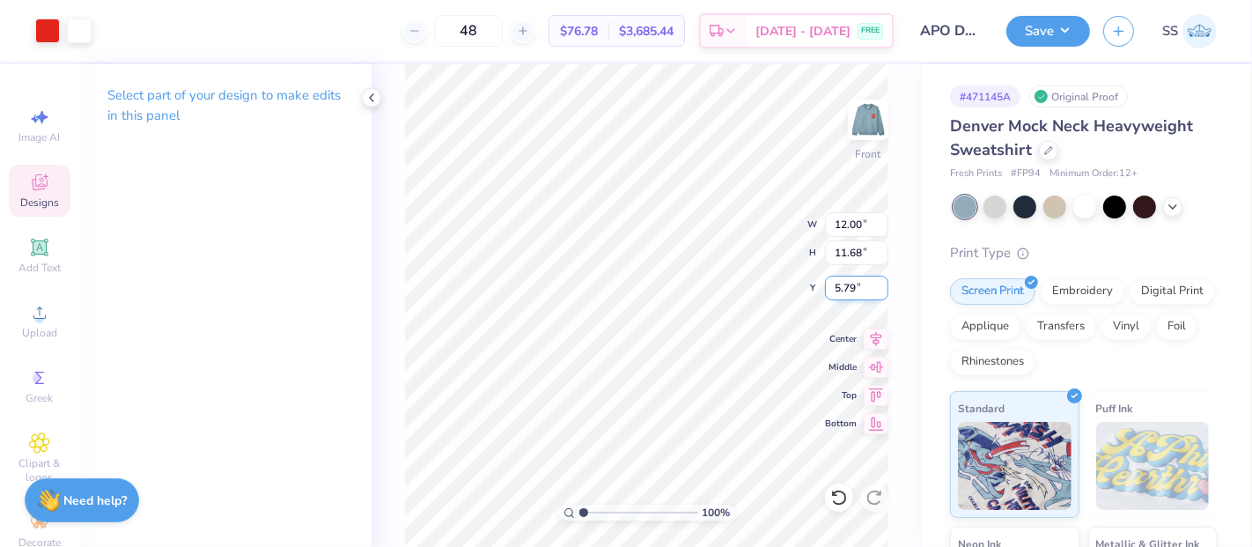
click at [835, 288] on input "5.79" at bounding box center [856, 288] width 63 height 25
type input "3.00"
drag, startPoint x: 1051, startPoint y: 26, endPoint x: 1061, endPoint y: 46, distance: 21.7
click at [1051, 26] on button "Save" at bounding box center [1048, 31] width 84 height 31
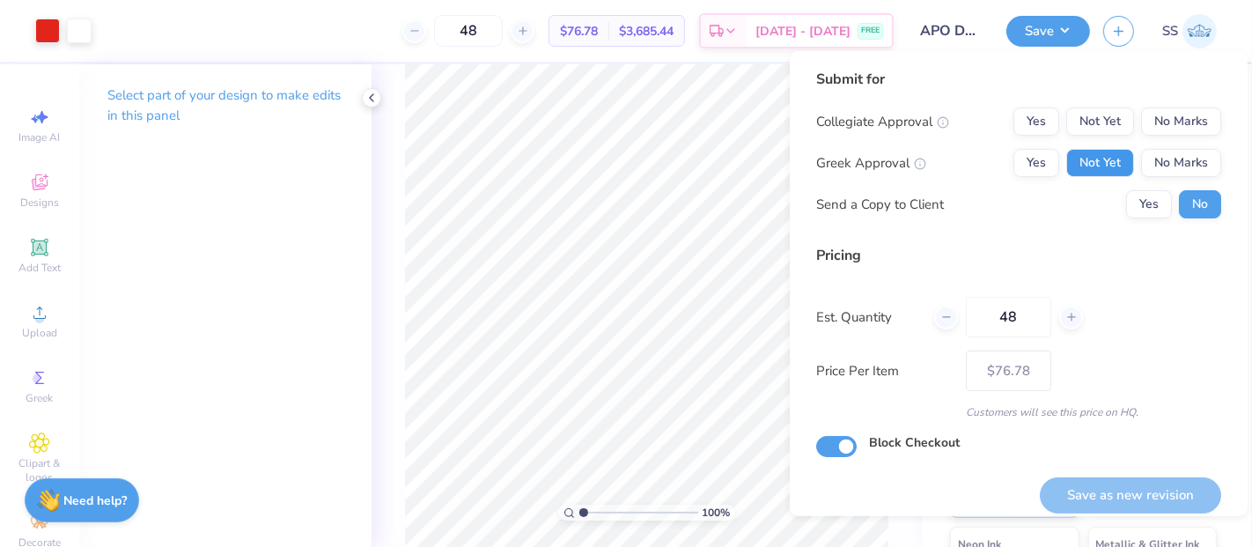
click at [1114, 162] on button "Not Yet" at bounding box center [1100, 163] width 68 height 28
click at [1157, 124] on button "No Marks" at bounding box center [1181, 121] width 80 height 28
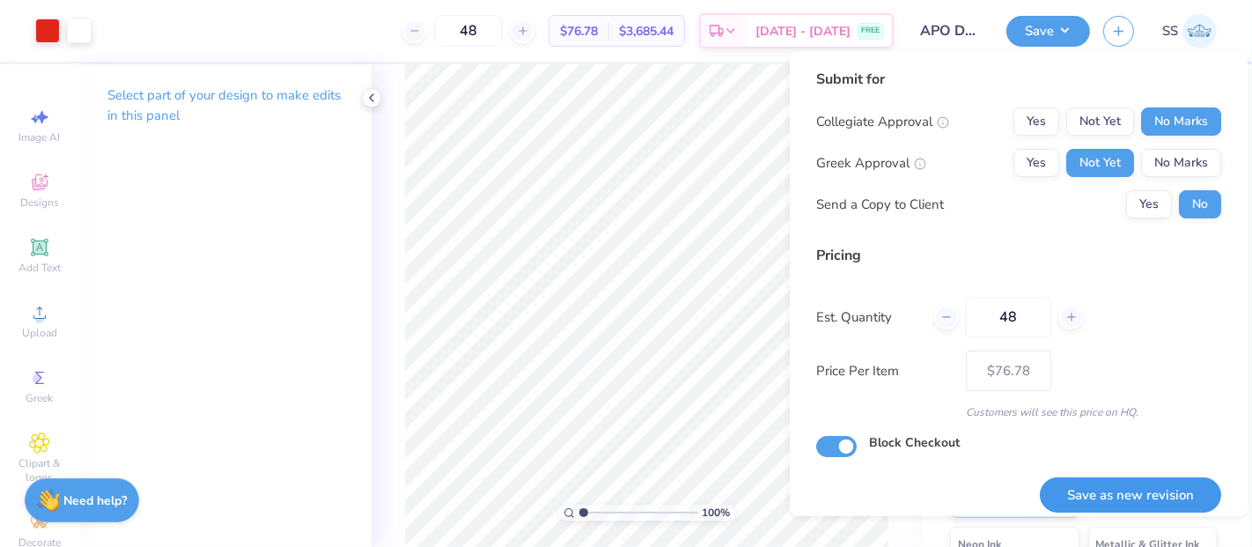
click at [1105, 494] on button "Save as new revision" at bounding box center [1130, 495] width 181 height 36
type input "$76.78"
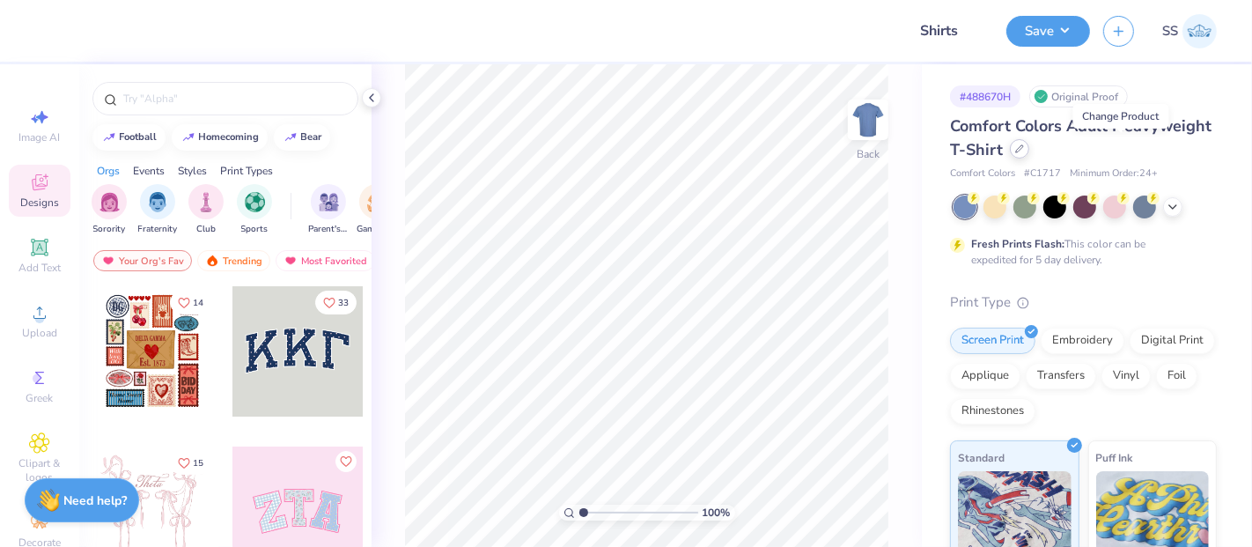
click at [1024, 150] on icon at bounding box center [1019, 148] width 9 height 9
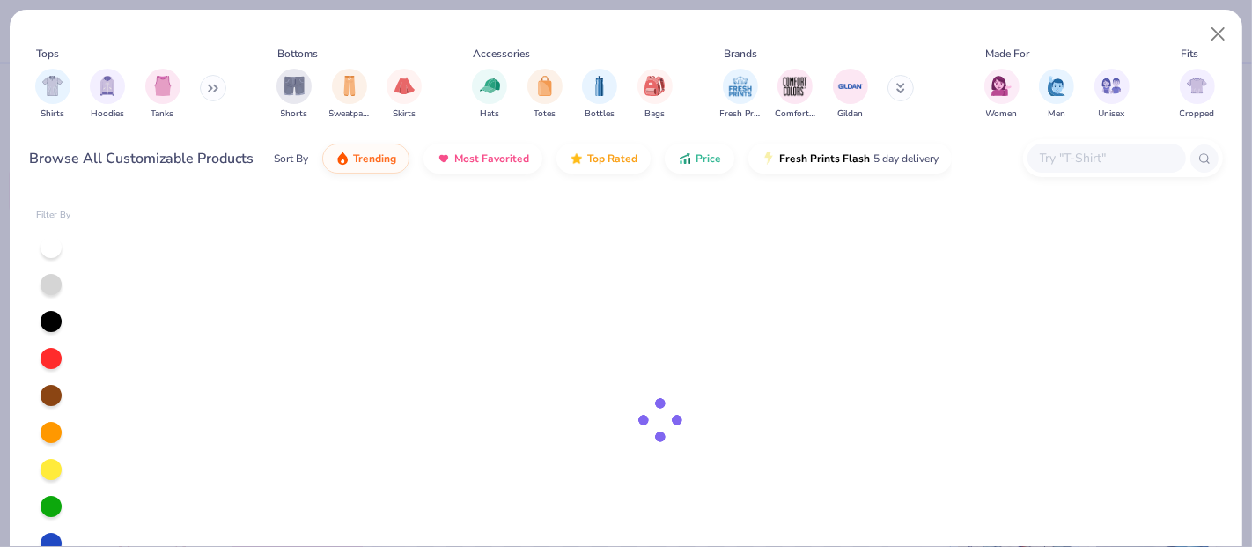
click at [1063, 161] on input "text" at bounding box center [1106, 158] width 136 height 20
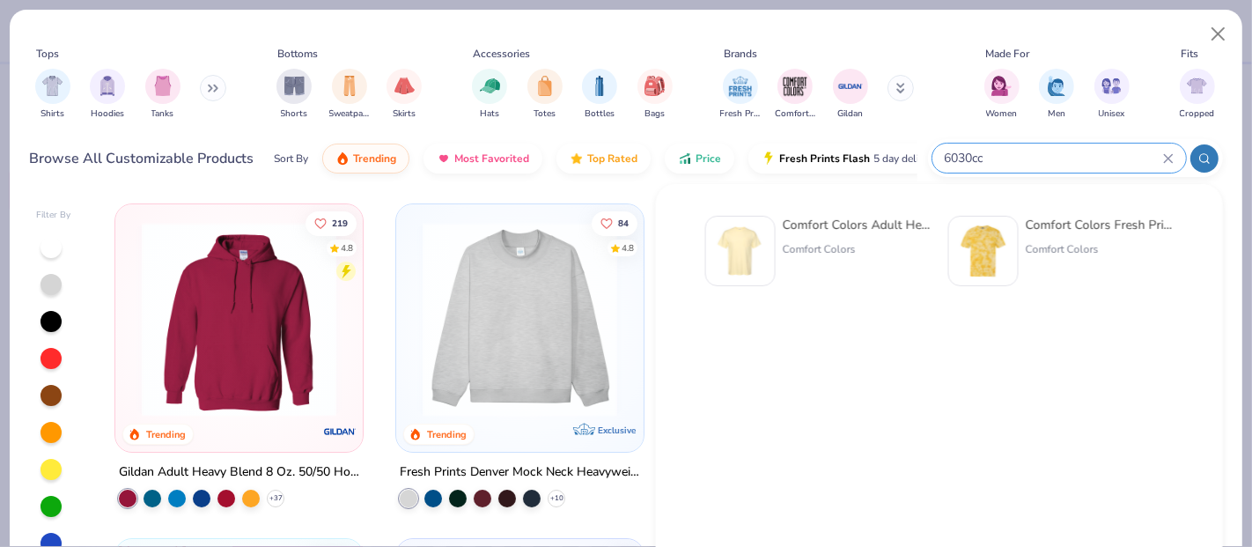
type input "6030cc"
click at [902, 230] on div "Comfort Colors Adult Heavyweight RS Pocket T-Shirt" at bounding box center [857, 225] width 148 height 18
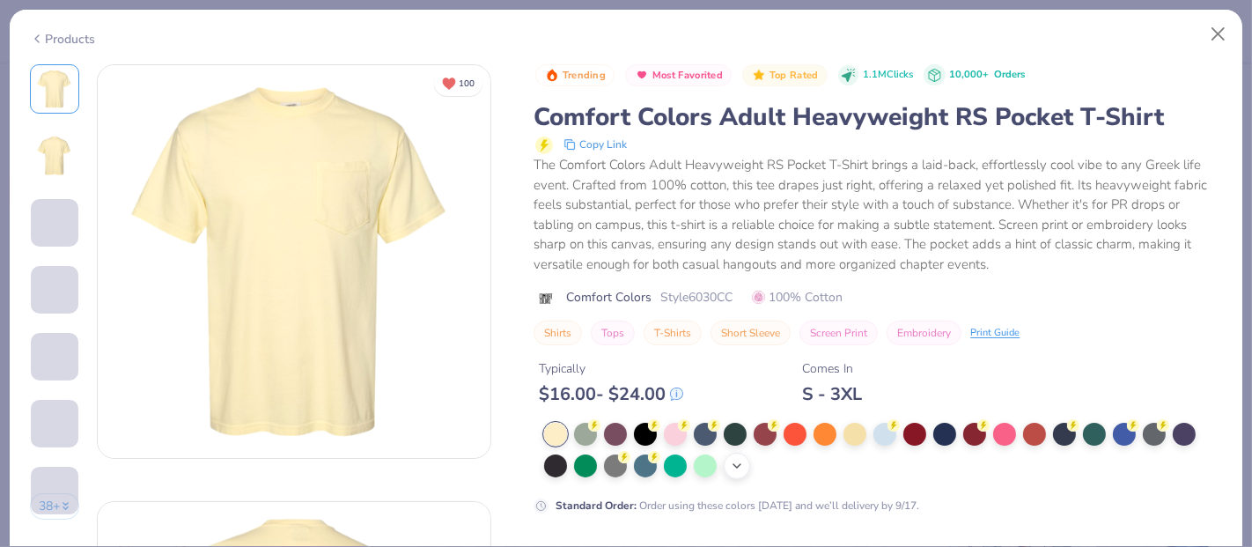
click at [740, 466] on icon at bounding box center [737, 466] width 14 height 14
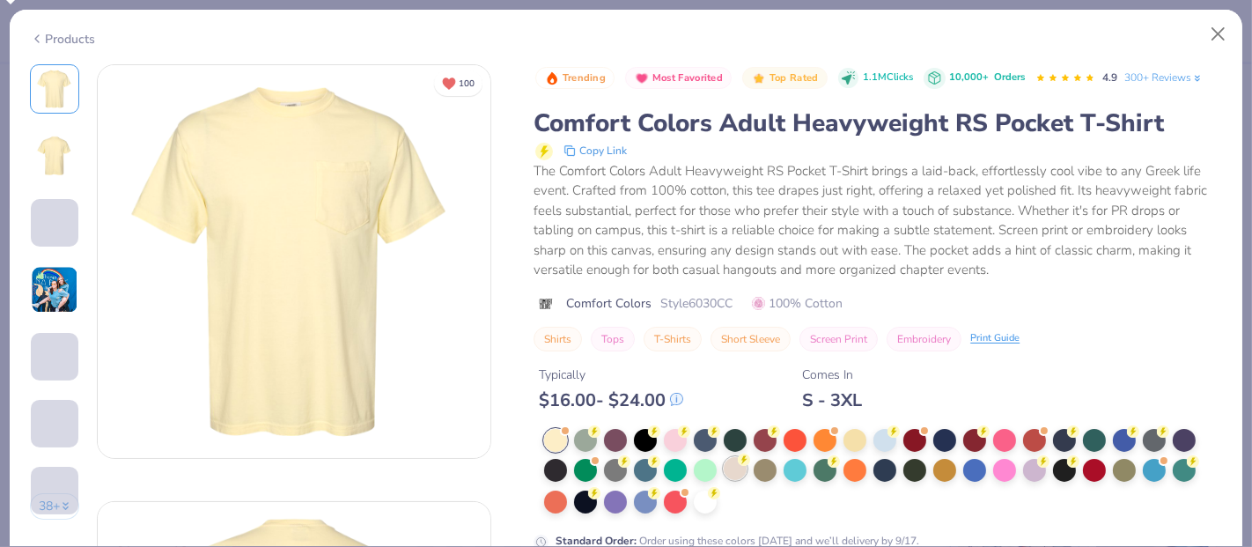
click at [740, 467] on div at bounding box center [735, 468] width 23 height 23
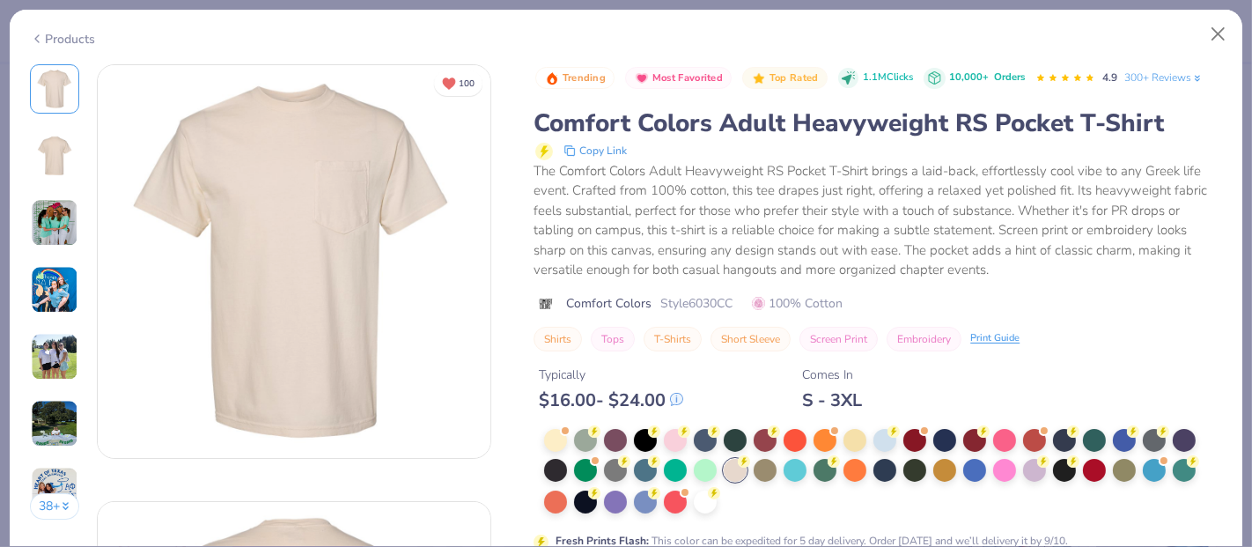
scroll to position [2355, 0]
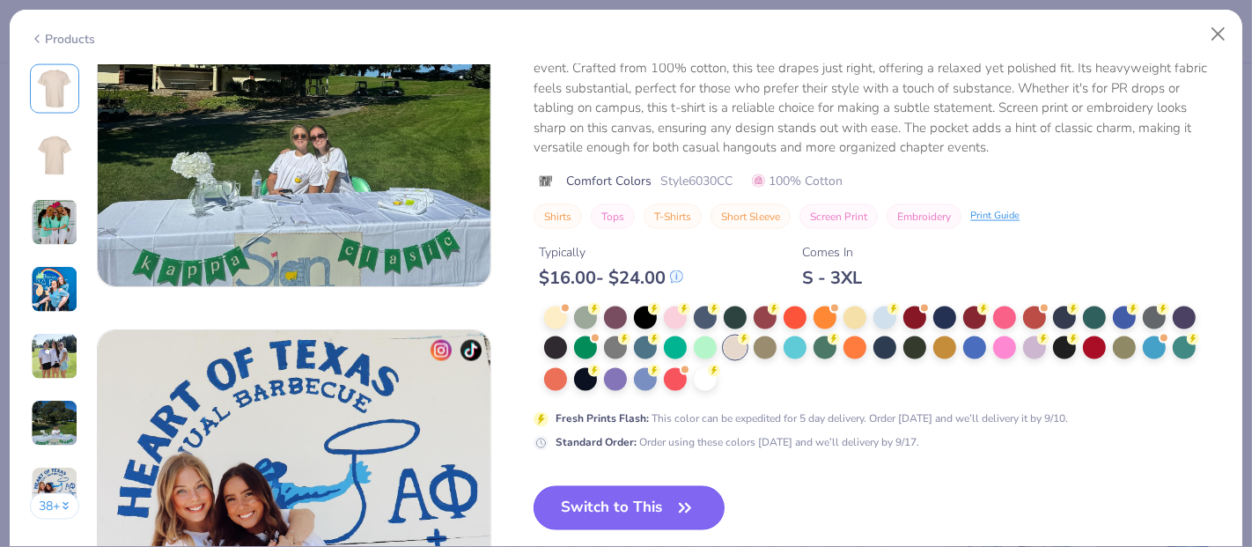
click at [666, 497] on button "Switch to This" at bounding box center [628, 508] width 191 height 44
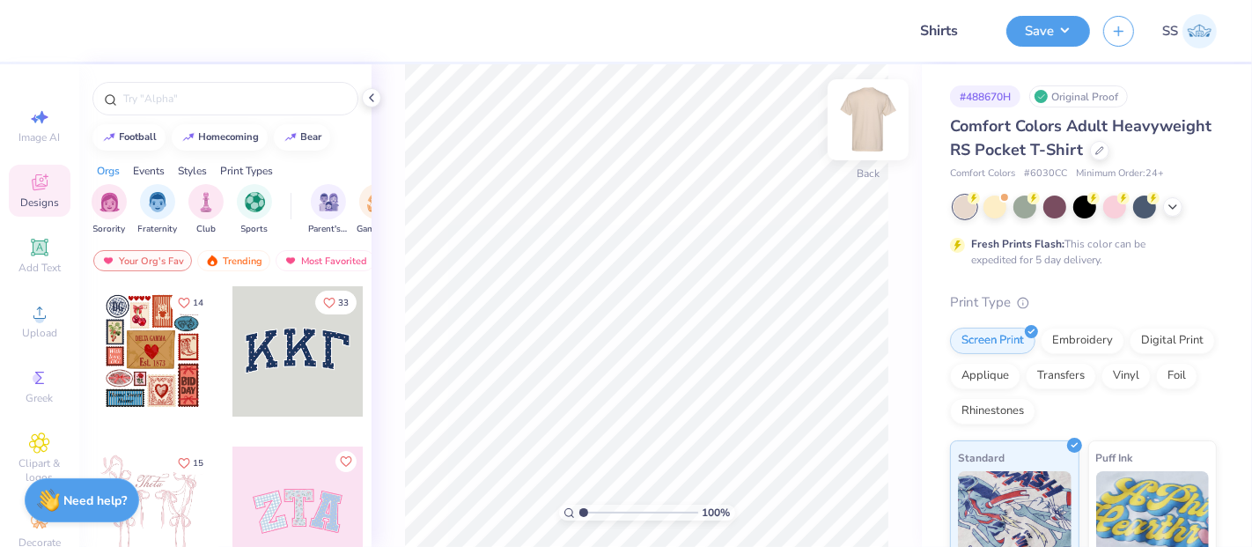
click at [875, 127] on img at bounding box center [868, 120] width 70 height 70
click at [374, 99] on icon at bounding box center [371, 98] width 14 height 14
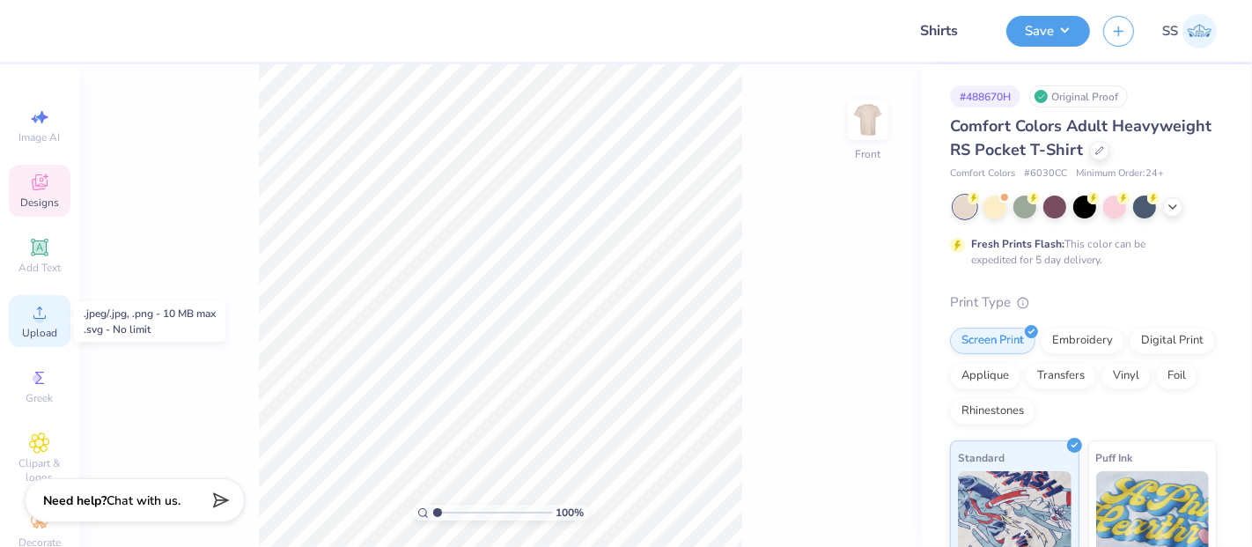
click at [34, 320] on circle at bounding box center [39, 318] width 10 height 10
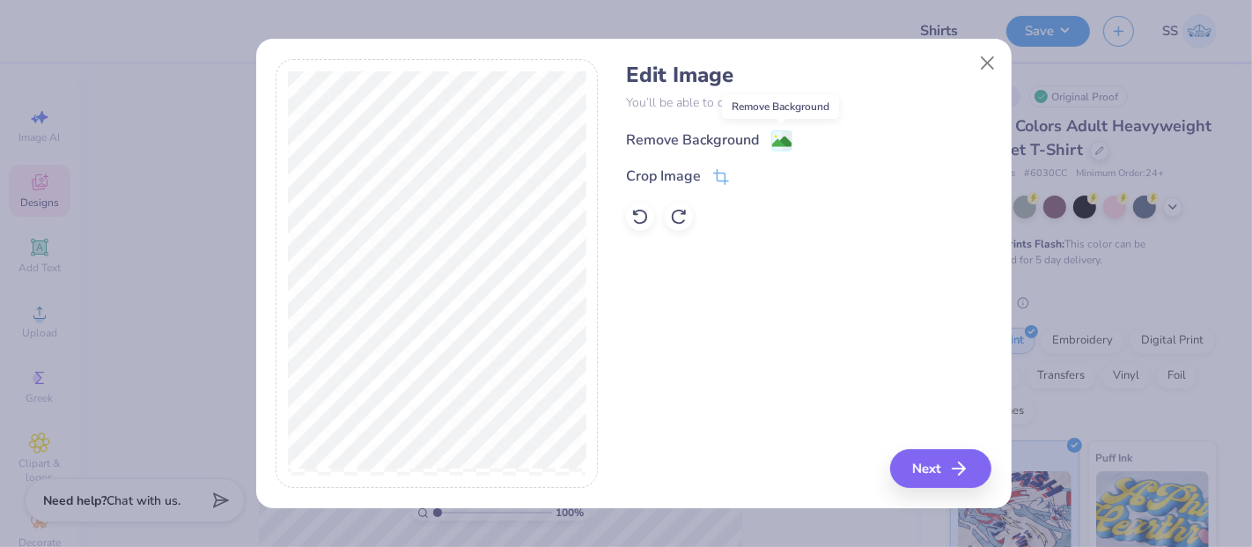
click at [779, 141] on image at bounding box center [781, 141] width 19 height 19
click at [978, 53] on button "Close" at bounding box center [986, 63] width 33 height 33
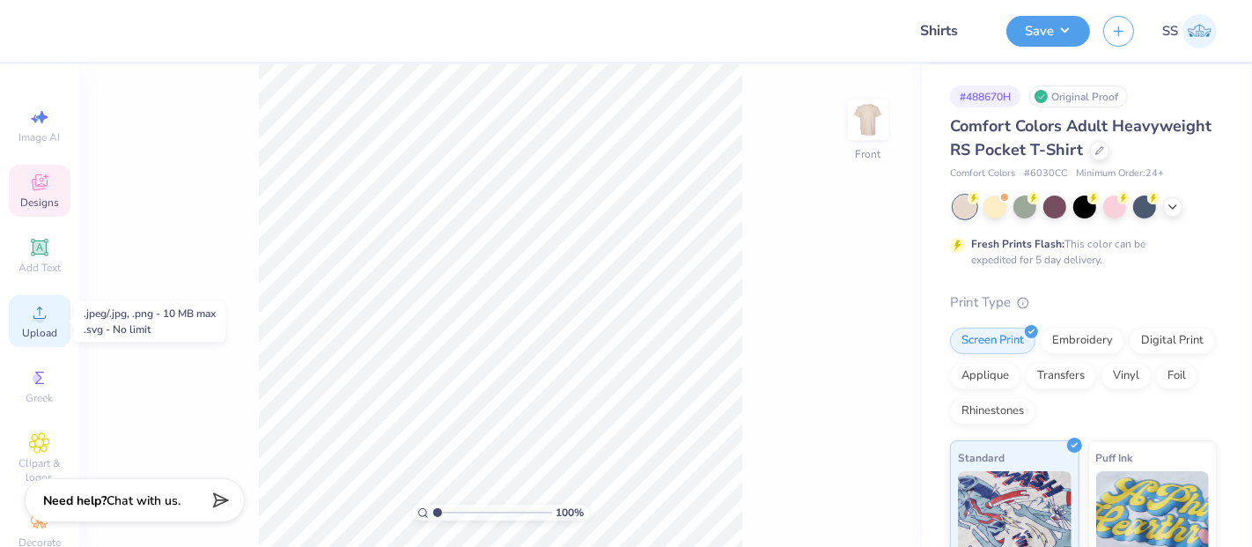
click at [40, 323] on icon at bounding box center [39, 312] width 21 height 21
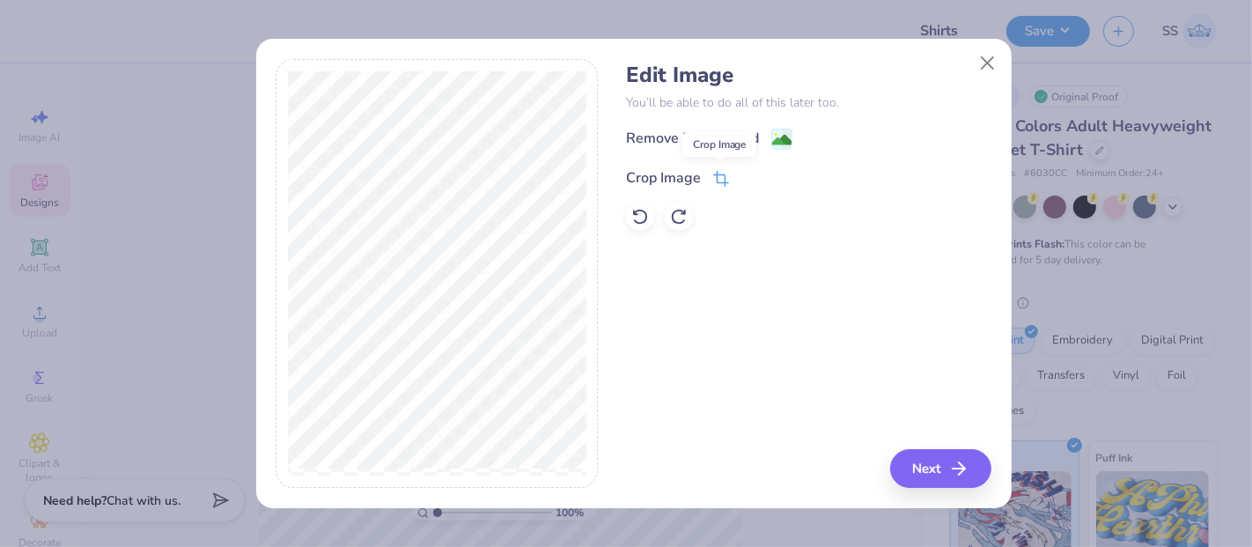
click at [725, 174] on icon at bounding box center [721, 179] width 16 height 16
